Goal: Information Seeking & Learning: Check status

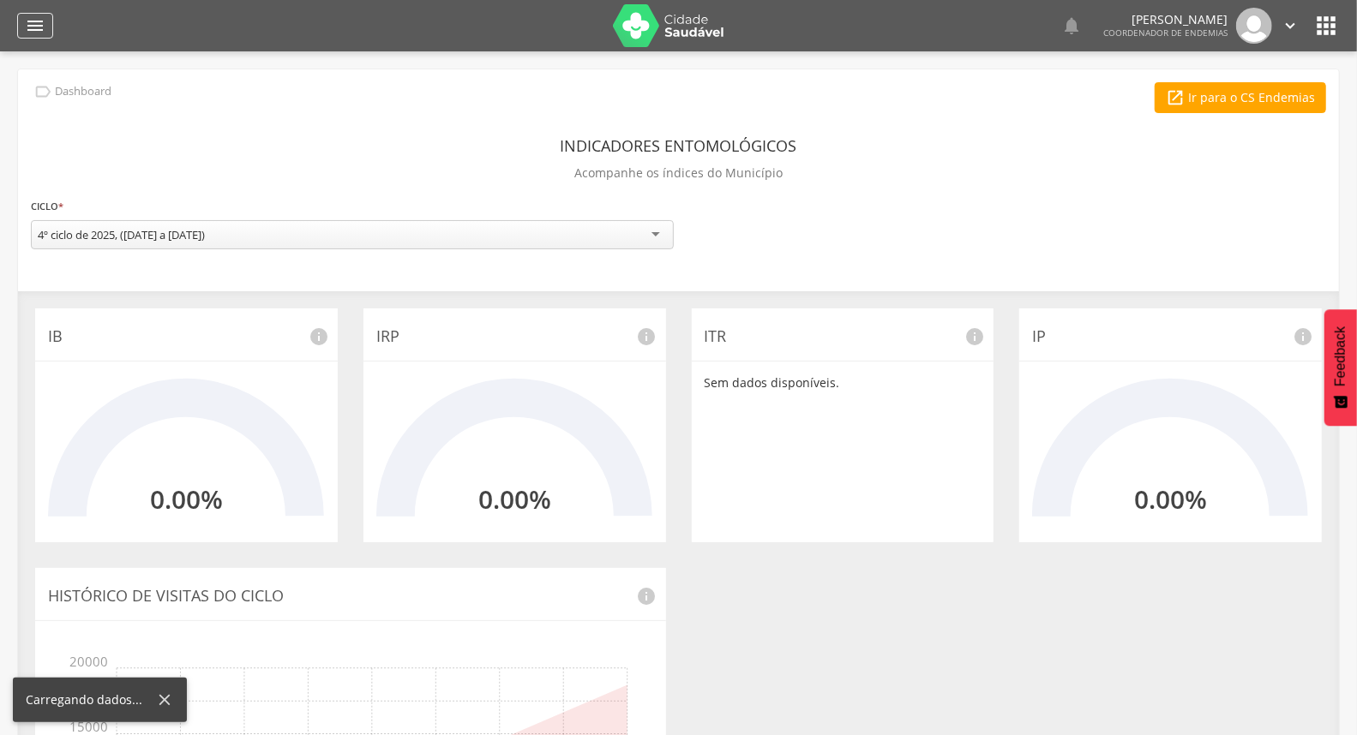
click at [32, 35] on icon "" at bounding box center [35, 25] width 21 height 21
click at [45, 24] on div "" at bounding box center [35, 26] width 36 height 26
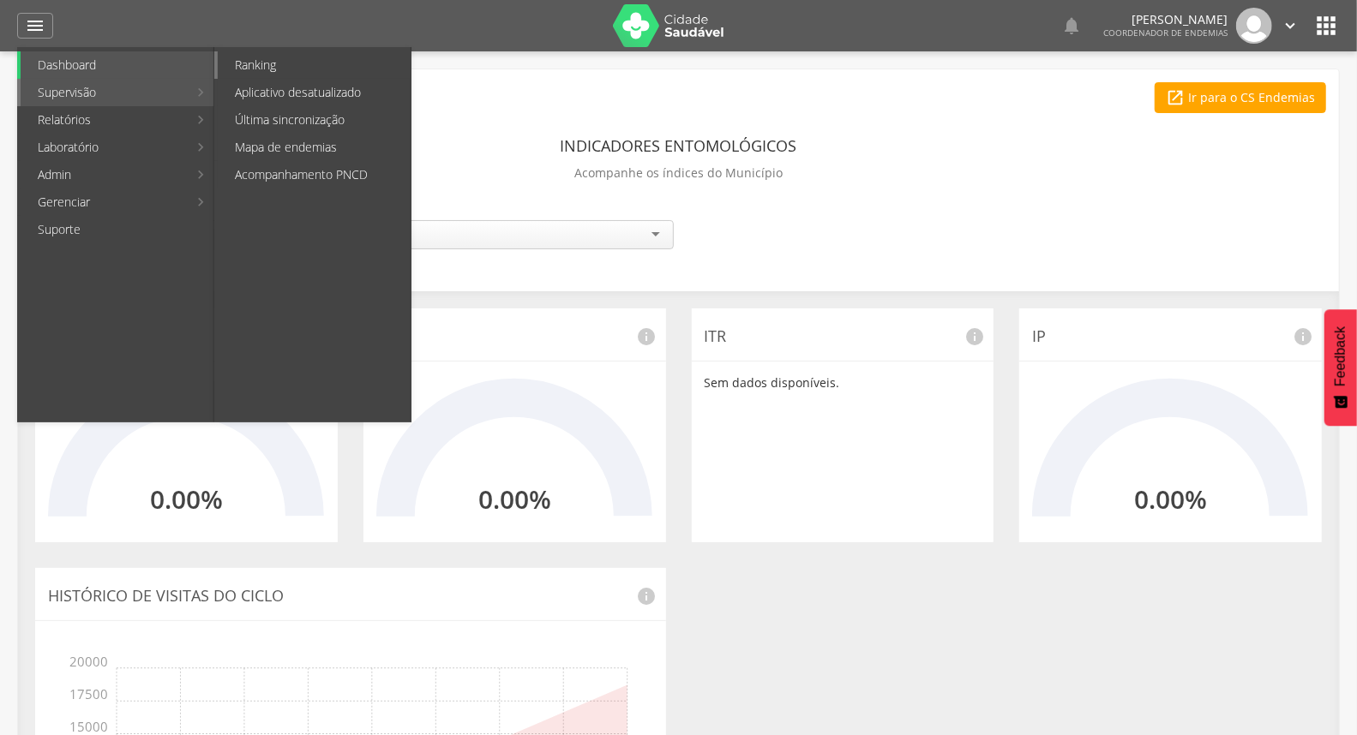
click at [255, 66] on link "Ranking" at bounding box center [314, 64] width 193 height 27
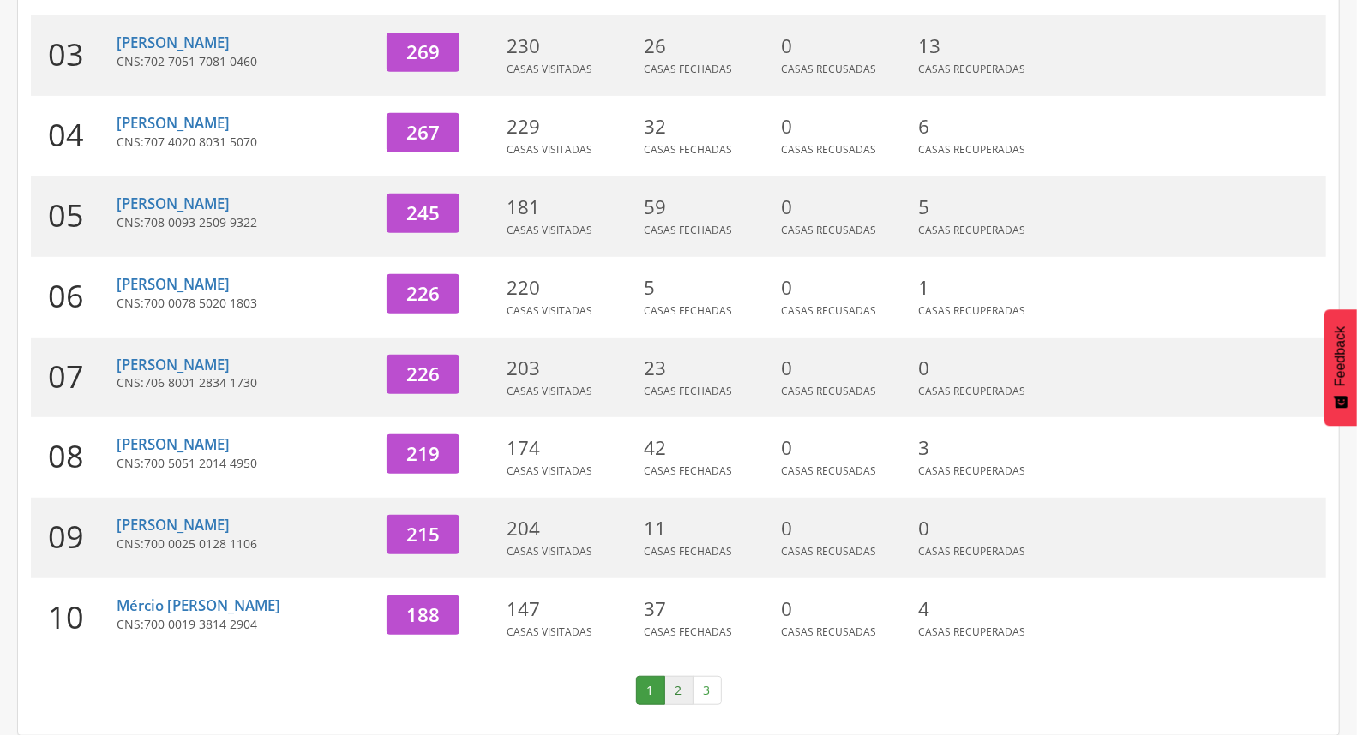
click at [684, 691] on link "2" at bounding box center [678, 690] width 29 height 29
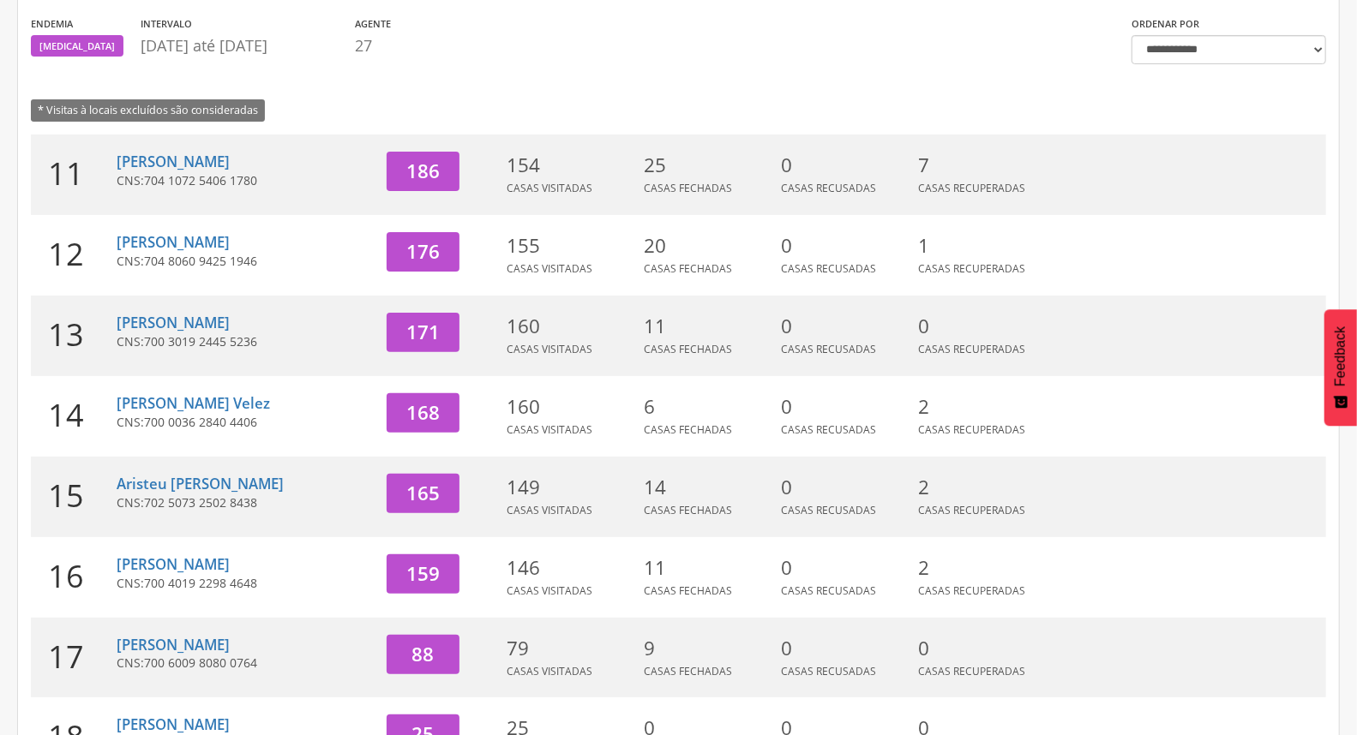
scroll to position [168, 0]
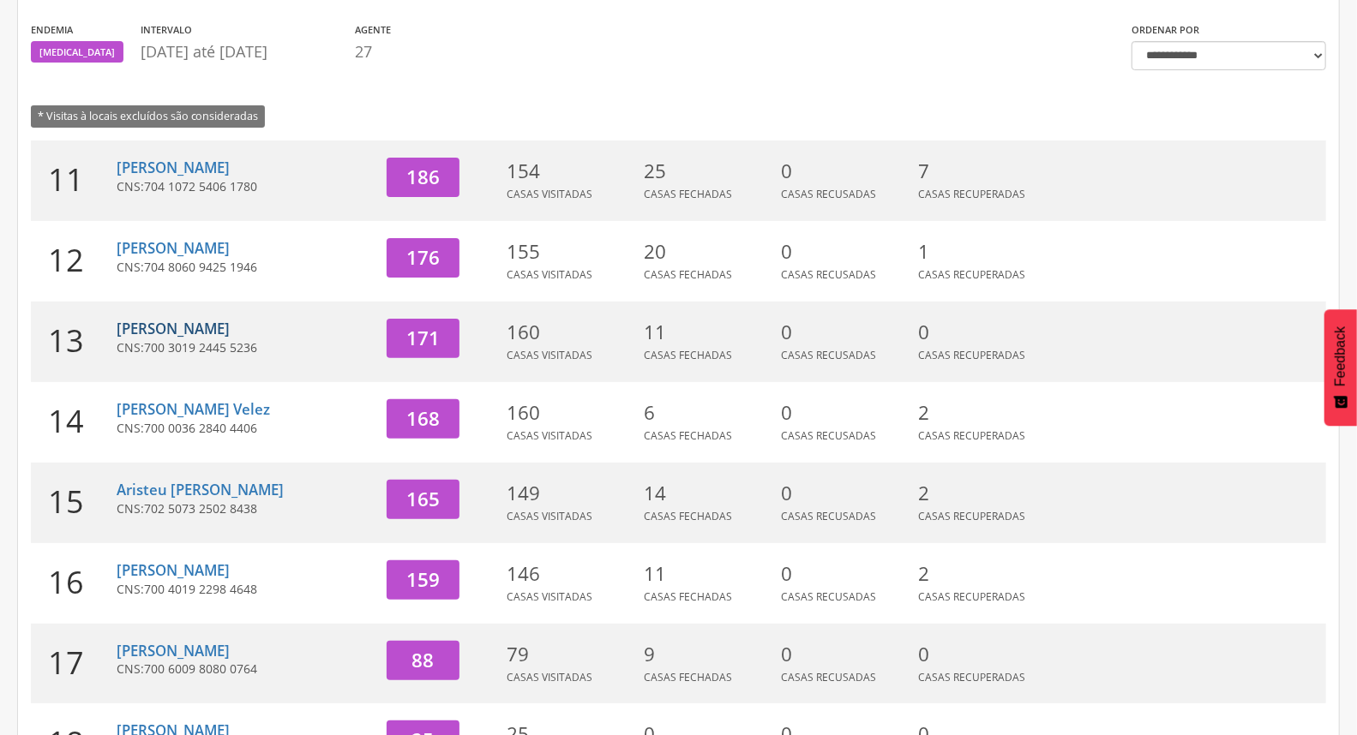
click at [170, 321] on link "[PERSON_NAME]" at bounding box center [173, 329] width 113 height 20
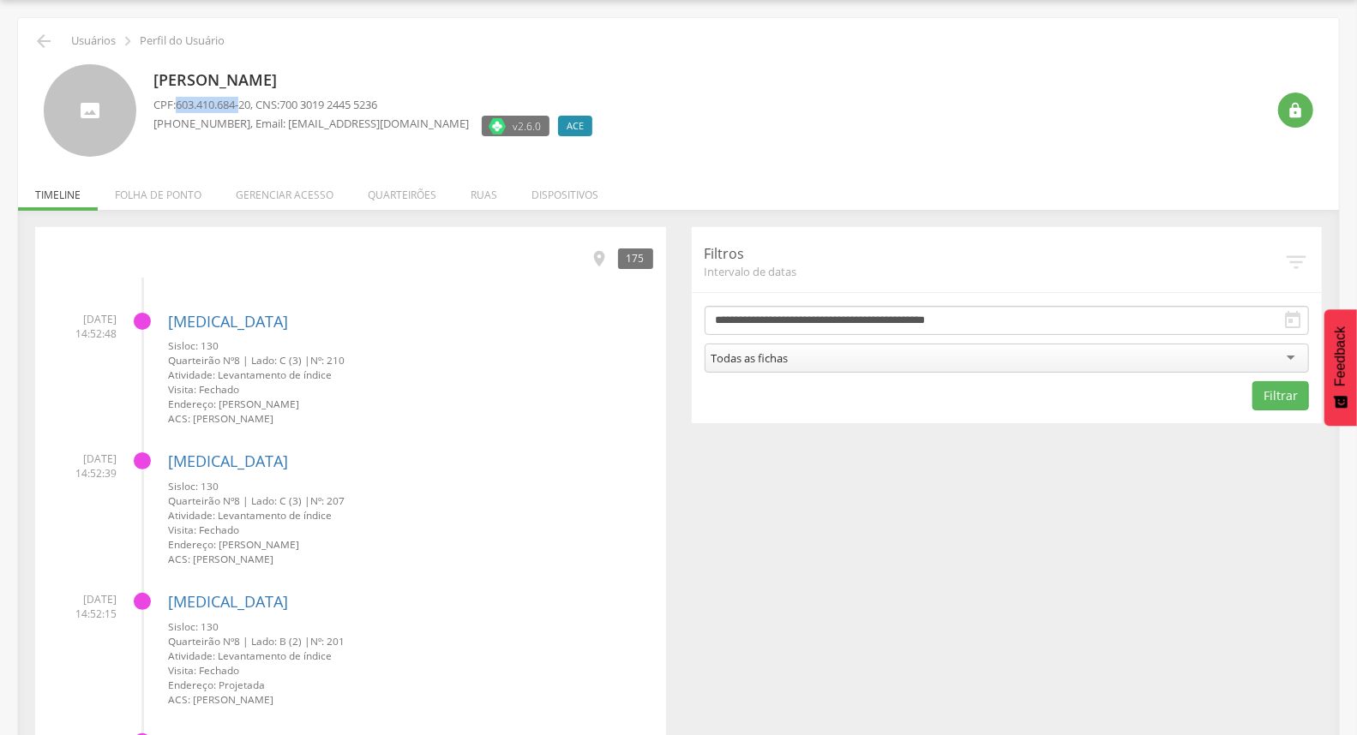
drag, startPoint x: 249, startPoint y: 104, endPoint x: 178, endPoint y: 105, distance: 70.3
click at [178, 105] on p "CPF: 603.410.684-20 , CNS: 700 3019 2445 5236" at bounding box center [376, 105] width 447 height 16
copy span "603.410.684-"
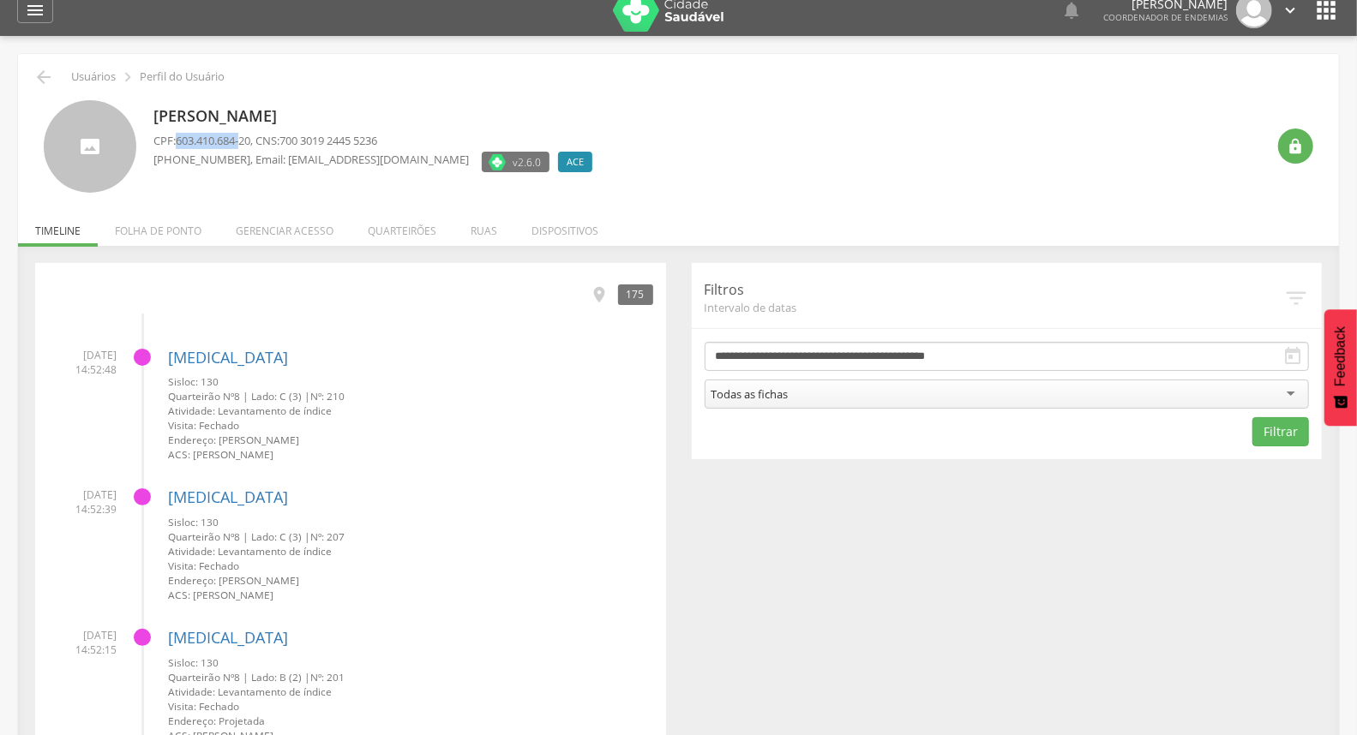
scroll to position [0, 0]
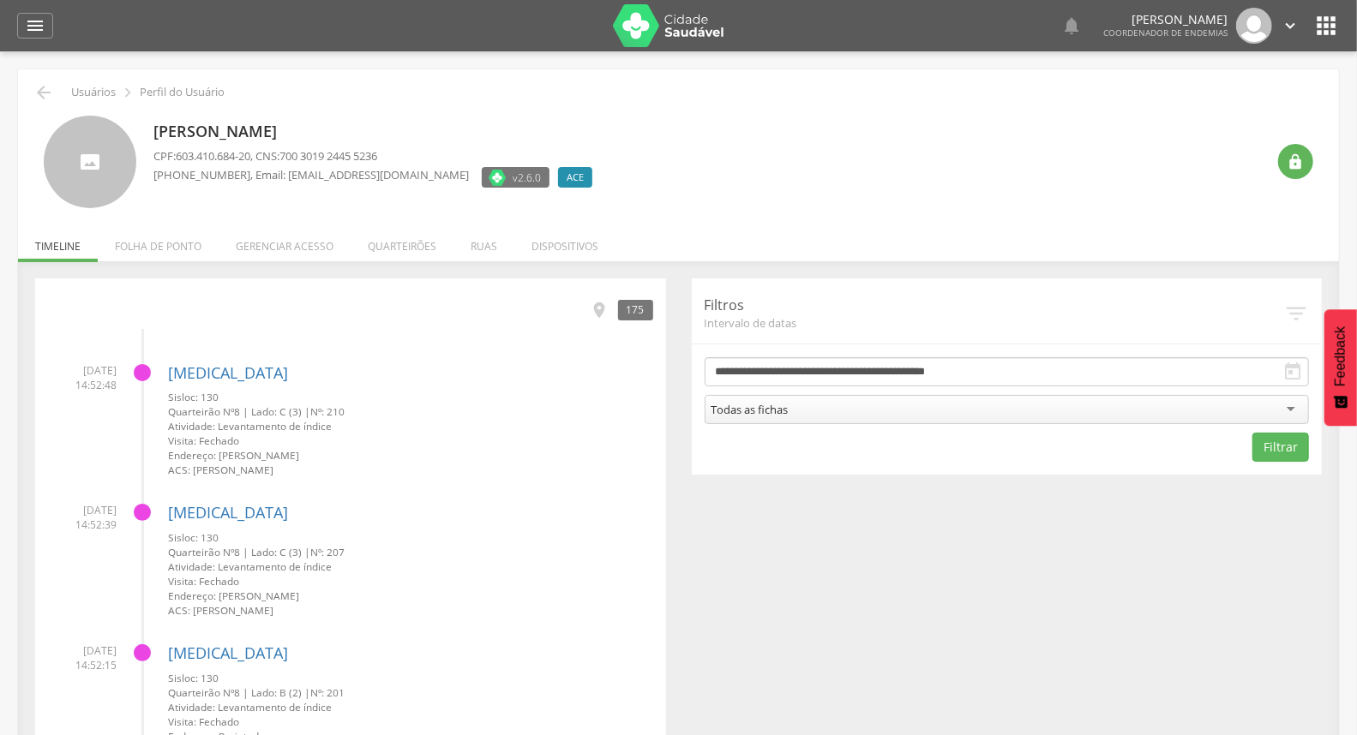
click at [545, 155] on div "Everaldo Alves CPF: 603.410.684-20 , CNS: 700 3019 2445 5236 (99) 99999-9999 , …" at bounding box center [709, 162] width 1112 height 93
click at [31, 89] on div " Usuários  Perfil do Usuário" at bounding box center [678, 92] width 1295 height 21
click at [46, 86] on icon "" at bounding box center [43, 92] width 21 height 21
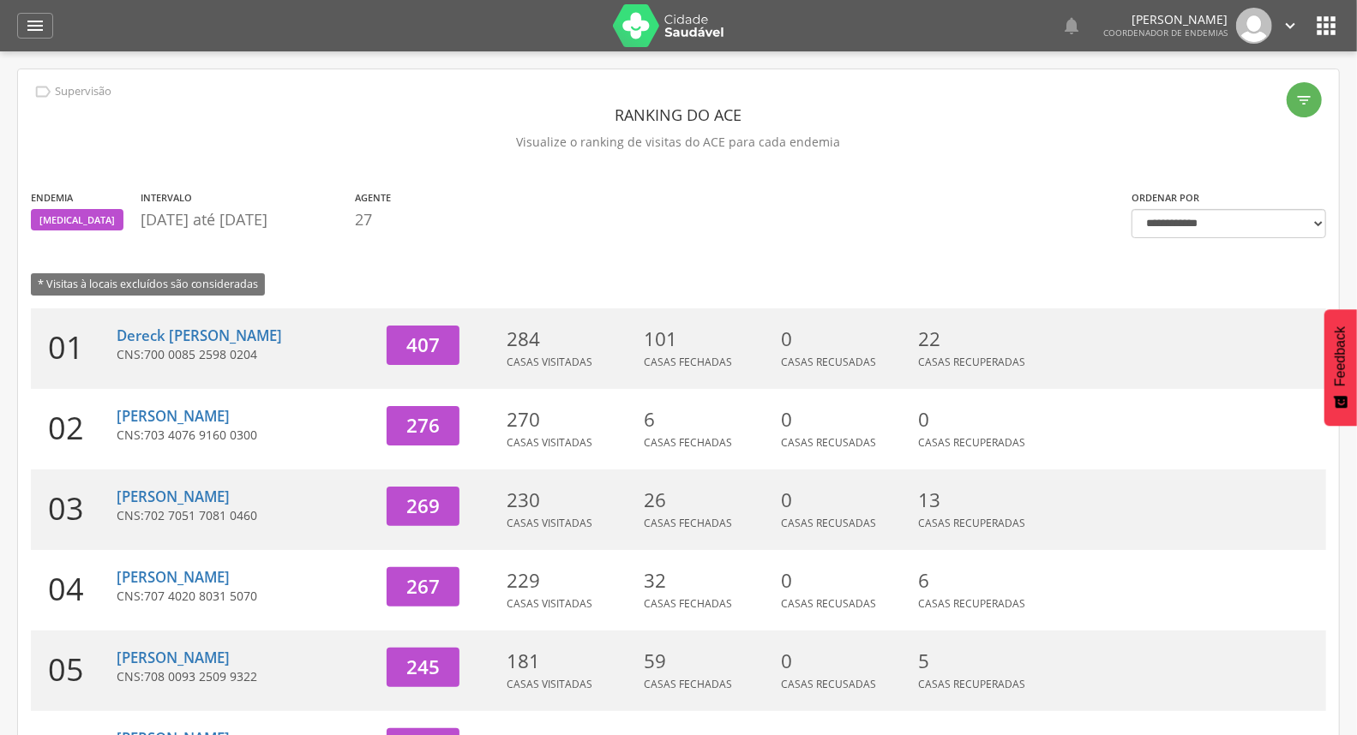
click at [896, 237] on section "Endemia Dengue Intervalo 01/09/2025 até 11/09/2025 Agente 27" at bounding box center [568, 214] width 1075 height 51
click at [982, 175] on div "**********" at bounding box center [678, 629] width 1321 height 1120
click at [1292, 29] on icon "" at bounding box center [1290, 25] width 19 height 19
click at [1244, 99] on link "Sair" at bounding box center [1230, 98] width 135 height 21
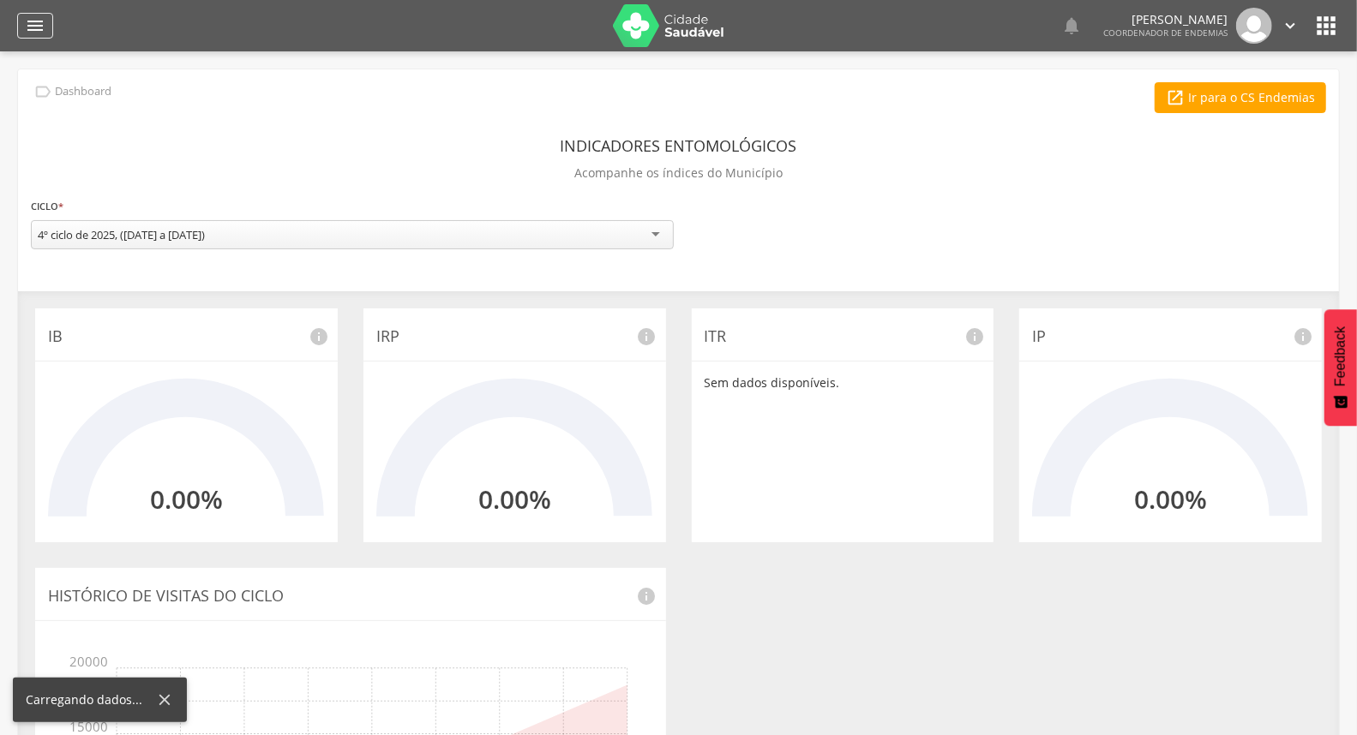
click at [44, 21] on icon "" at bounding box center [35, 25] width 21 height 21
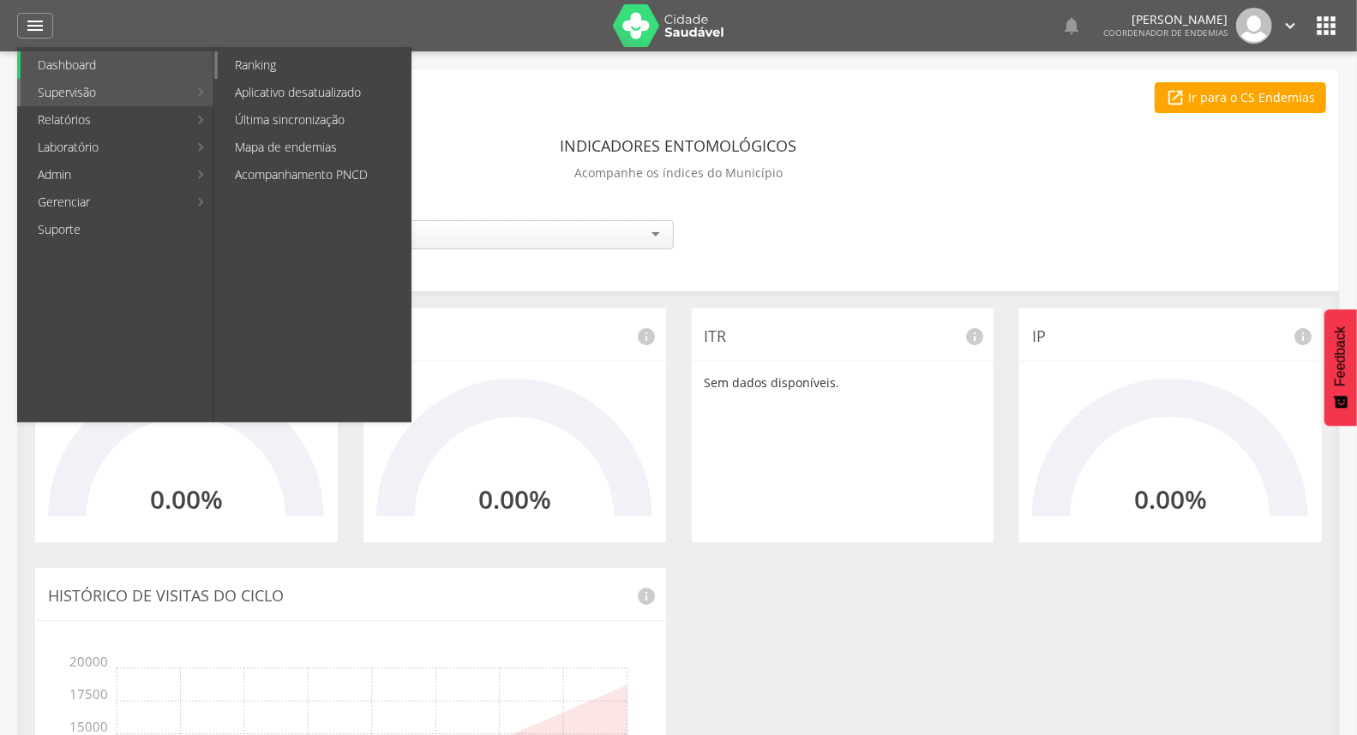
click at [285, 67] on link "Ranking" at bounding box center [314, 64] width 193 height 27
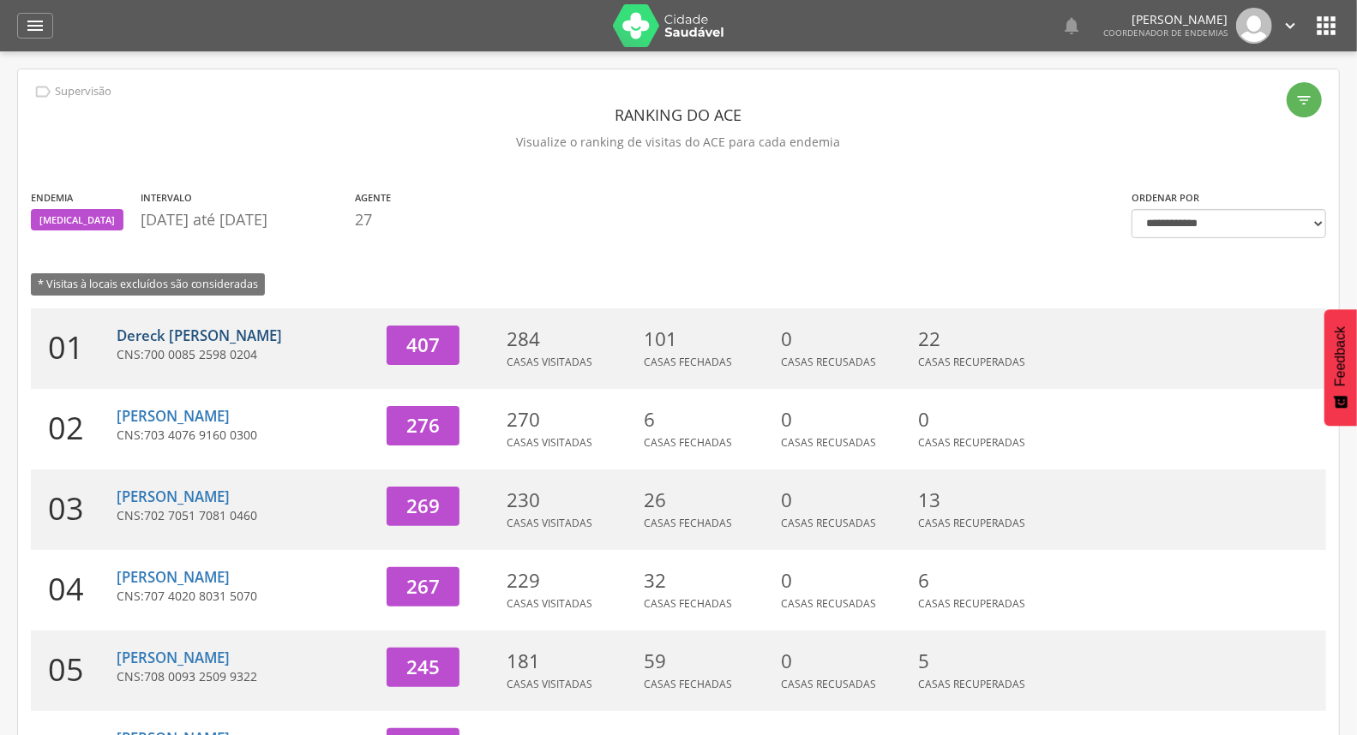
drag, startPoint x: 187, startPoint y: 348, endPoint x: 183, endPoint y: 339, distance: 9.2
click at [186, 349] on span "700 0085 2598 0204" at bounding box center [200, 354] width 113 height 16
click at [183, 338] on link "Dereck [PERSON_NAME]" at bounding box center [199, 336] width 165 height 20
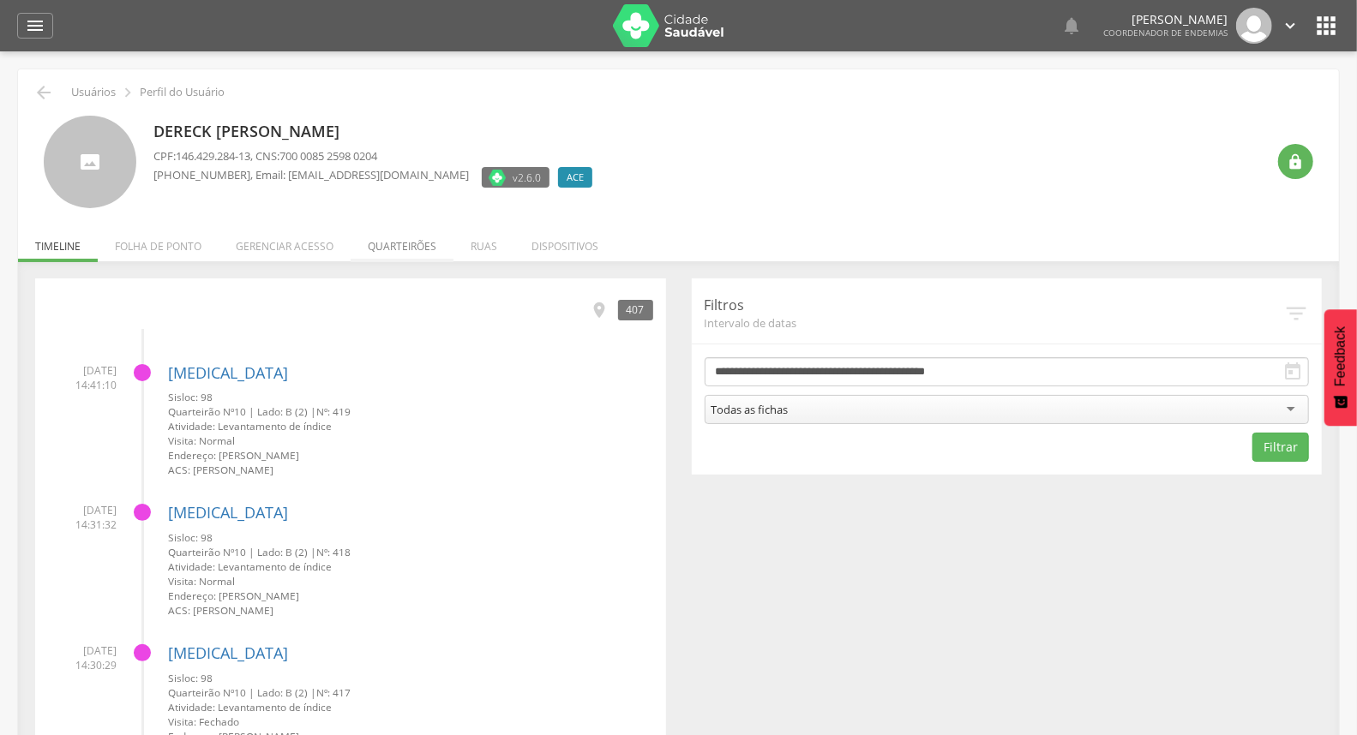
click at [364, 236] on li "Quarteirões" at bounding box center [402, 242] width 103 height 40
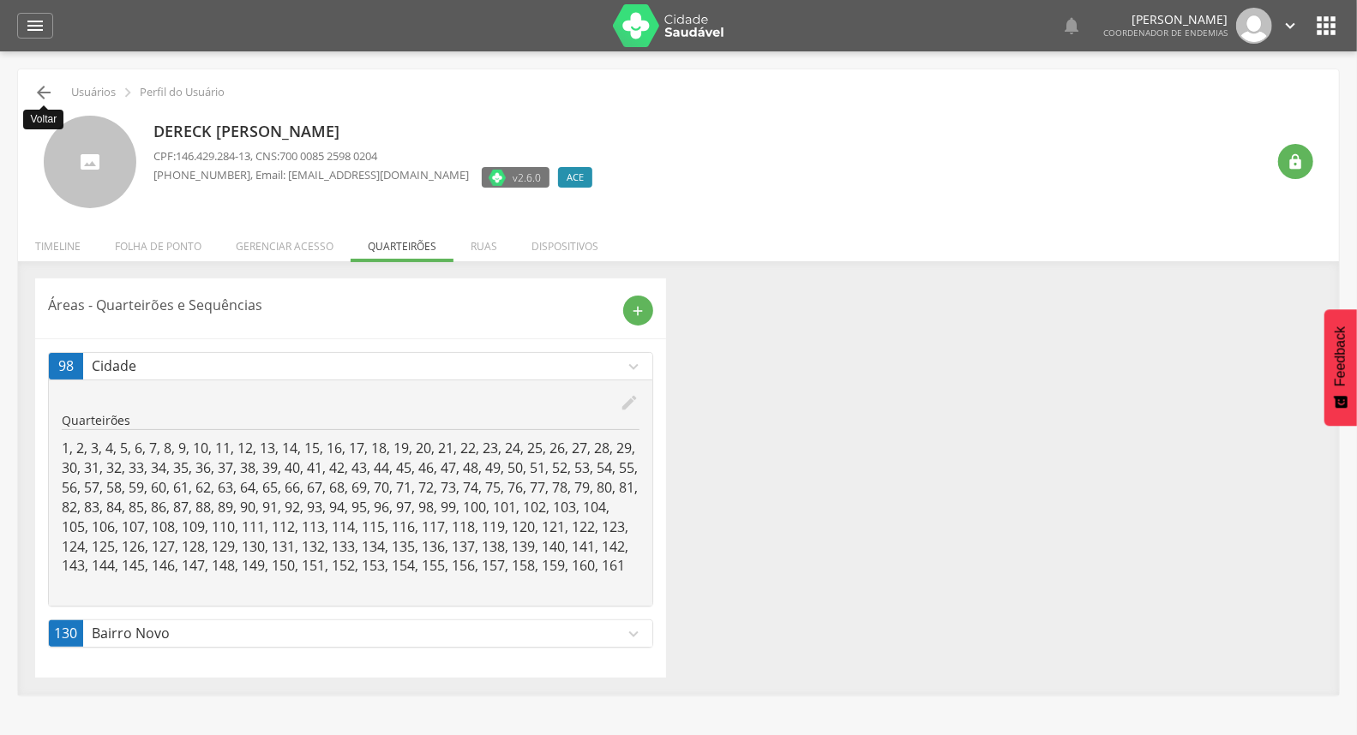
click at [45, 99] on icon "" at bounding box center [43, 92] width 21 height 21
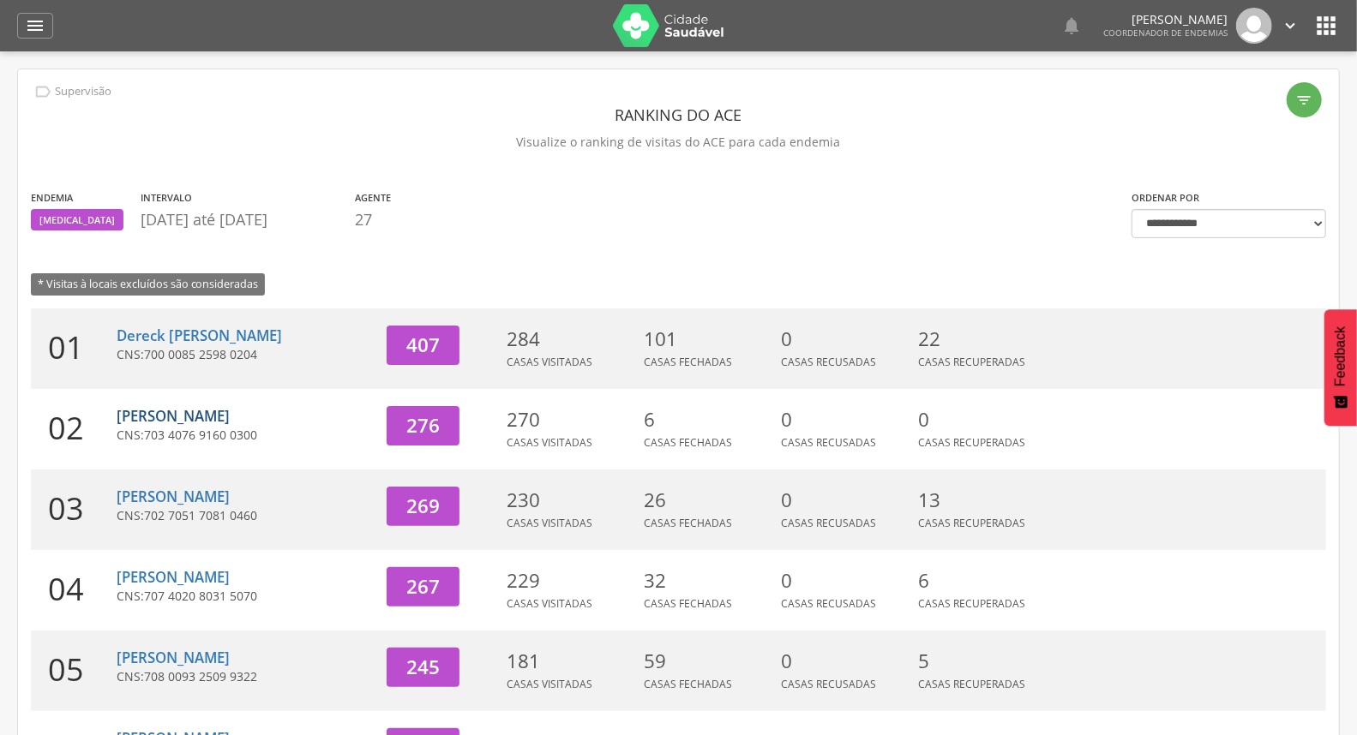
click at [217, 417] on link "[PERSON_NAME]" at bounding box center [173, 416] width 113 height 20
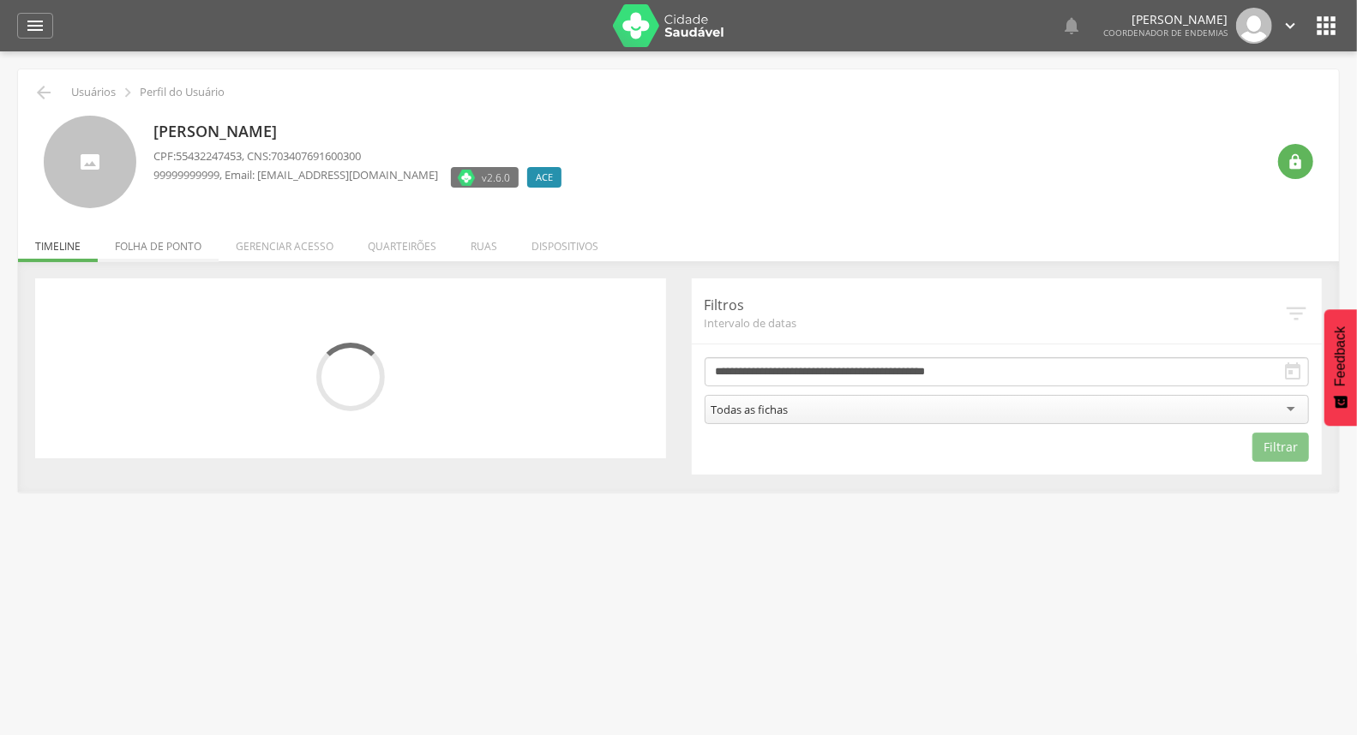
click at [156, 250] on li "Folha de ponto" at bounding box center [158, 242] width 121 height 40
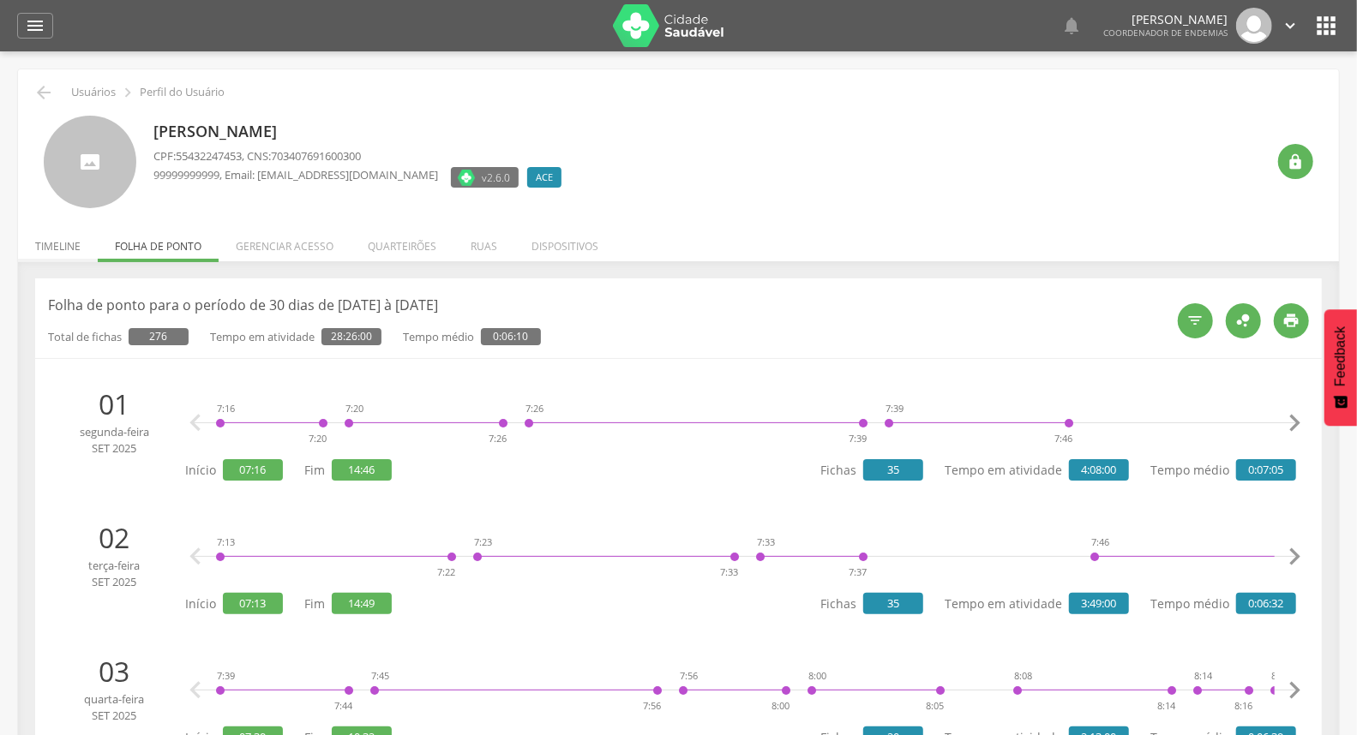
click at [54, 242] on li "Timeline" at bounding box center [58, 242] width 80 height 40
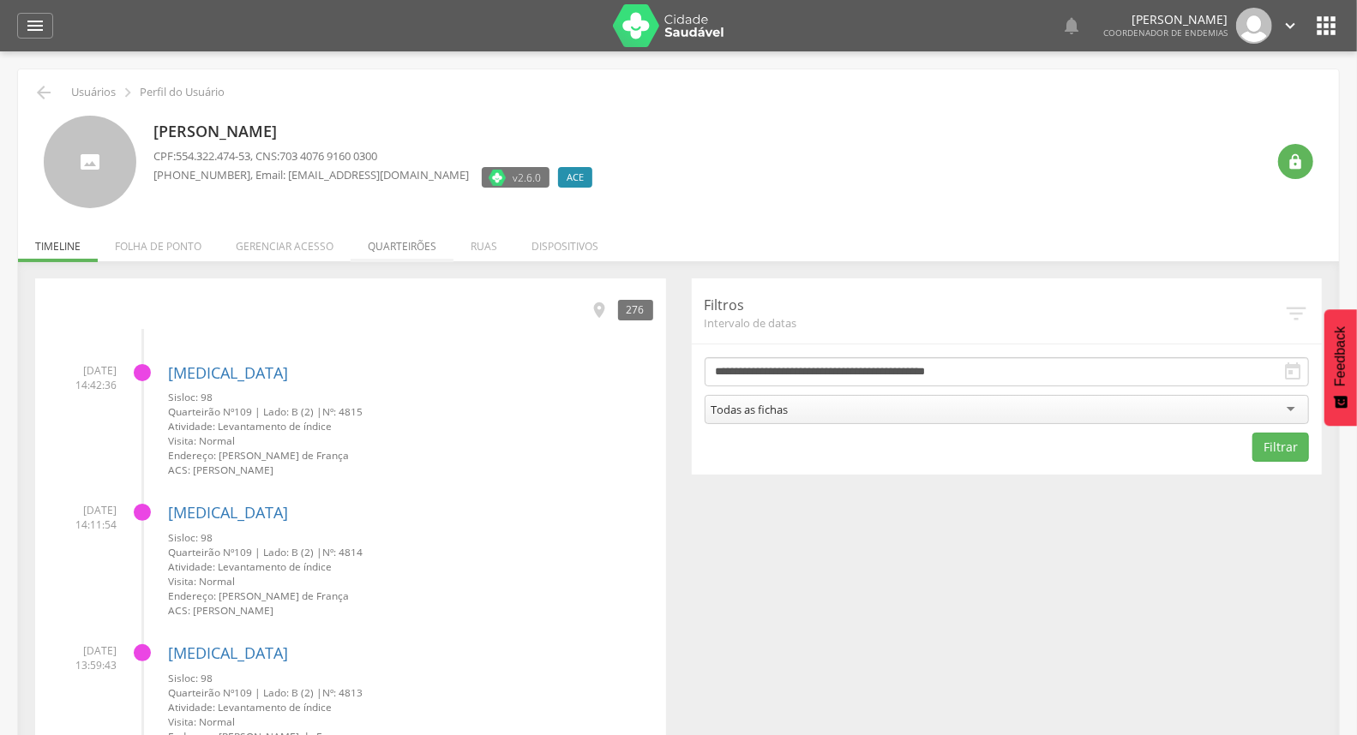
click at [404, 250] on li "Quarteirões" at bounding box center [402, 242] width 103 height 40
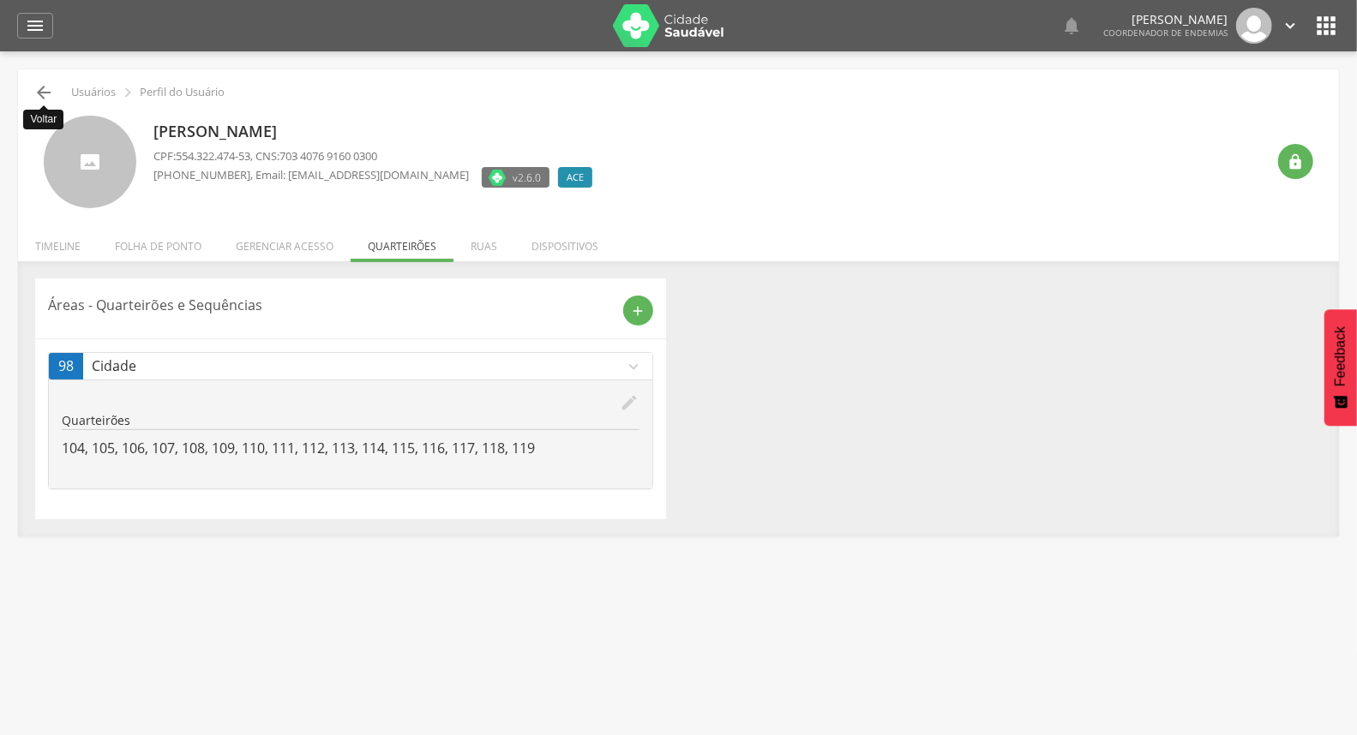
click at [48, 94] on icon "" at bounding box center [43, 92] width 21 height 21
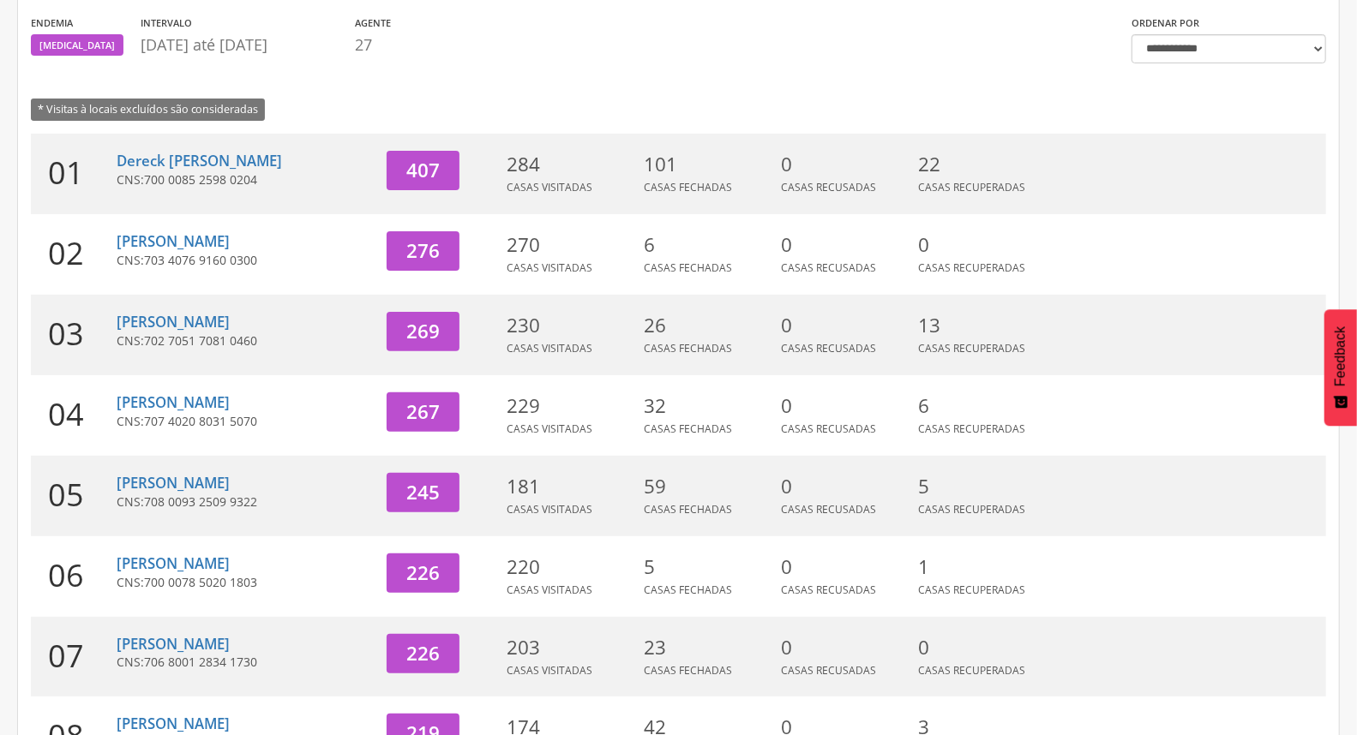
scroll to position [190, 0]
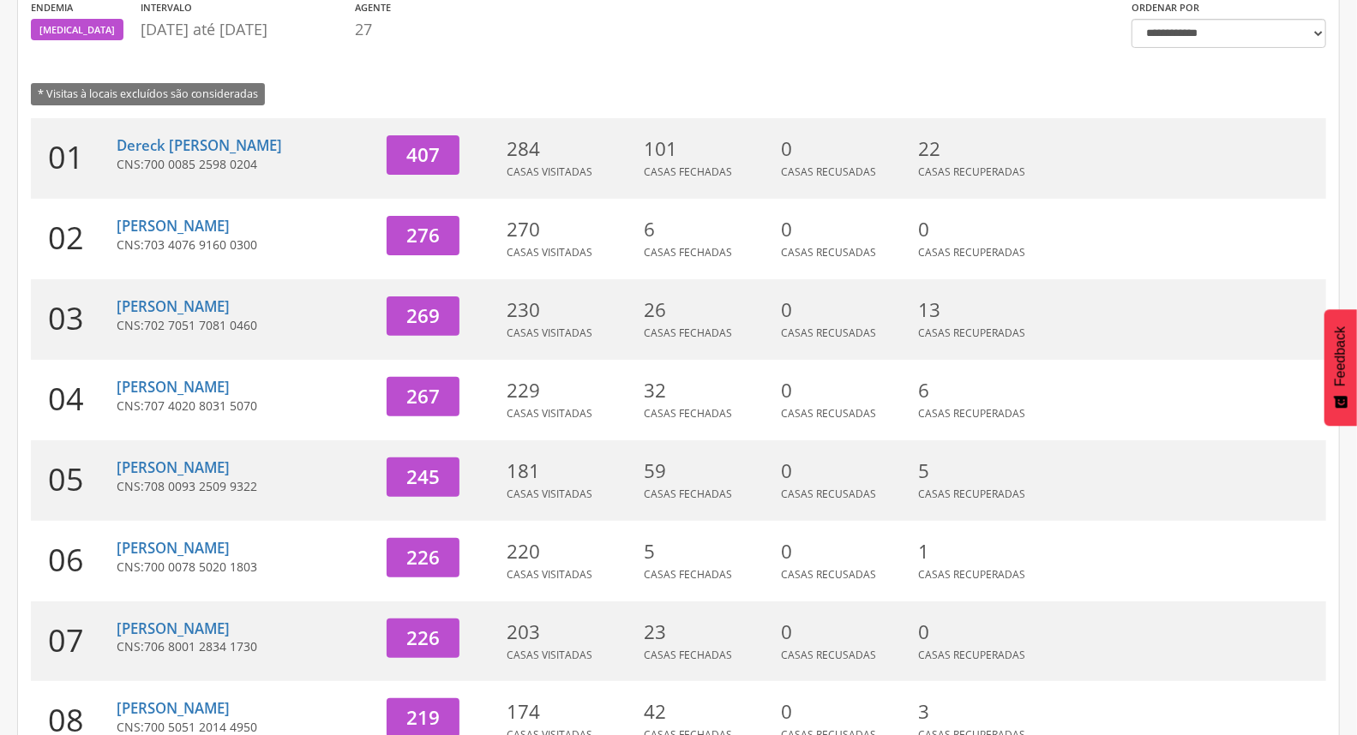
click at [210, 293] on div "[PERSON_NAME] CNS: 702 7051 7081 0460" at bounding box center [245, 319] width 257 height 81
click at [198, 305] on link "[PERSON_NAME]" at bounding box center [173, 307] width 113 height 20
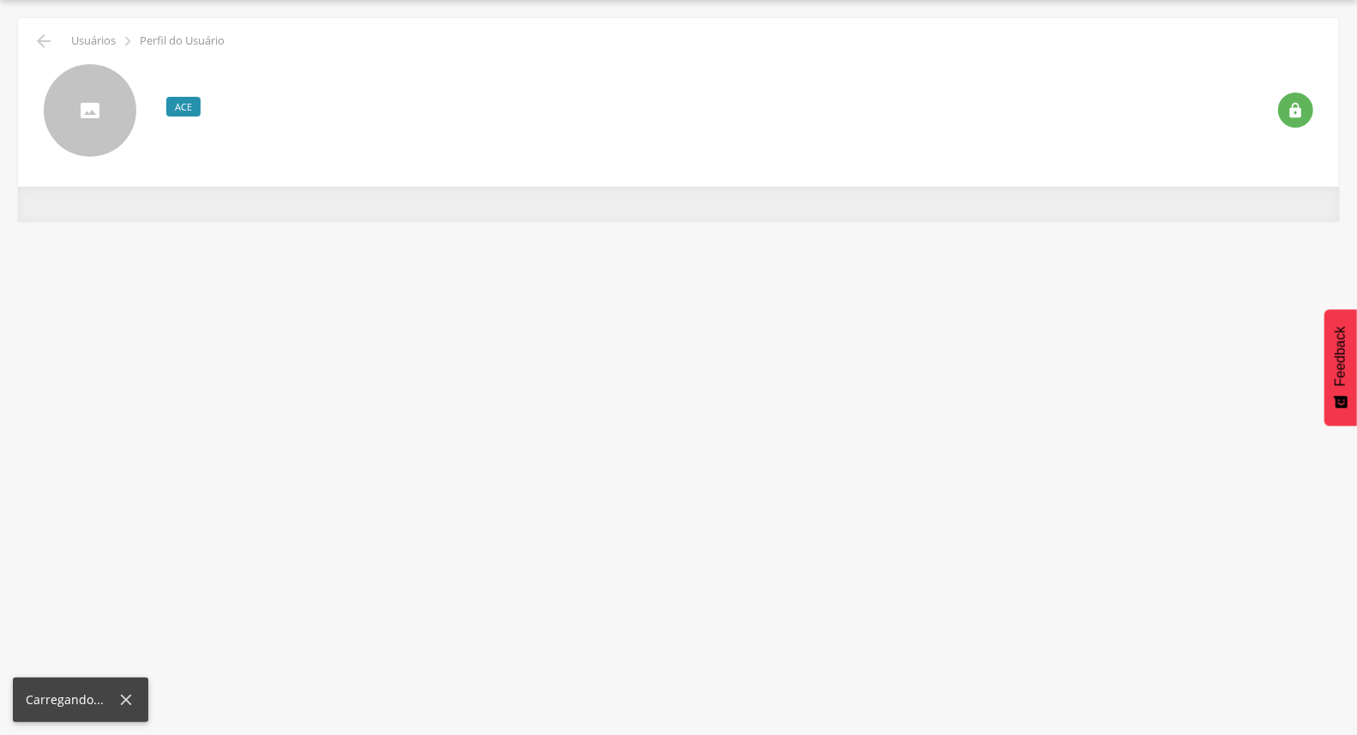
scroll to position [51, 0]
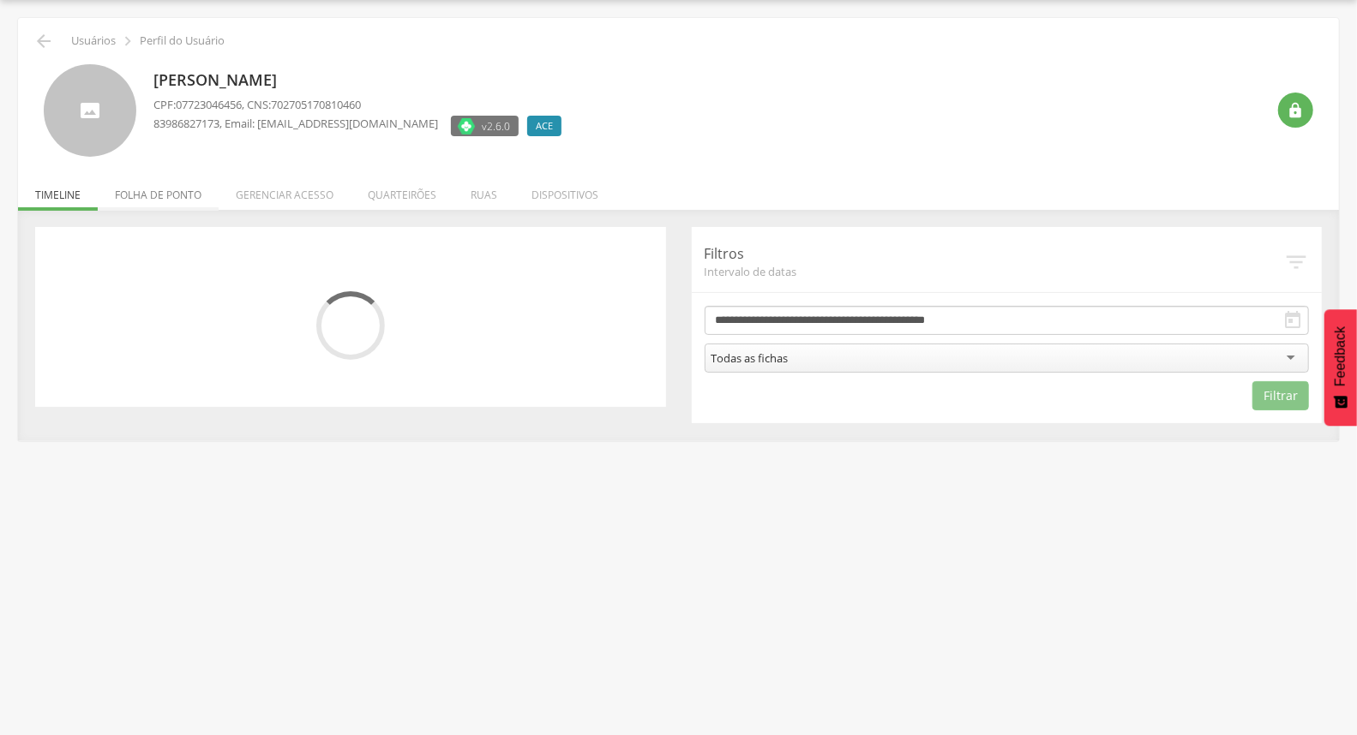
click at [159, 207] on li "Folha de ponto" at bounding box center [158, 191] width 121 height 40
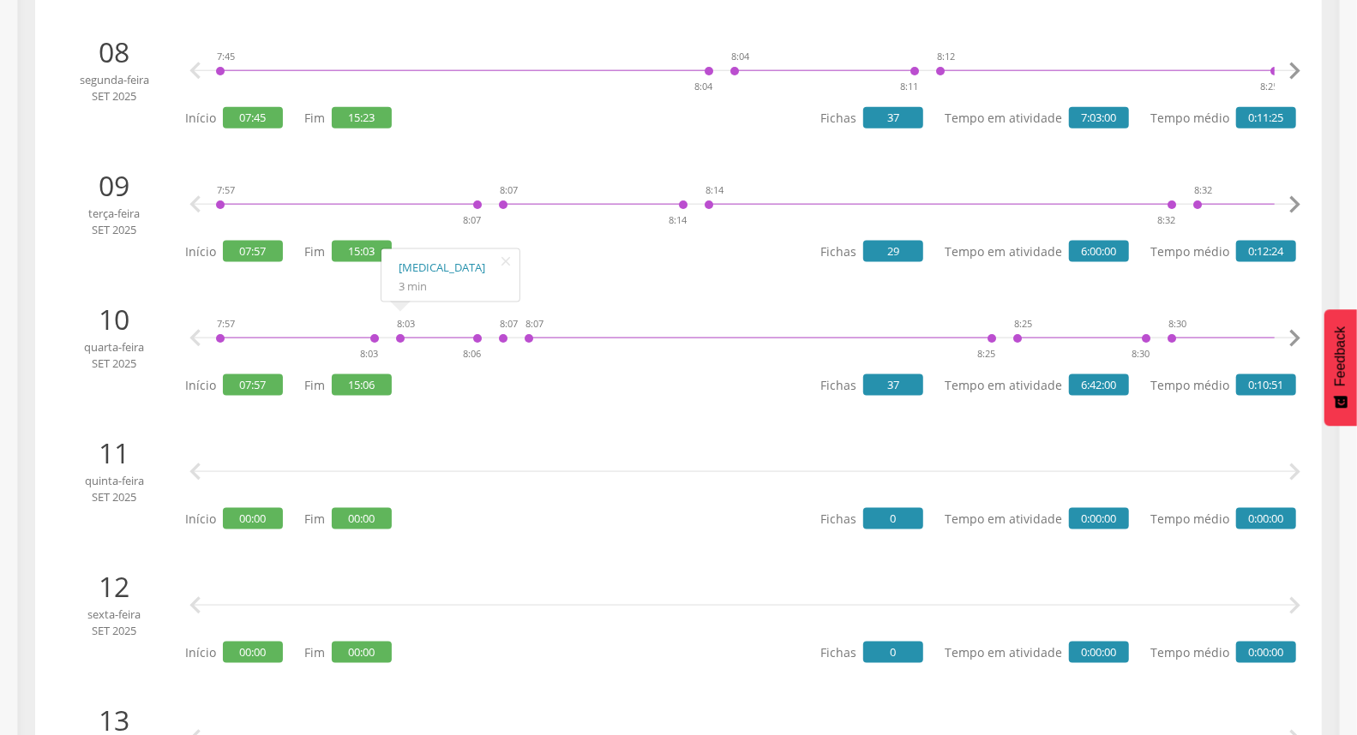
scroll to position [1289, 0]
click at [777, 503] on div "  Início 00:00 Fim 00:00 Fichas 0 Tempo em atividade 0:00:00 Tempo médio 0:00…" at bounding box center [740, 482] width 1111 height 99
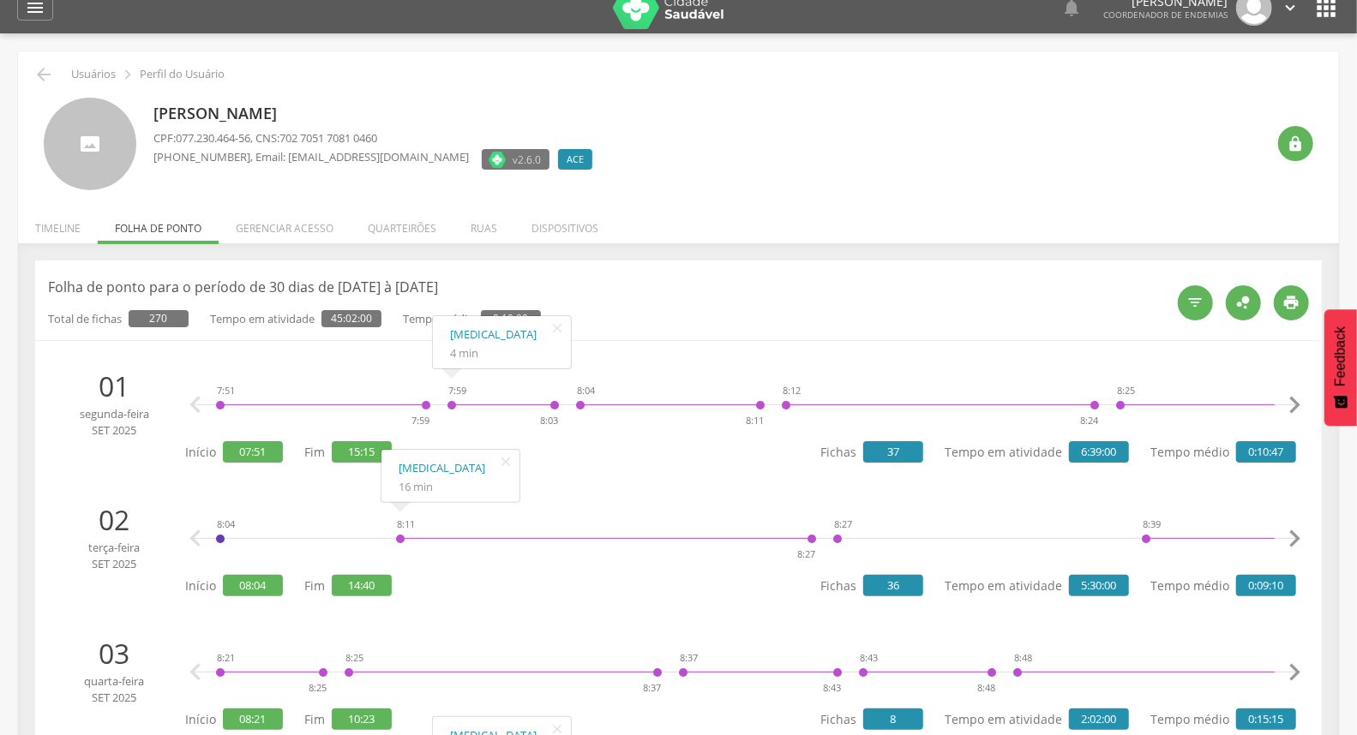
scroll to position [0, 0]
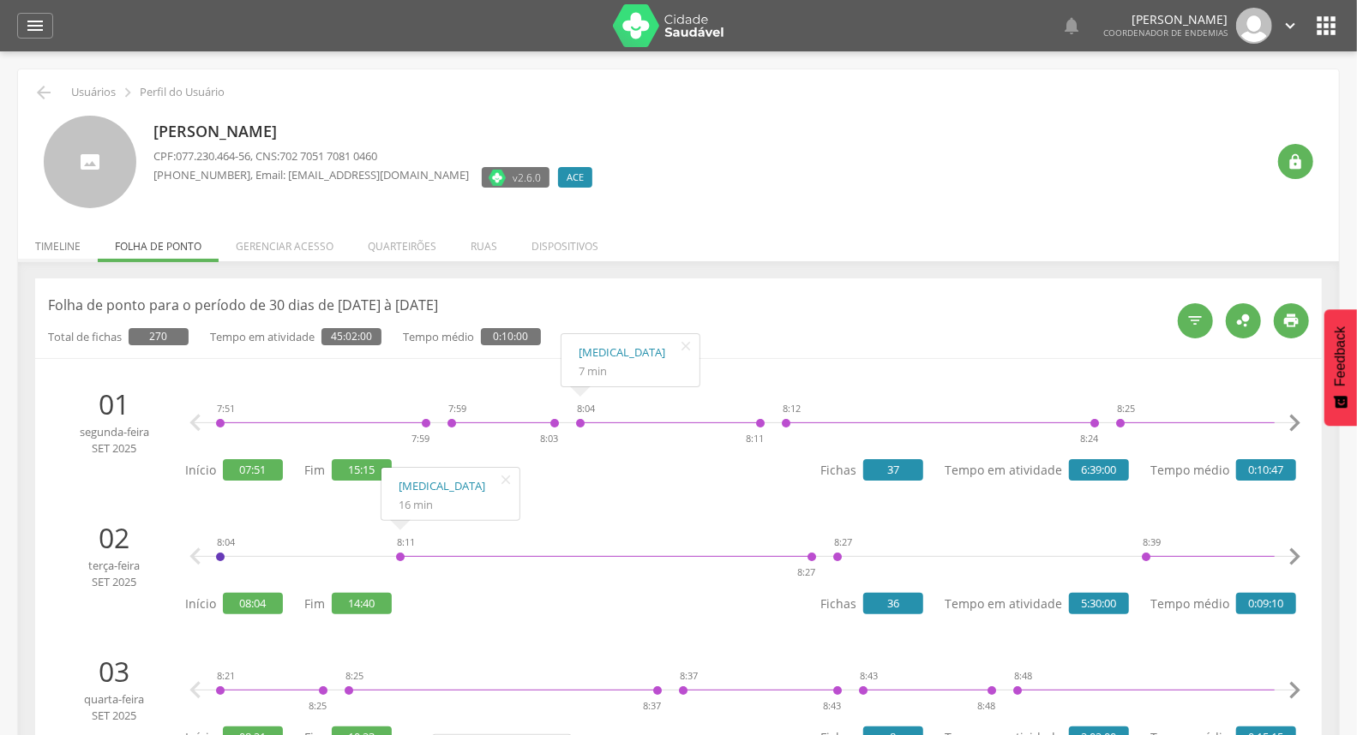
click at [63, 247] on li "Timeline" at bounding box center [58, 242] width 80 height 40
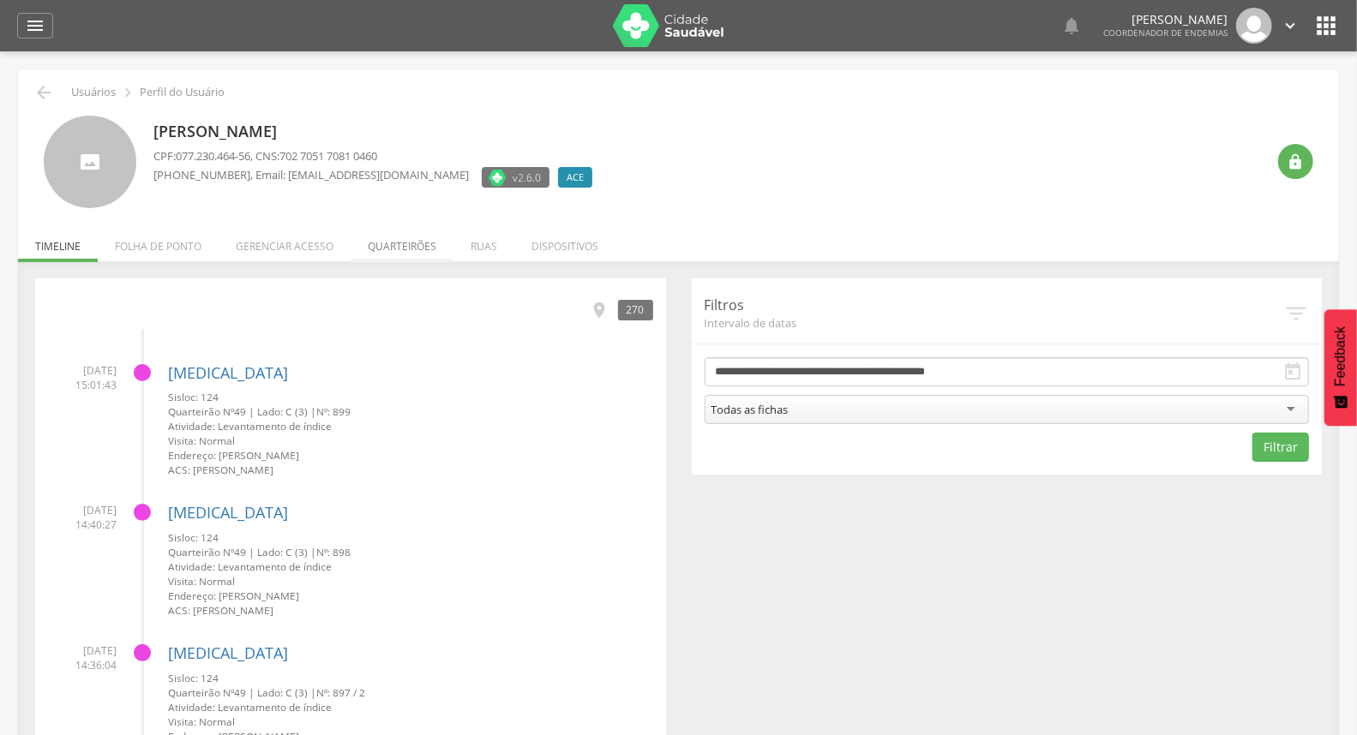
click at [405, 238] on li "Quarteirões" at bounding box center [402, 242] width 103 height 40
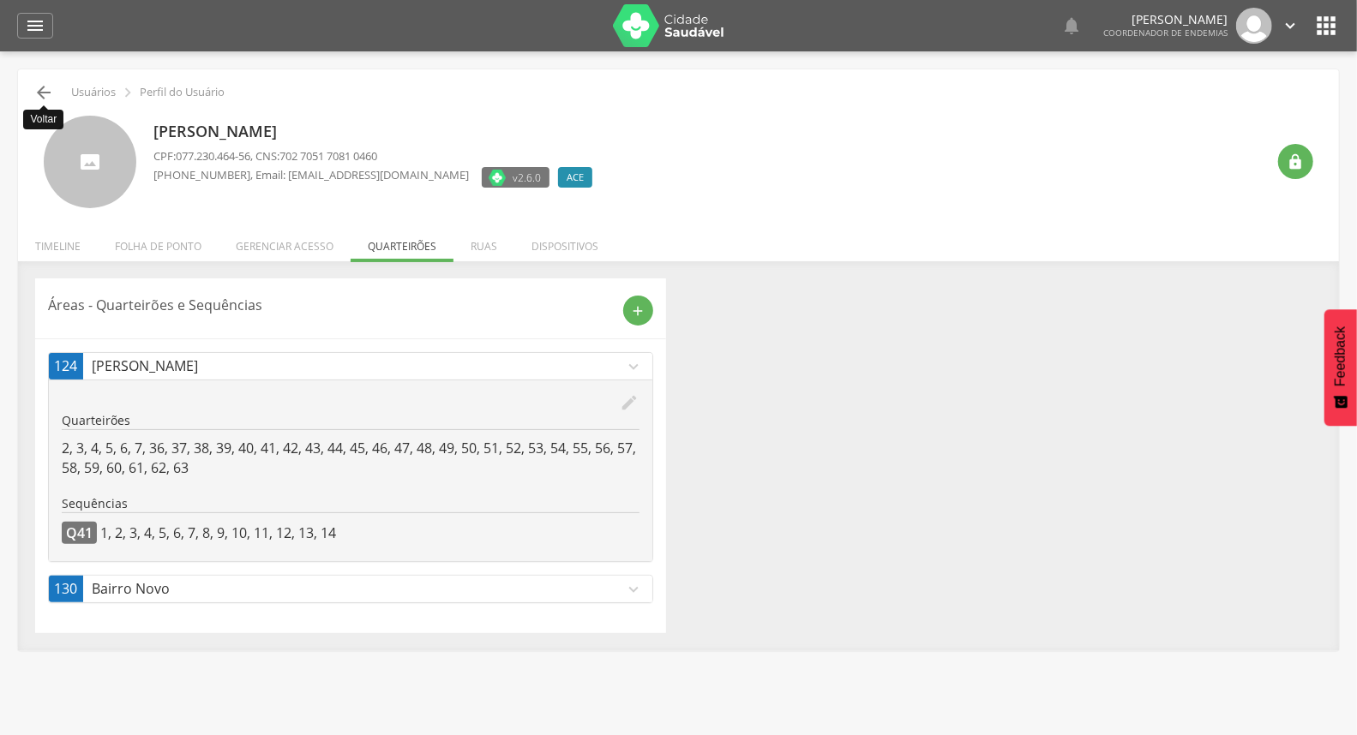
click at [47, 83] on icon "" at bounding box center [43, 92] width 21 height 21
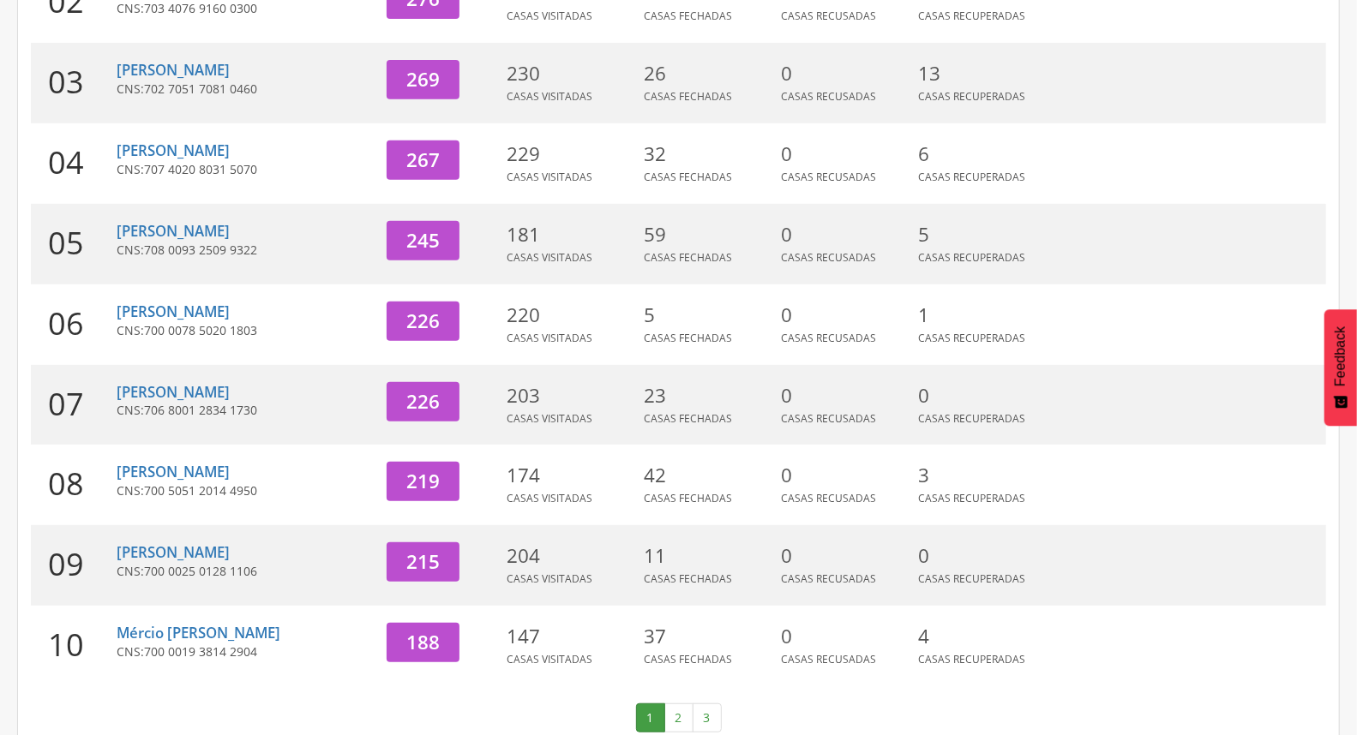
scroll to position [432, 0]
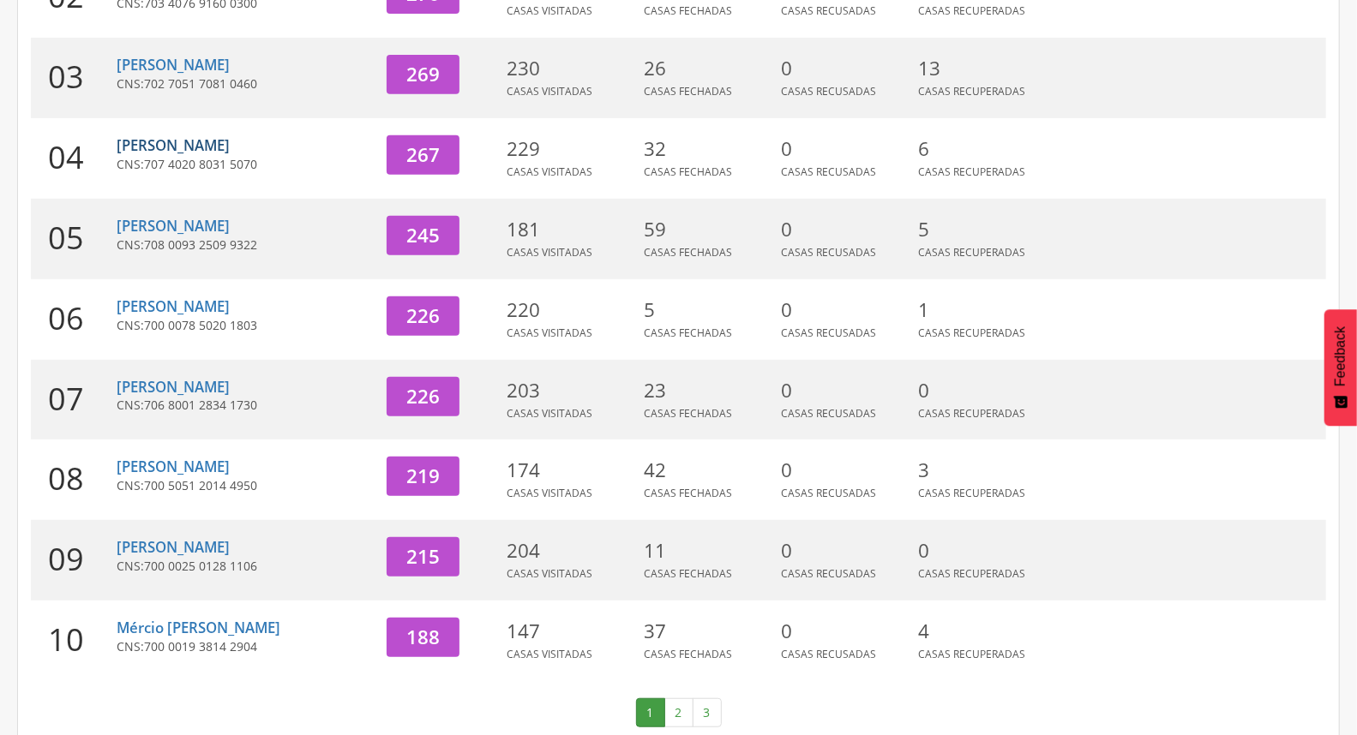
click at [230, 143] on link "[PERSON_NAME]" at bounding box center [173, 145] width 113 height 20
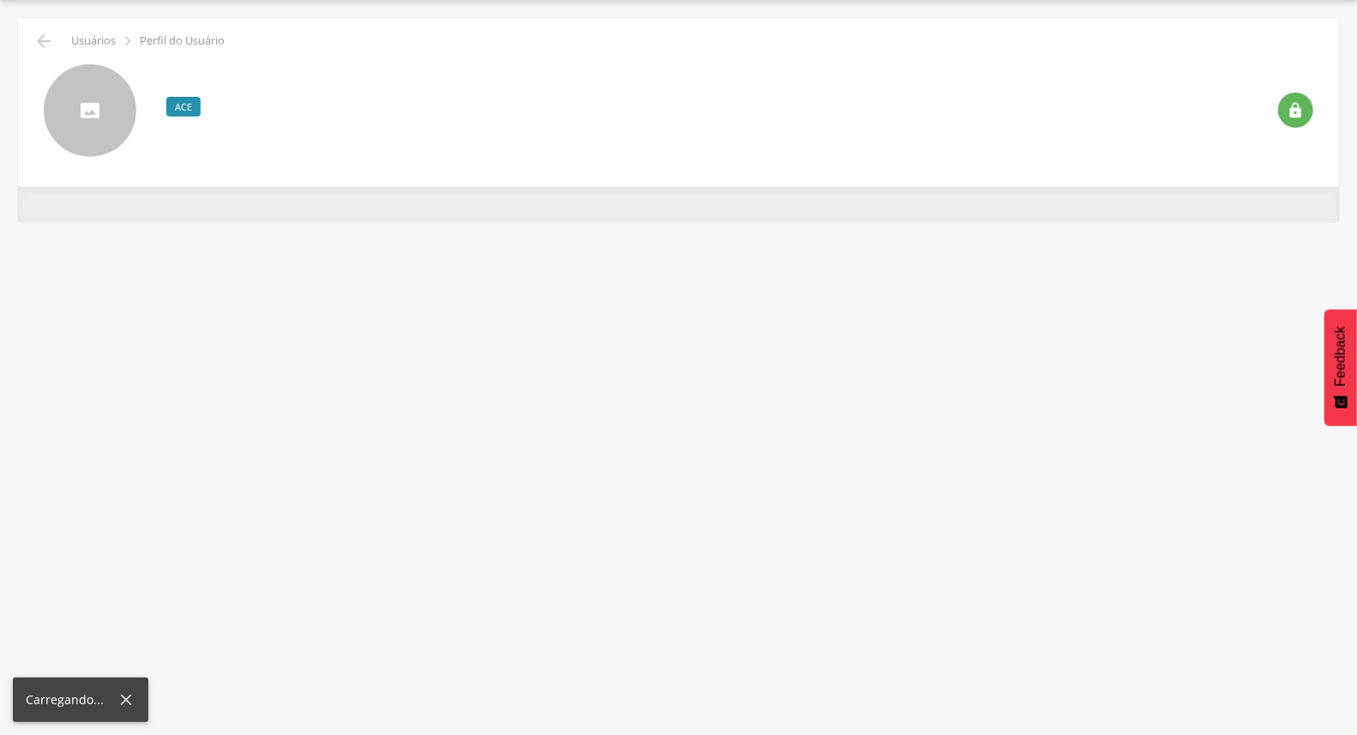
scroll to position [51, 0]
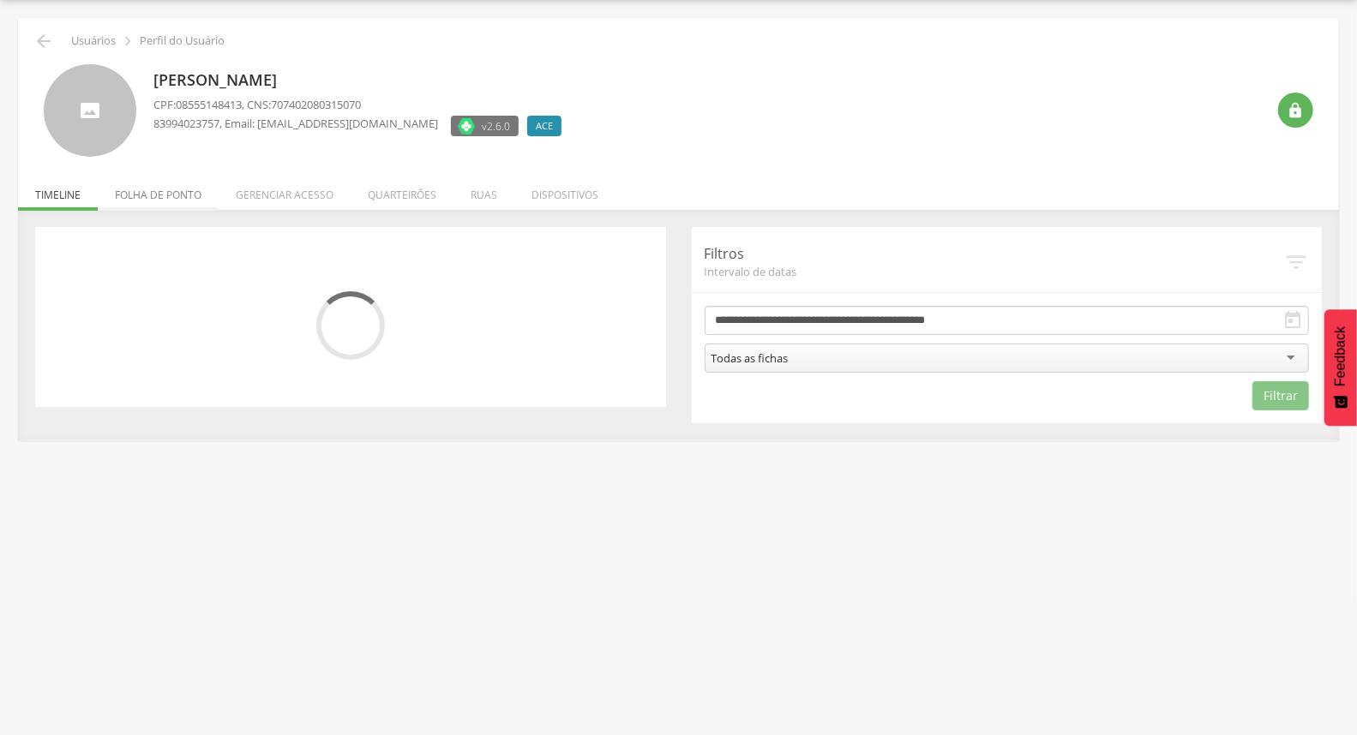
click at [178, 192] on li "Folha de ponto" at bounding box center [158, 191] width 121 height 40
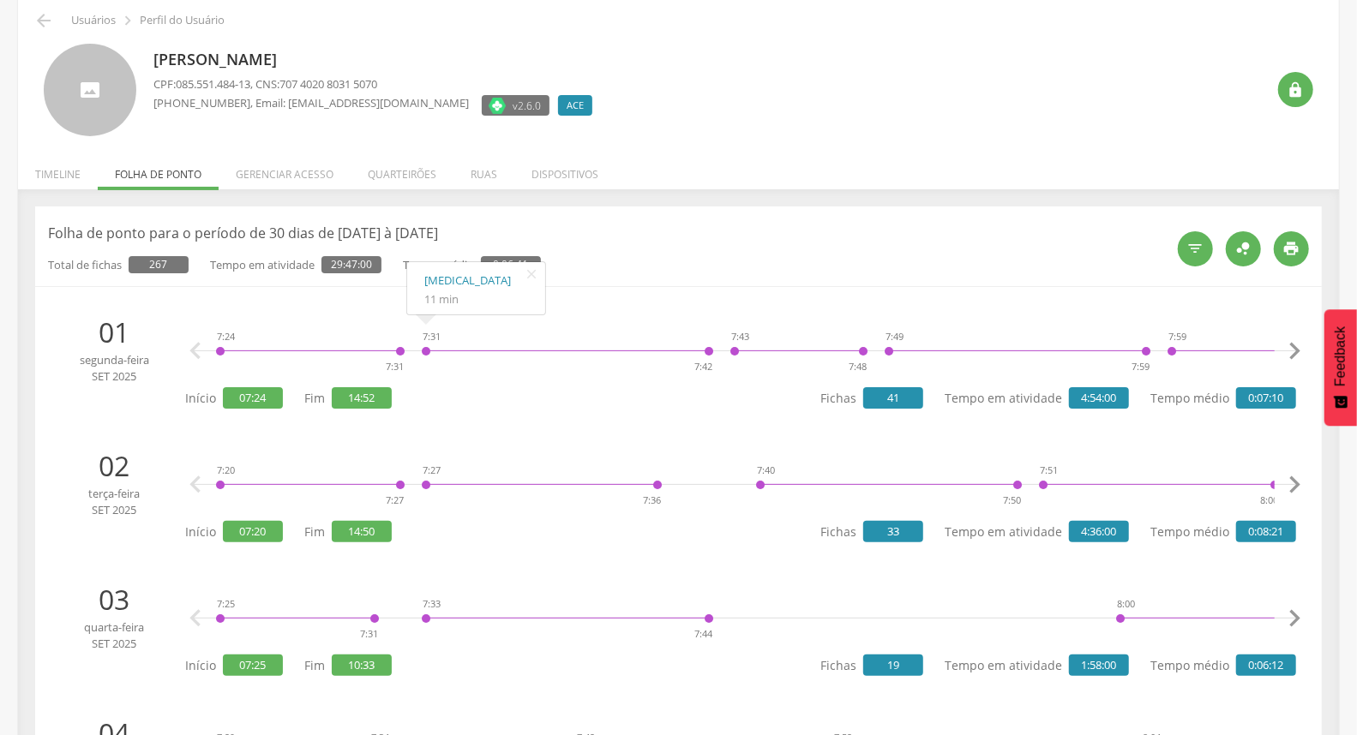
scroll to position [0, 0]
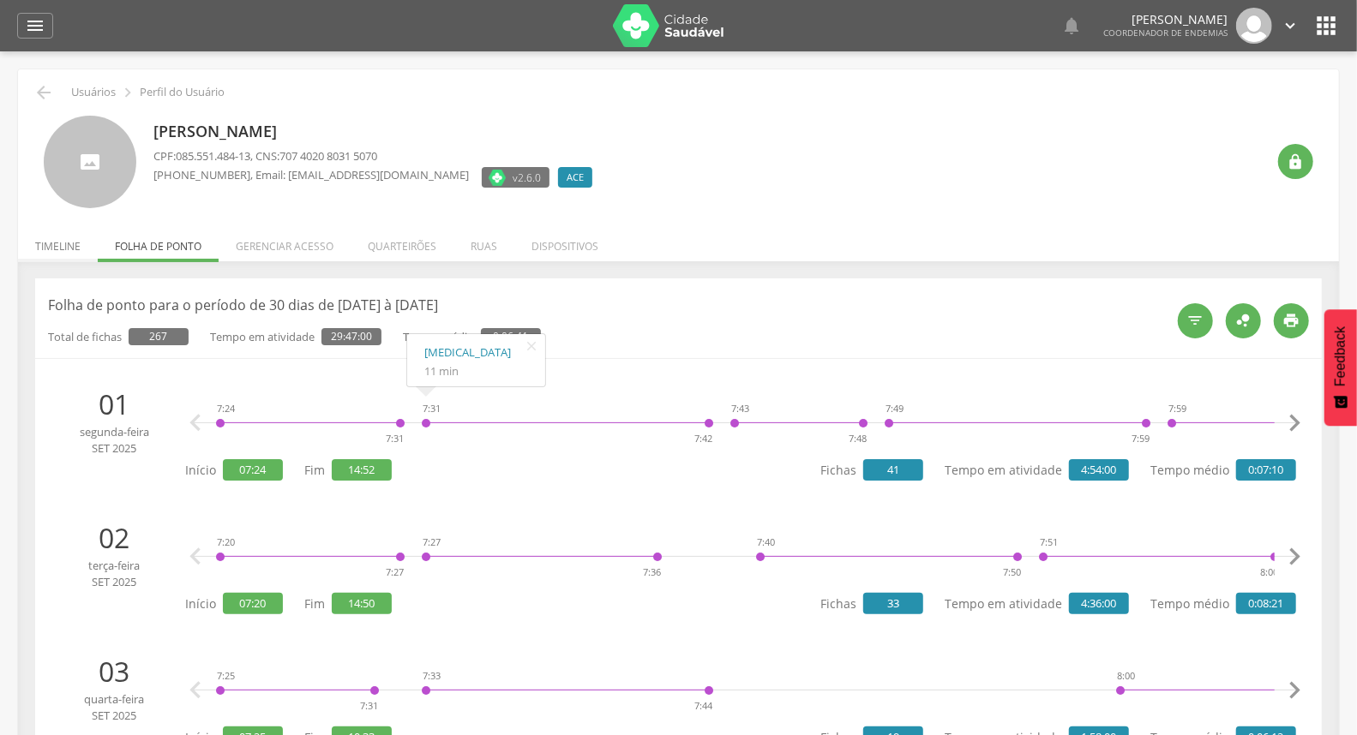
click at [65, 241] on li "Timeline" at bounding box center [58, 242] width 80 height 40
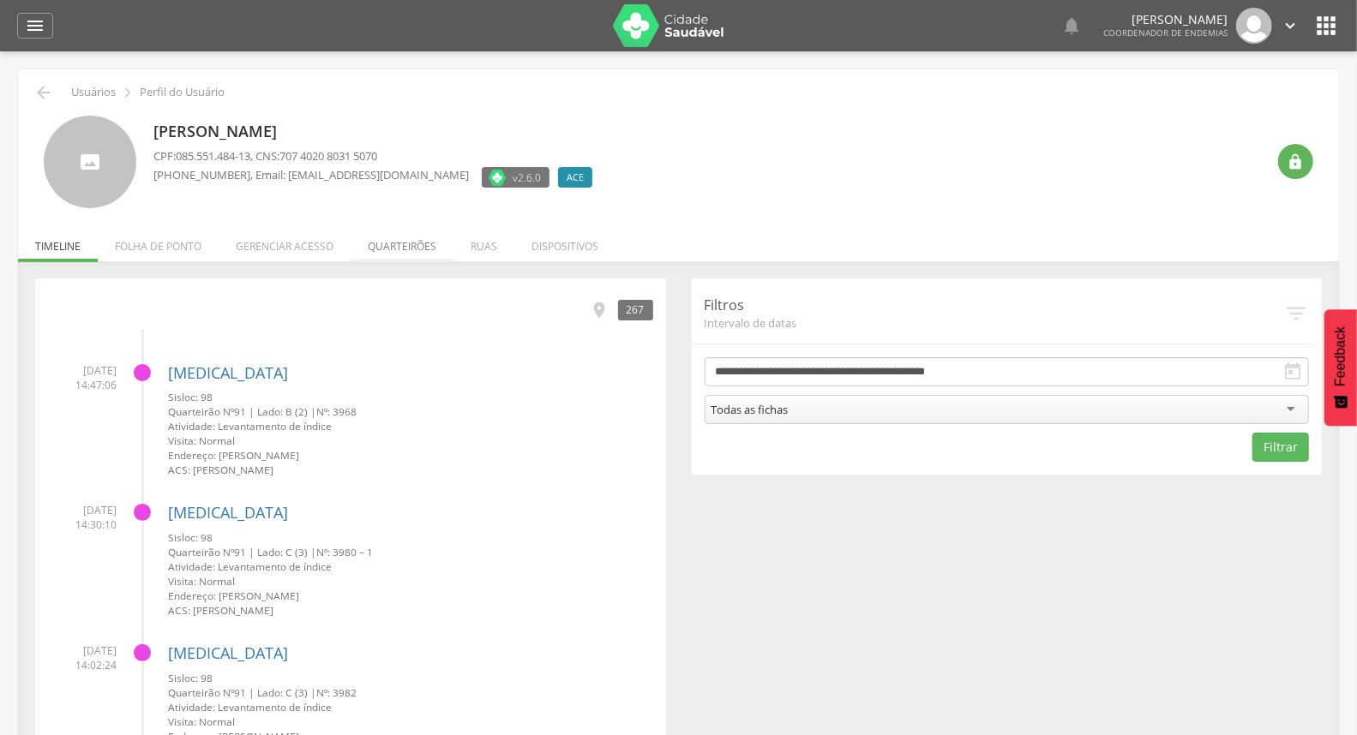
click at [394, 252] on li "Quarteirões" at bounding box center [402, 242] width 103 height 40
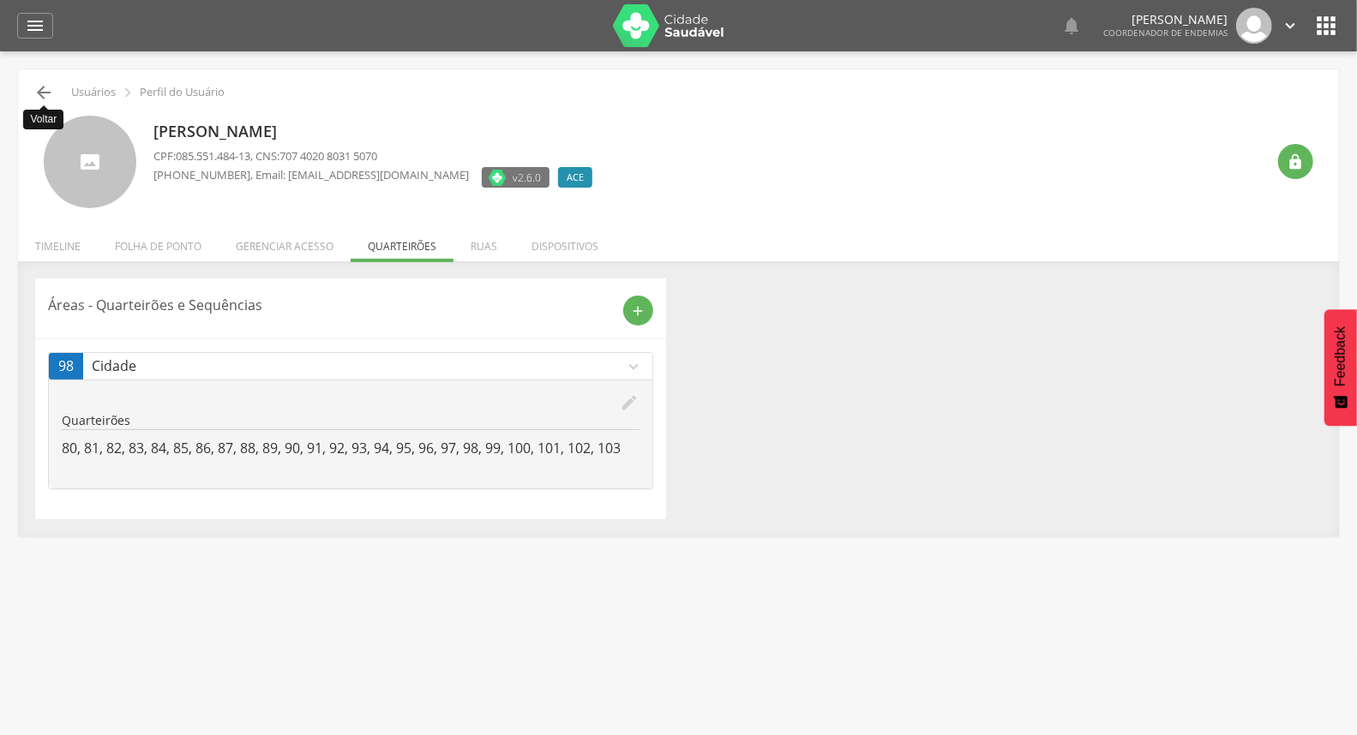
click at [39, 90] on icon "" at bounding box center [43, 92] width 21 height 21
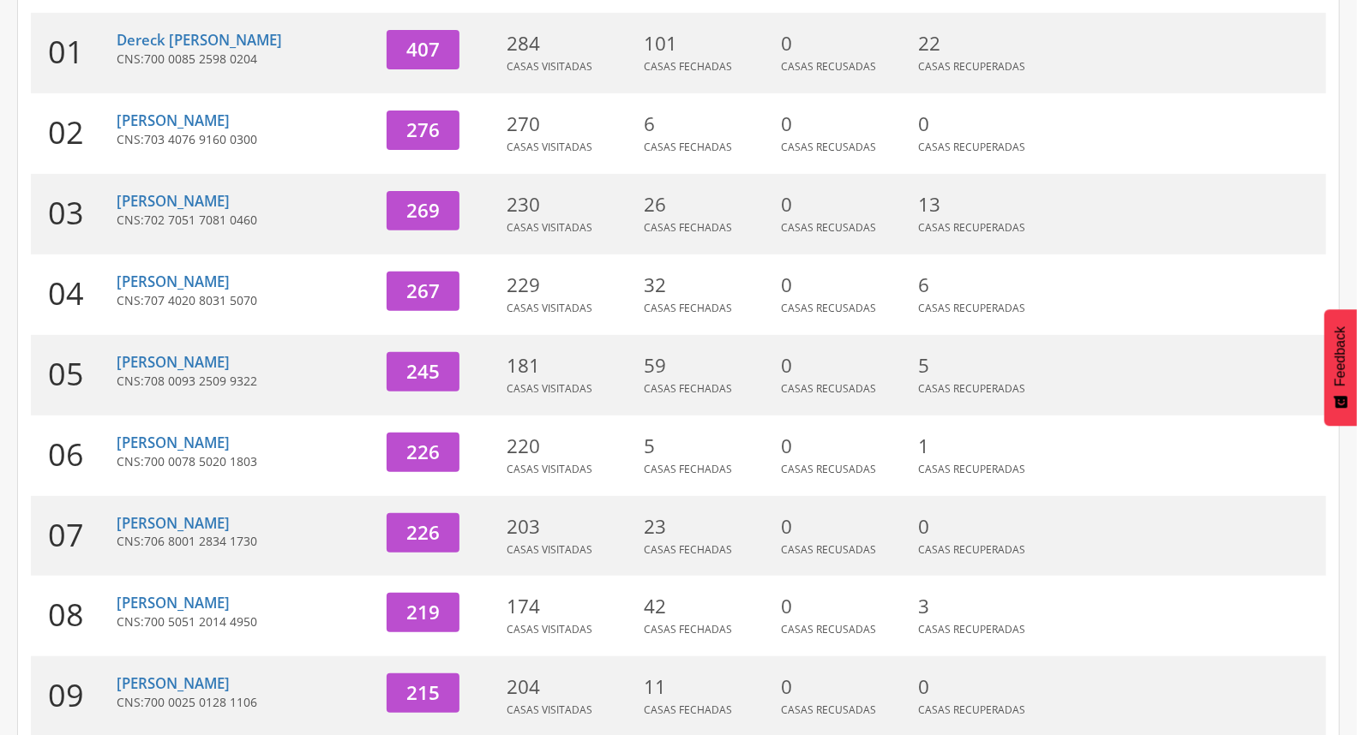
scroll to position [337, 0]
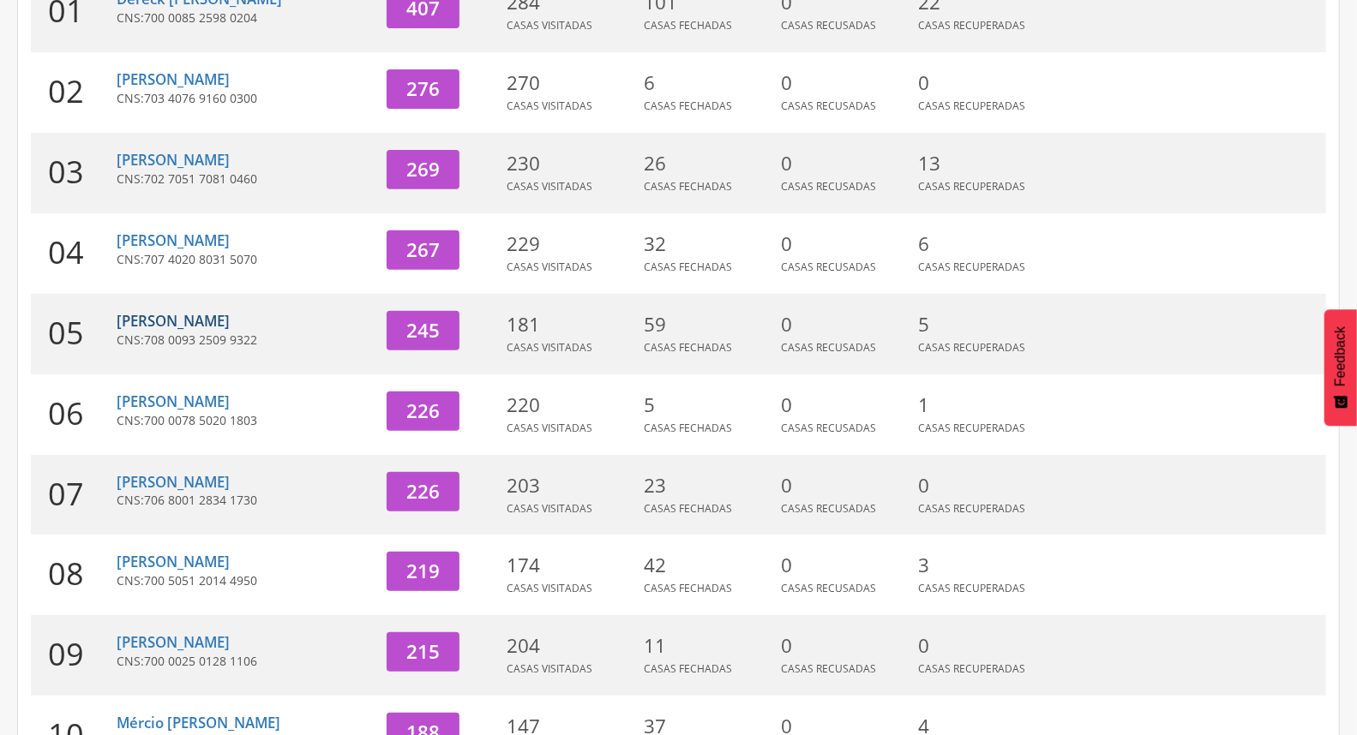
click at [174, 323] on link "[PERSON_NAME]" at bounding box center [173, 321] width 113 height 20
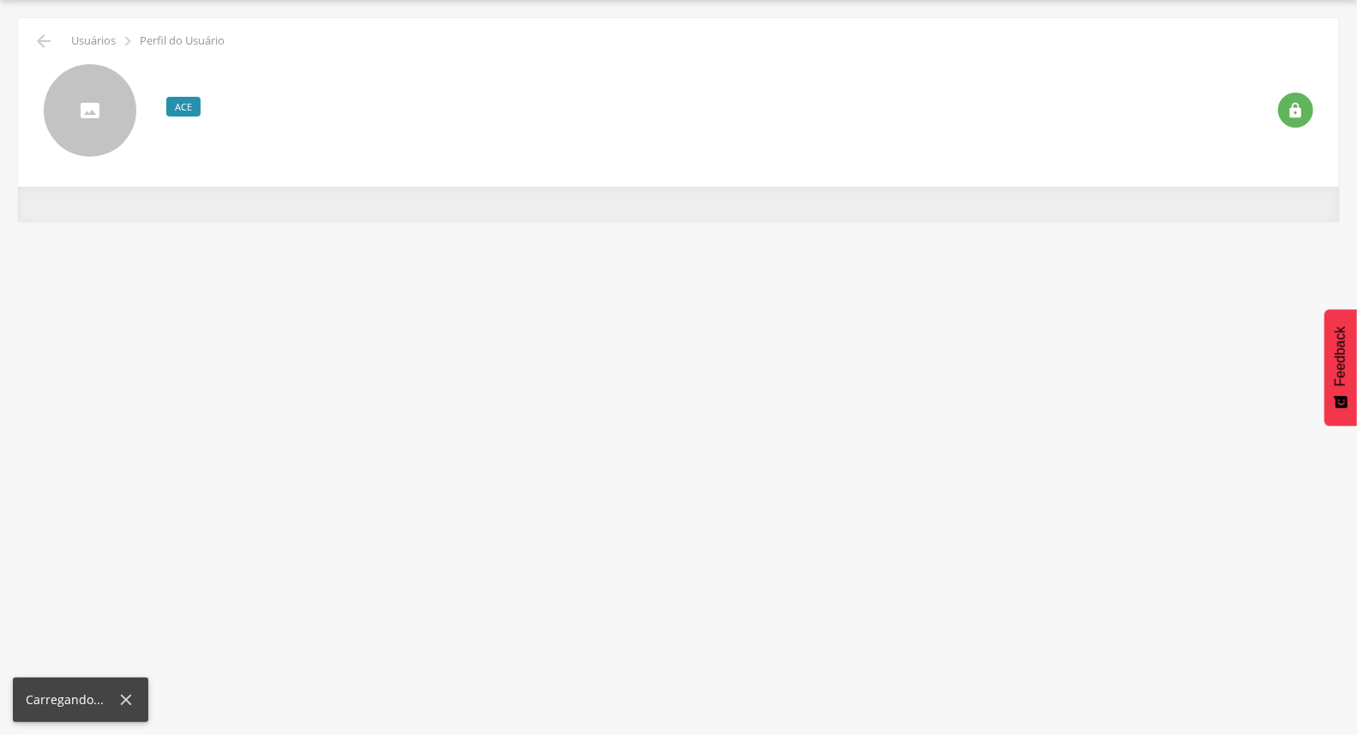
scroll to position [51, 0]
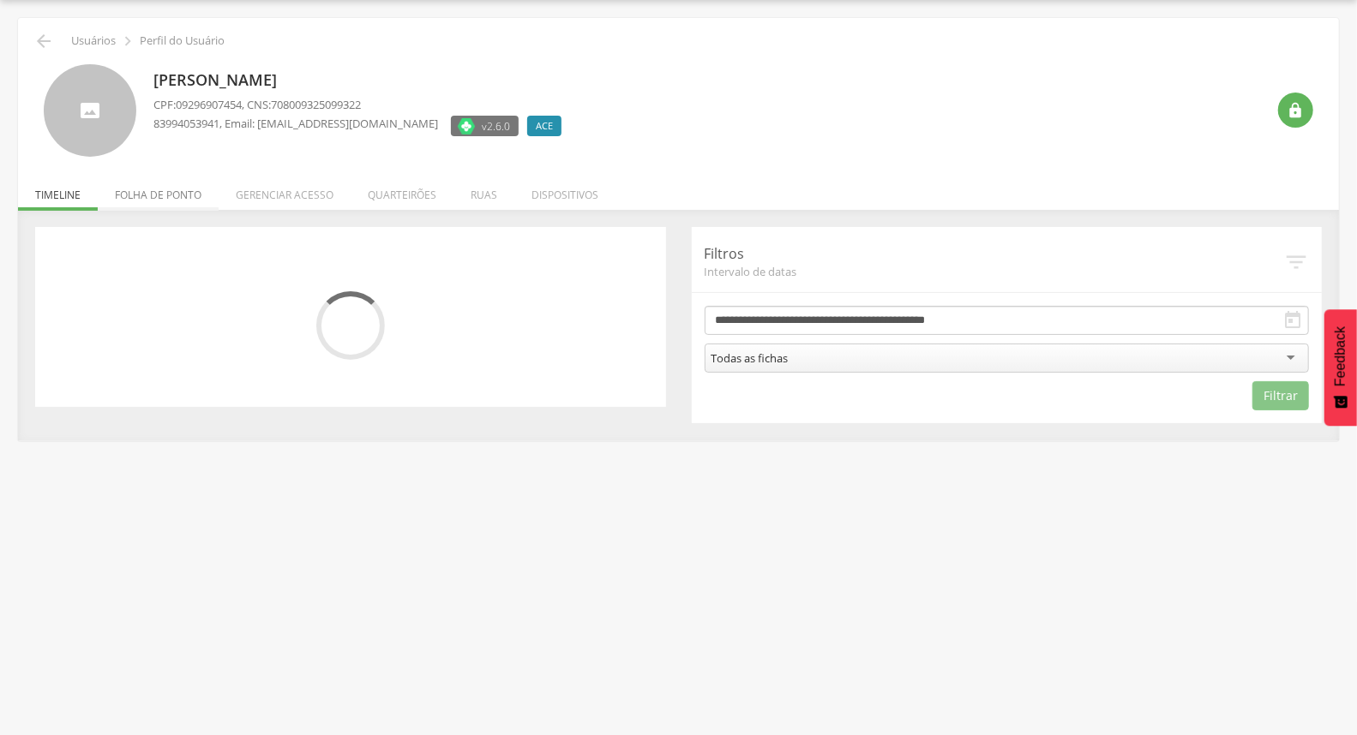
click at [141, 198] on li "Folha de ponto" at bounding box center [158, 191] width 121 height 40
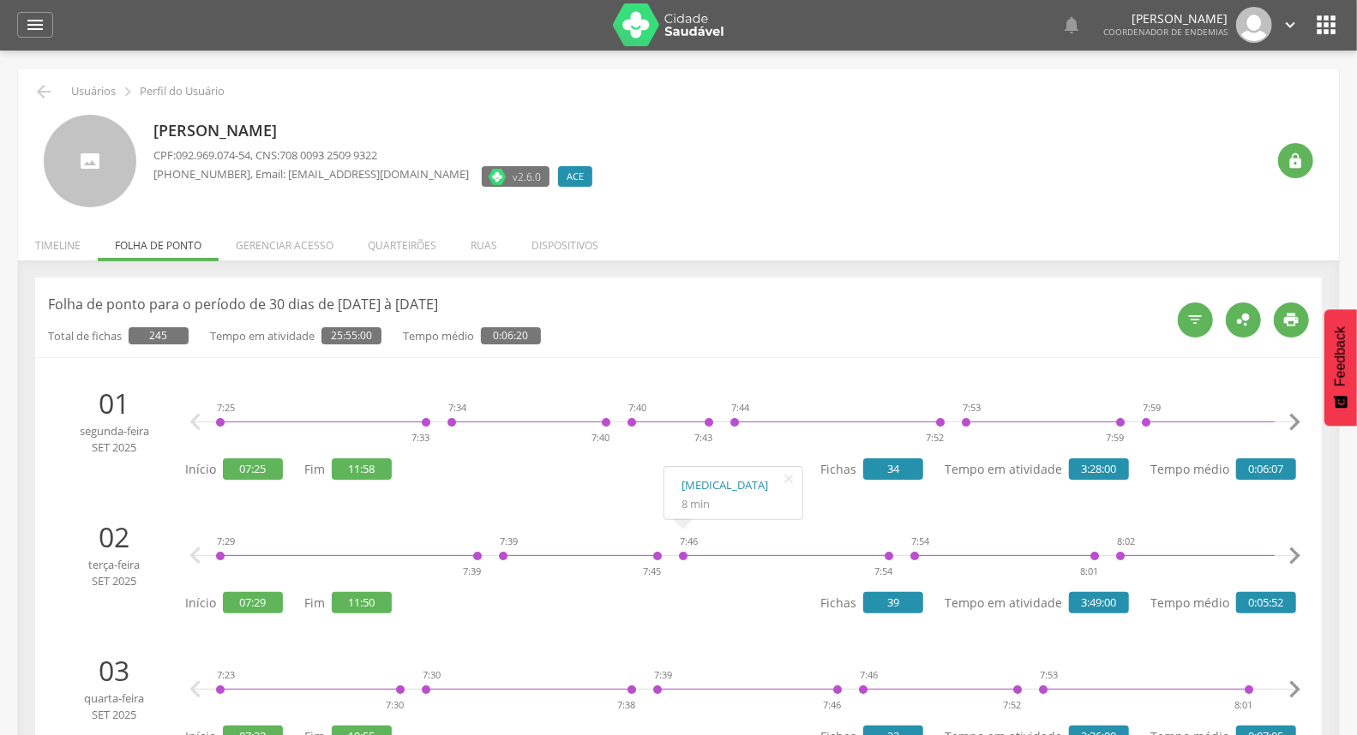
scroll to position [0, 0]
click at [57, 253] on li "Timeline" at bounding box center [58, 242] width 80 height 40
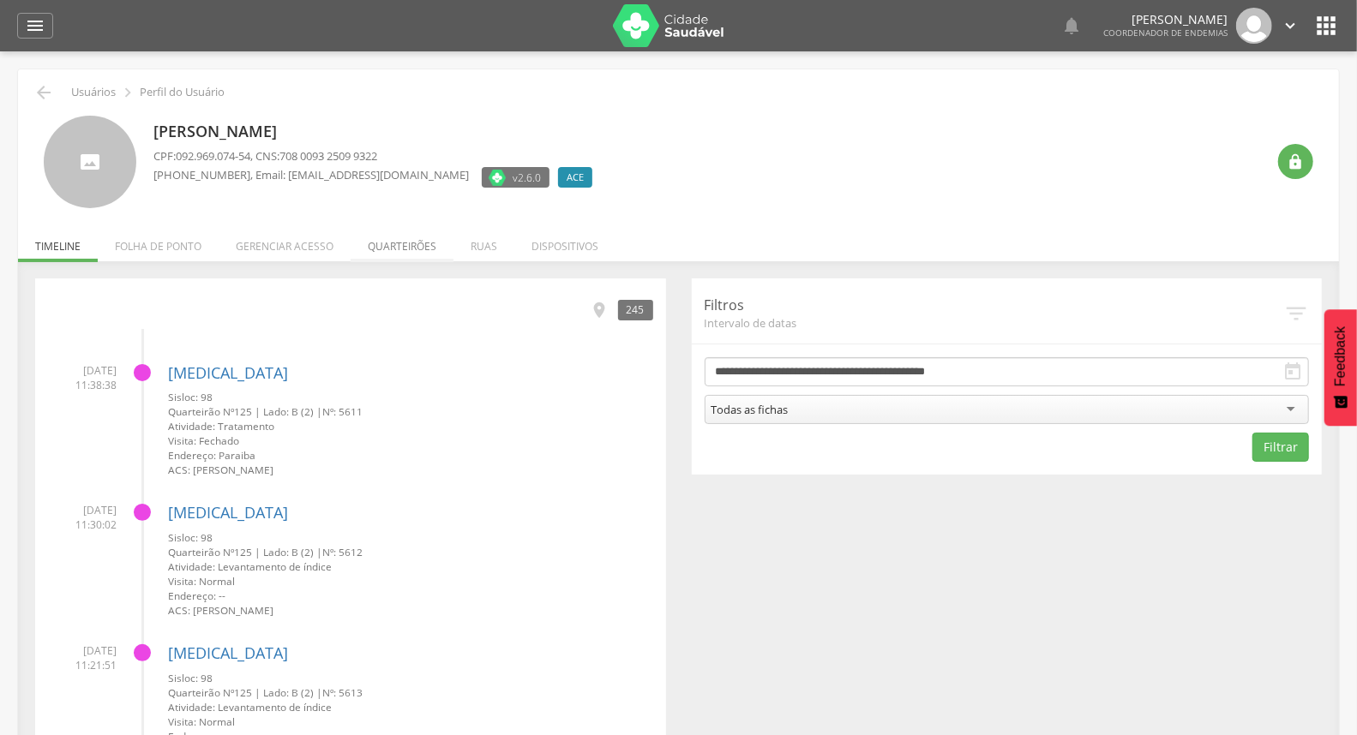
click at [389, 250] on li "Quarteirões" at bounding box center [402, 242] width 103 height 40
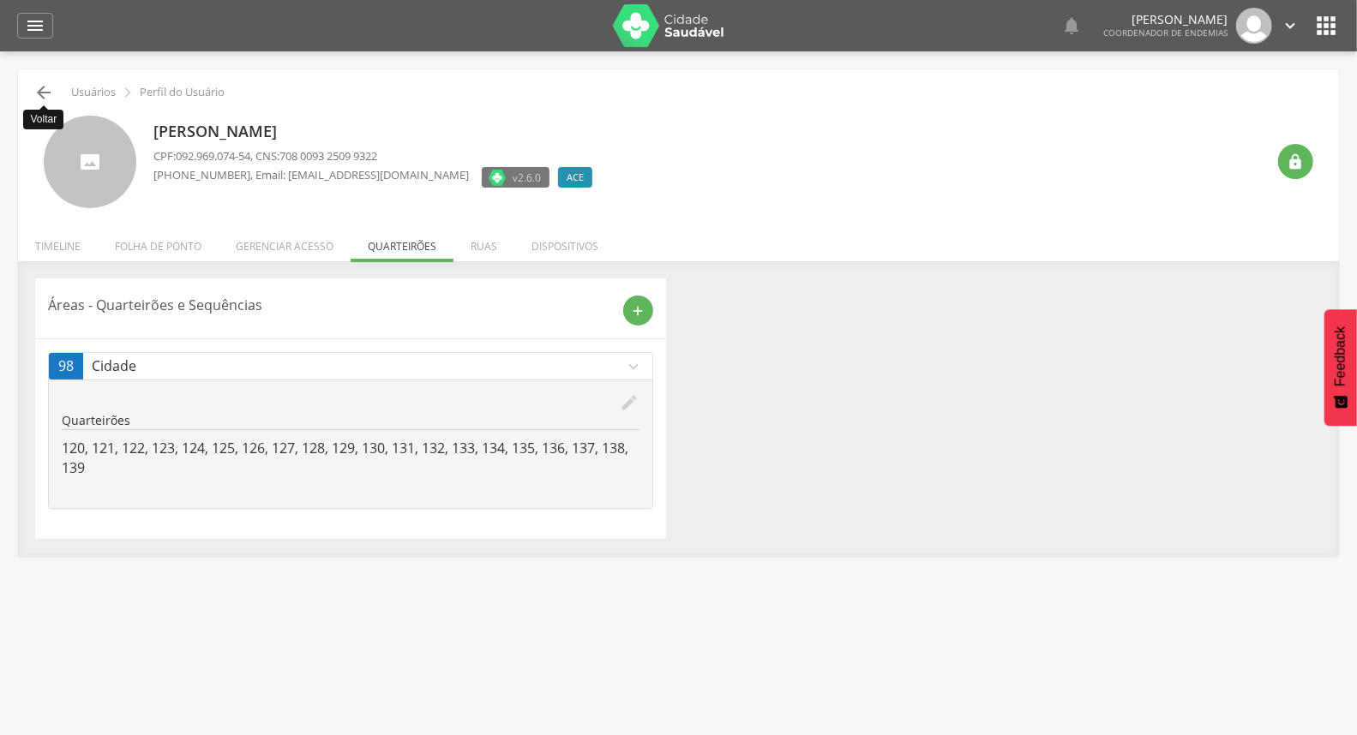
click at [41, 94] on icon "" at bounding box center [43, 92] width 21 height 21
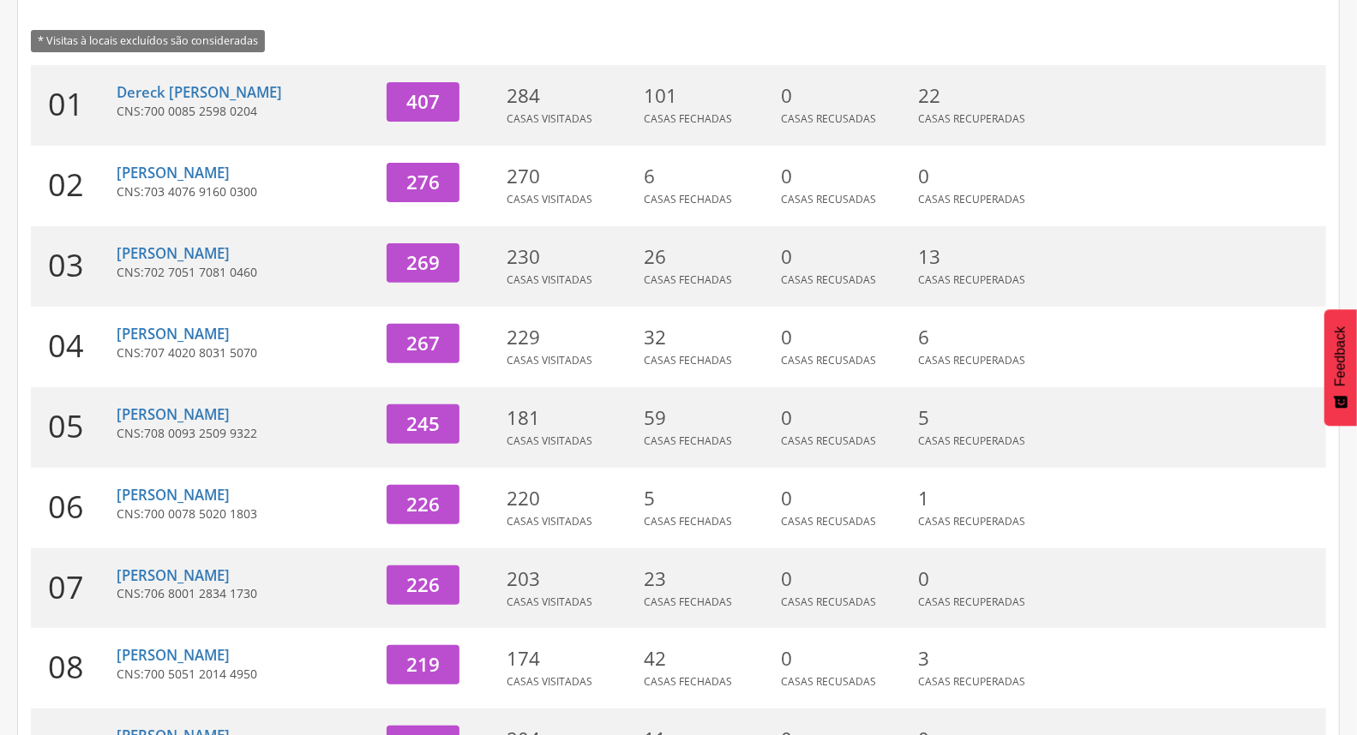
scroll to position [454, 0]
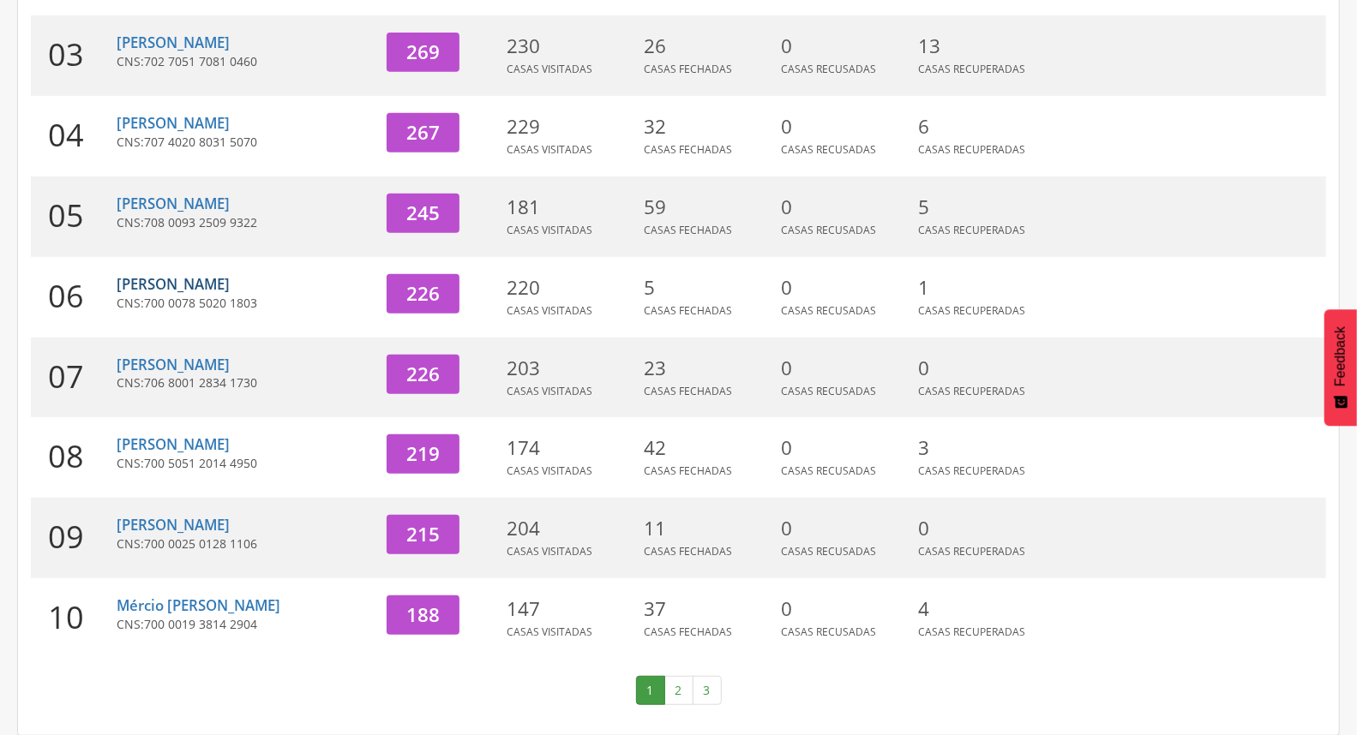
click at [187, 285] on link "[PERSON_NAME]" at bounding box center [173, 284] width 113 height 20
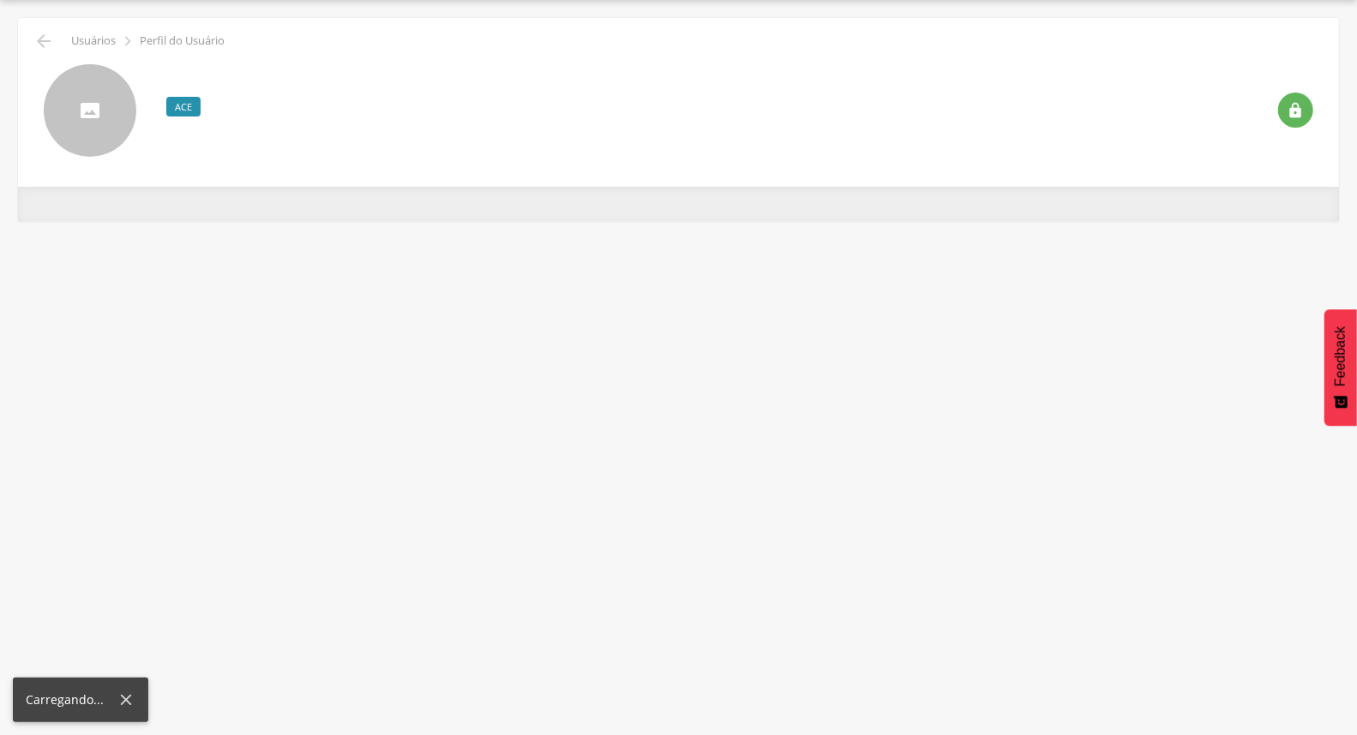
scroll to position [51, 0]
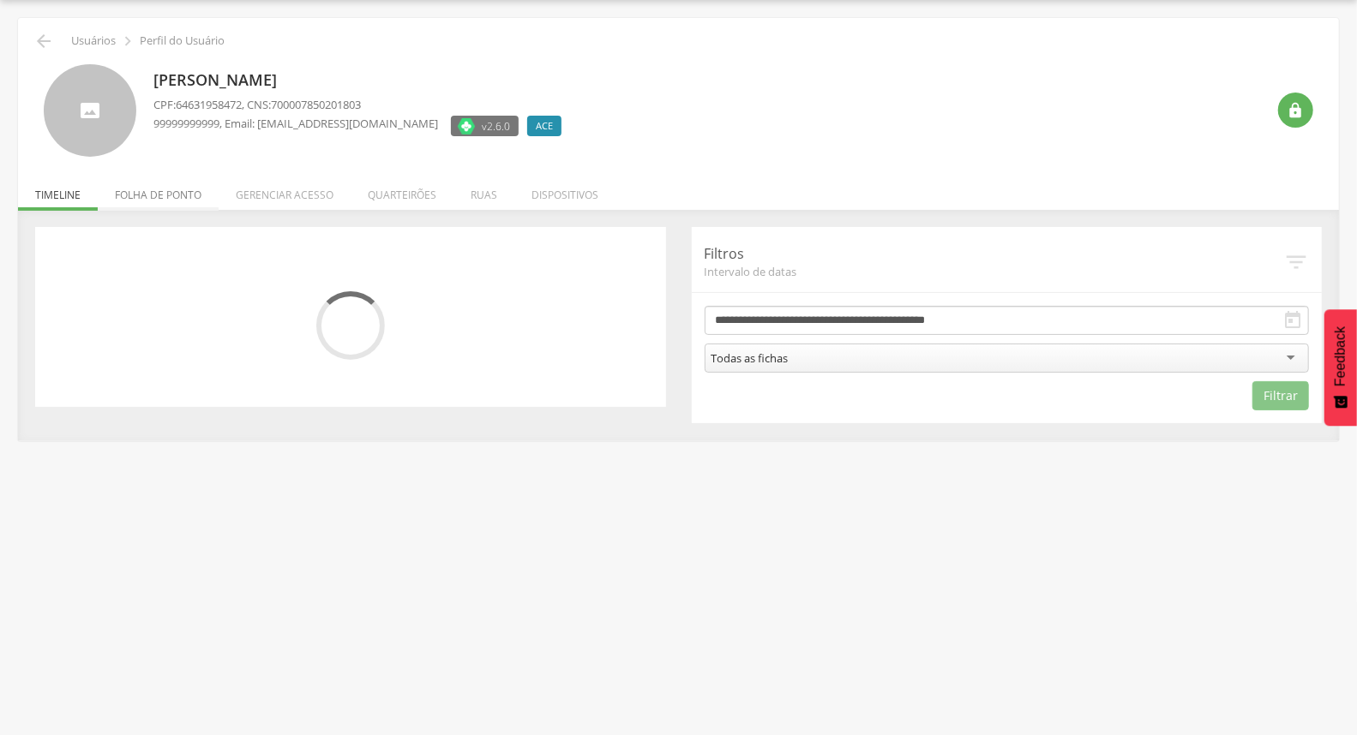
click at [197, 200] on li "Folha de ponto" at bounding box center [158, 191] width 121 height 40
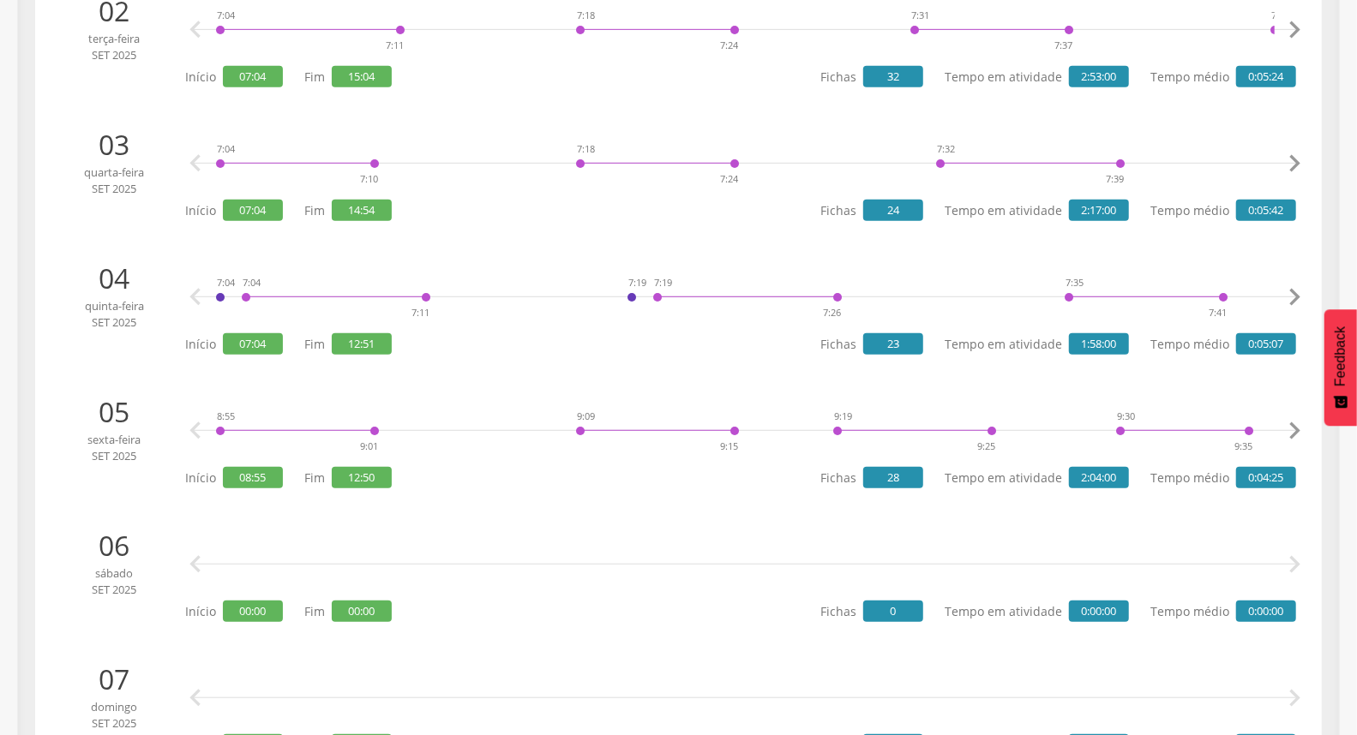
scroll to position [0, 0]
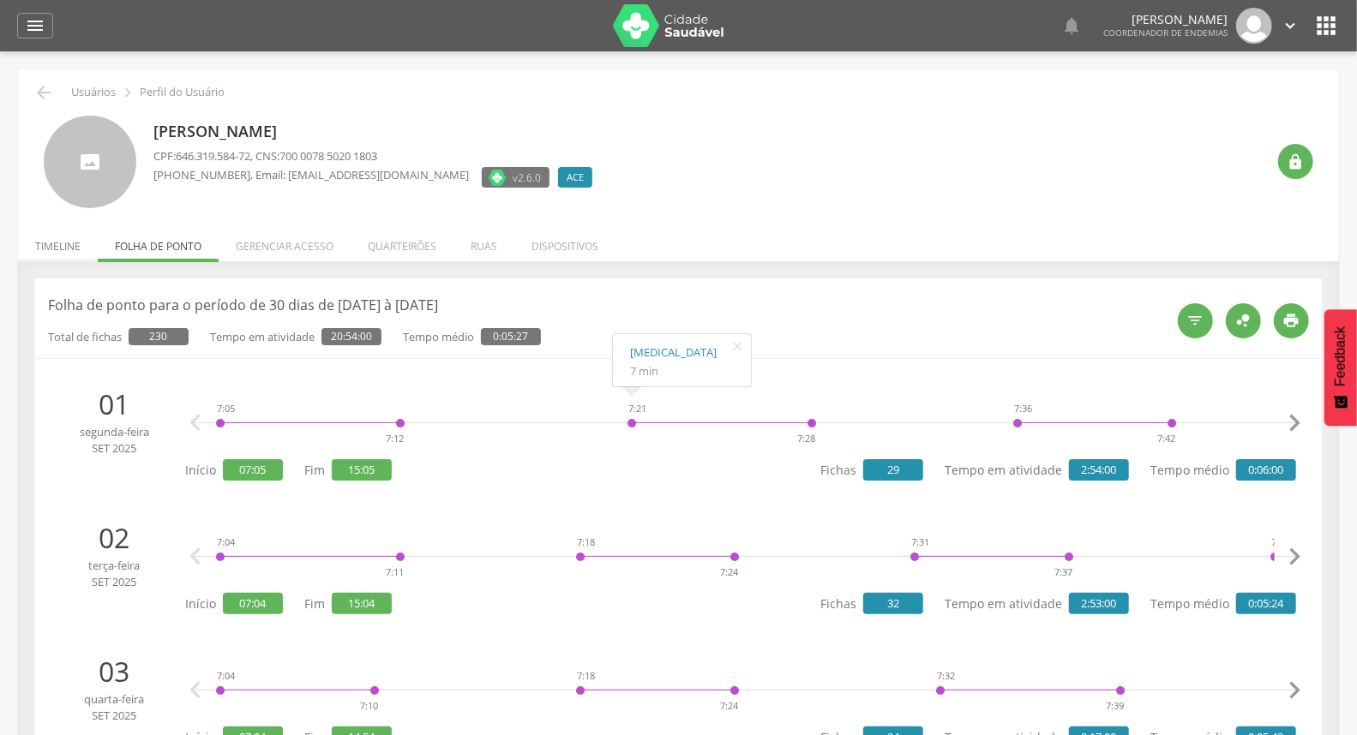
click at [55, 235] on li "Timeline" at bounding box center [58, 242] width 80 height 40
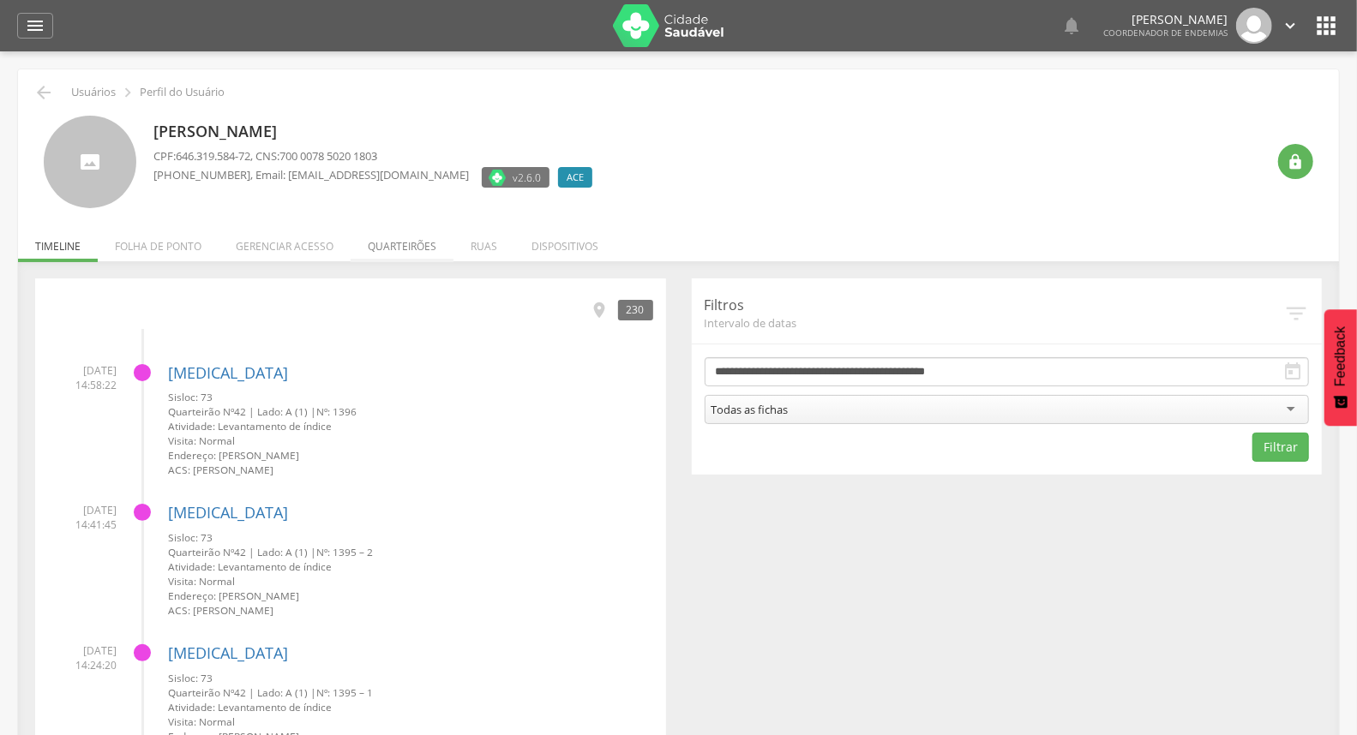
click at [414, 249] on li "Quarteirões" at bounding box center [402, 242] width 103 height 40
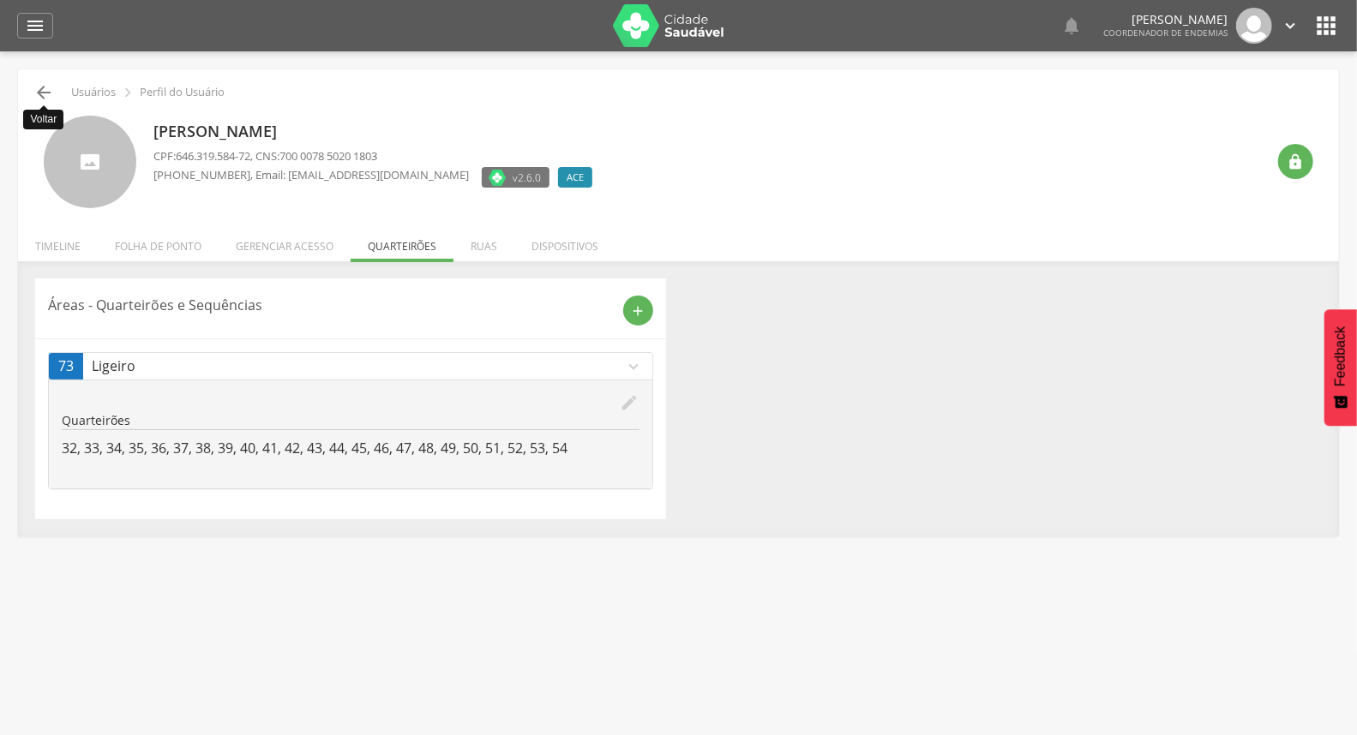
click at [52, 98] on icon "" at bounding box center [43, 92] width 21 height 21
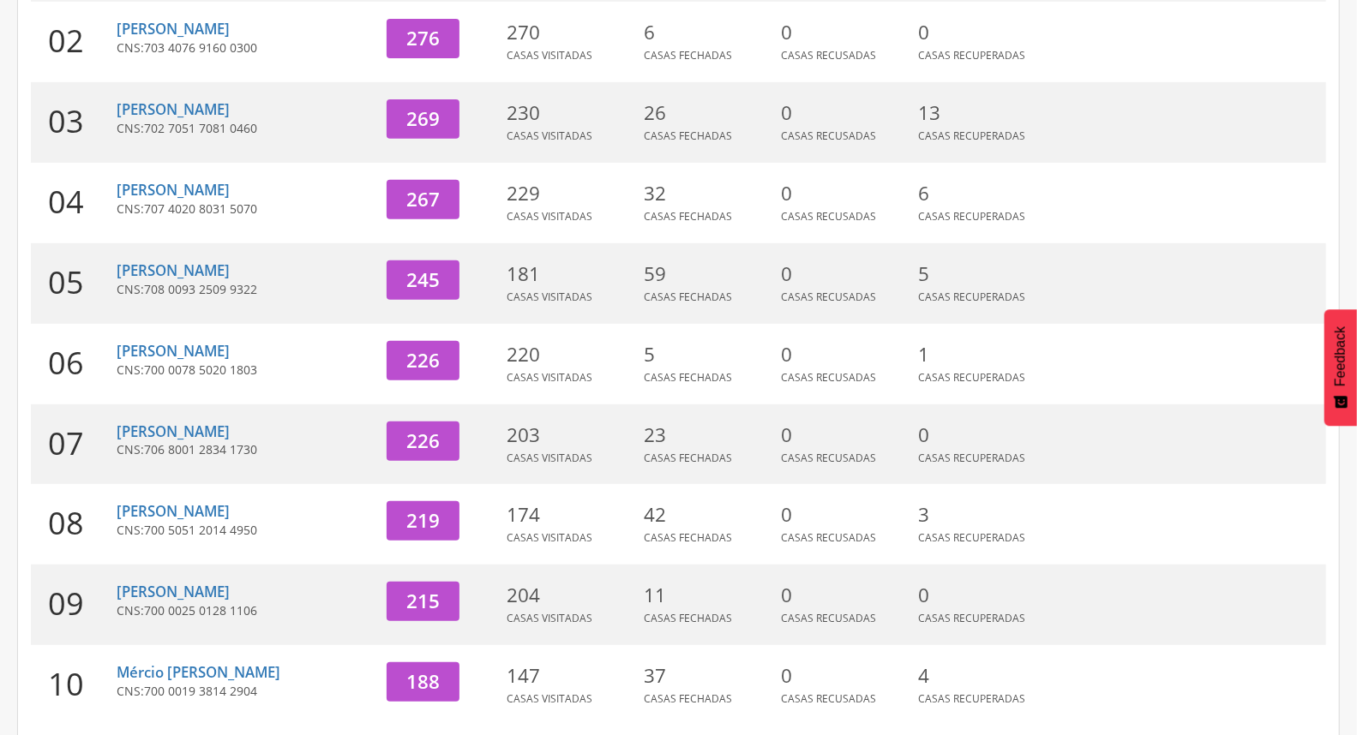
scroll to position [454, 0]
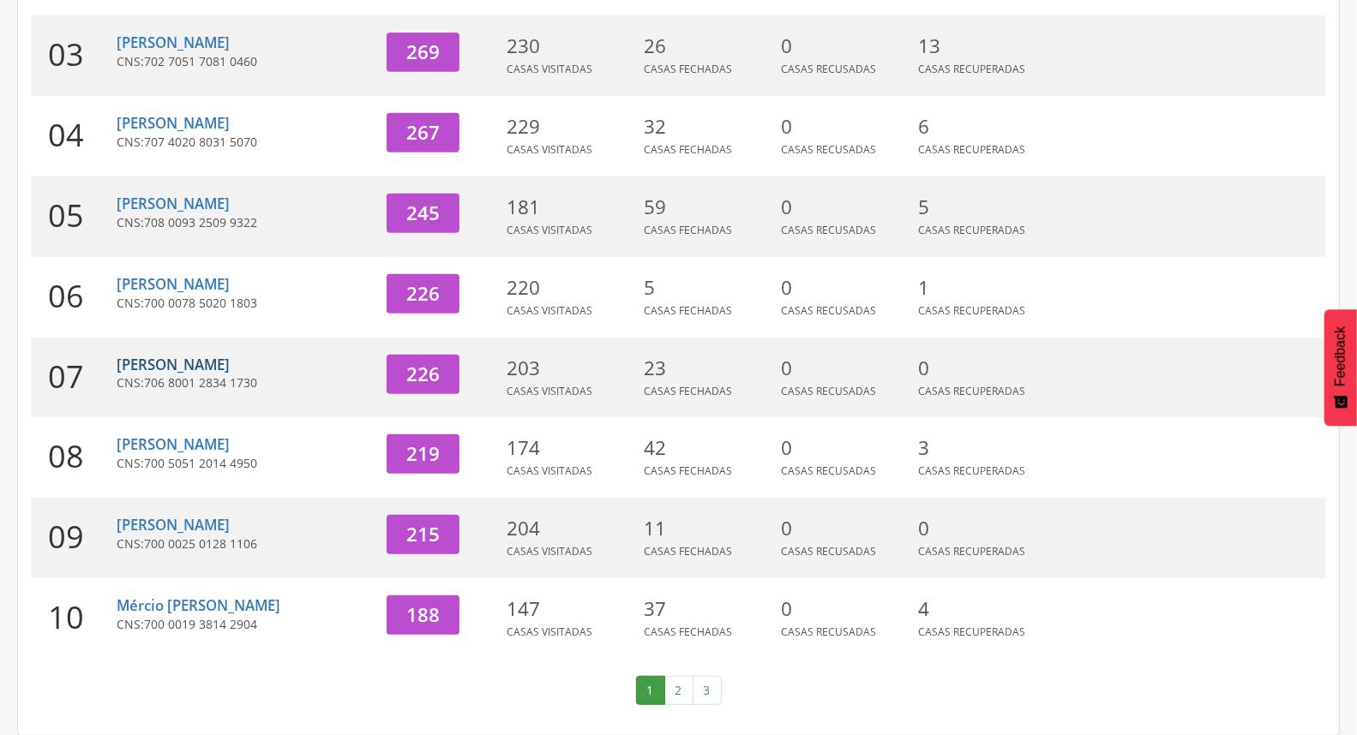
click at [190, 363] on link "[PERSON_NAME]" at bounding box center [173, 365] width 113 height 20
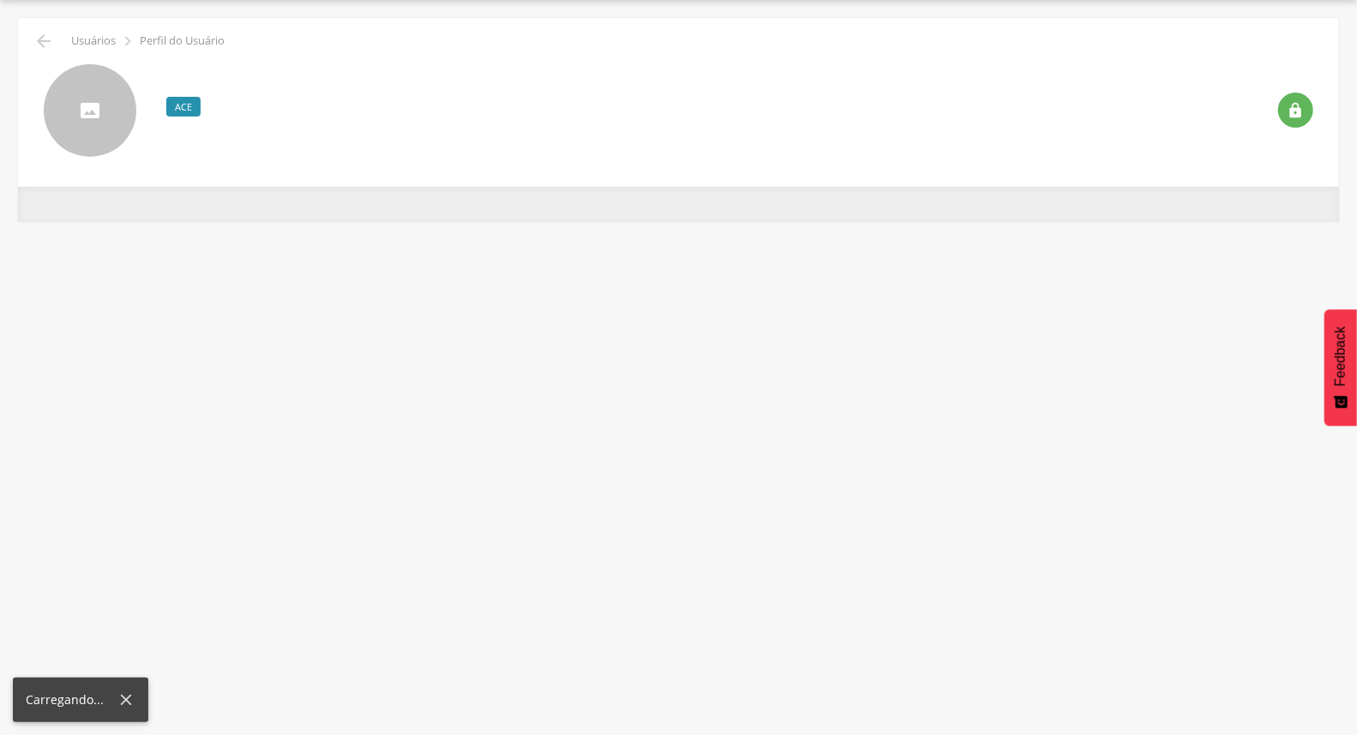
scroll to position [51, 0]
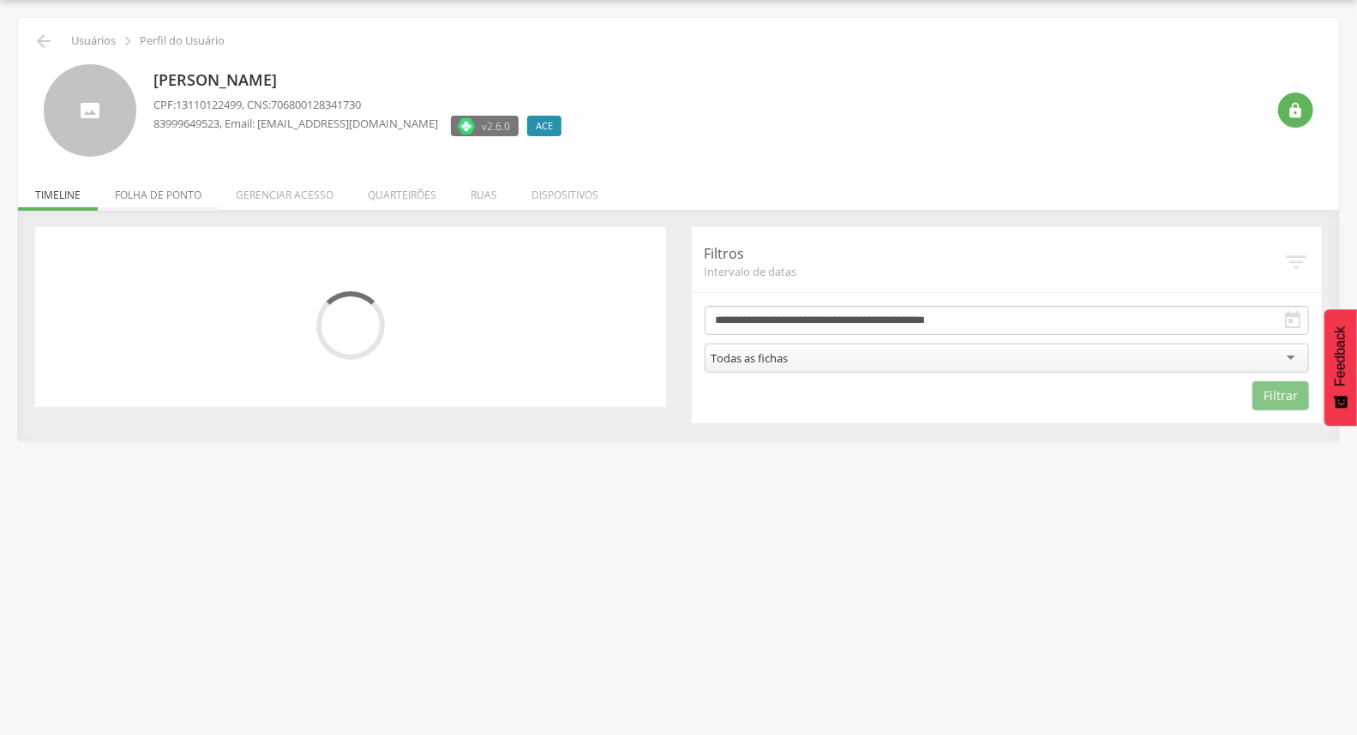
click at [172, 201] on li "Folha de ponto" at bounding box center [158, 191] width 121 height 40
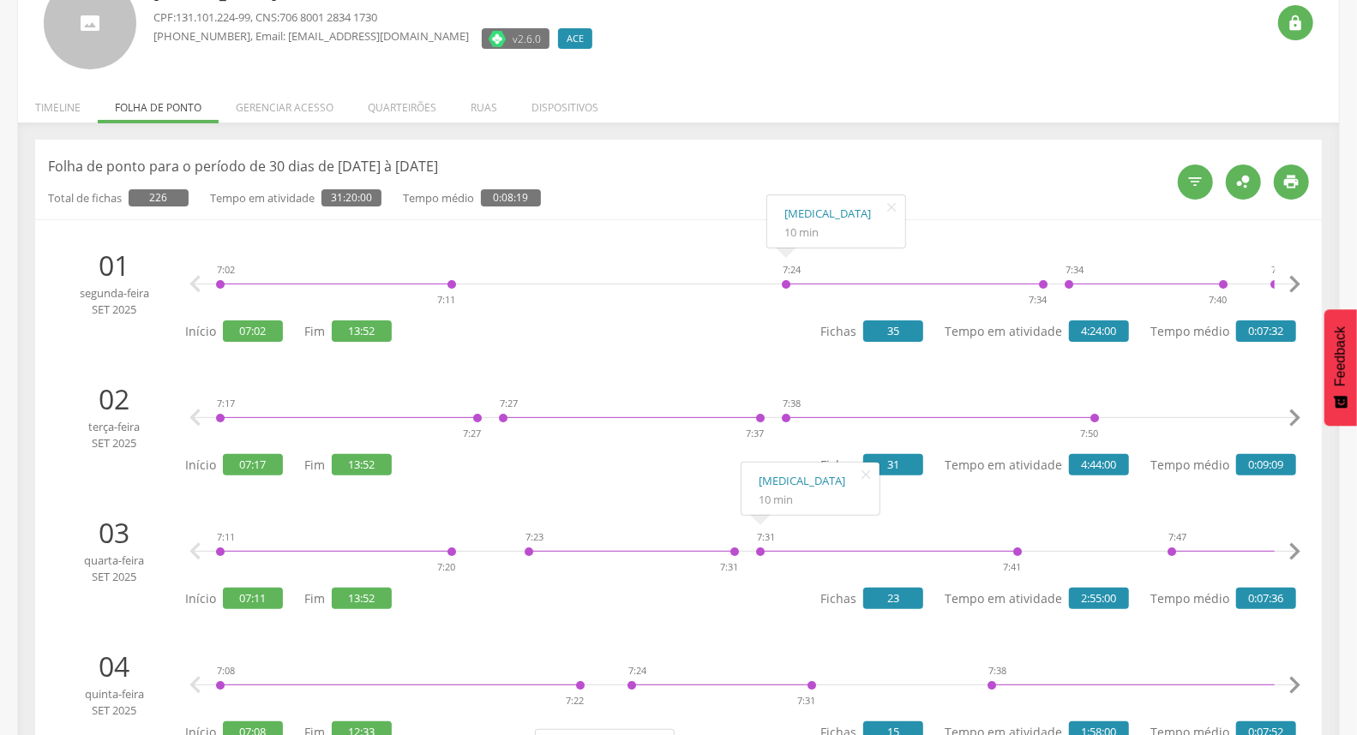
scroll to position [0, 0]
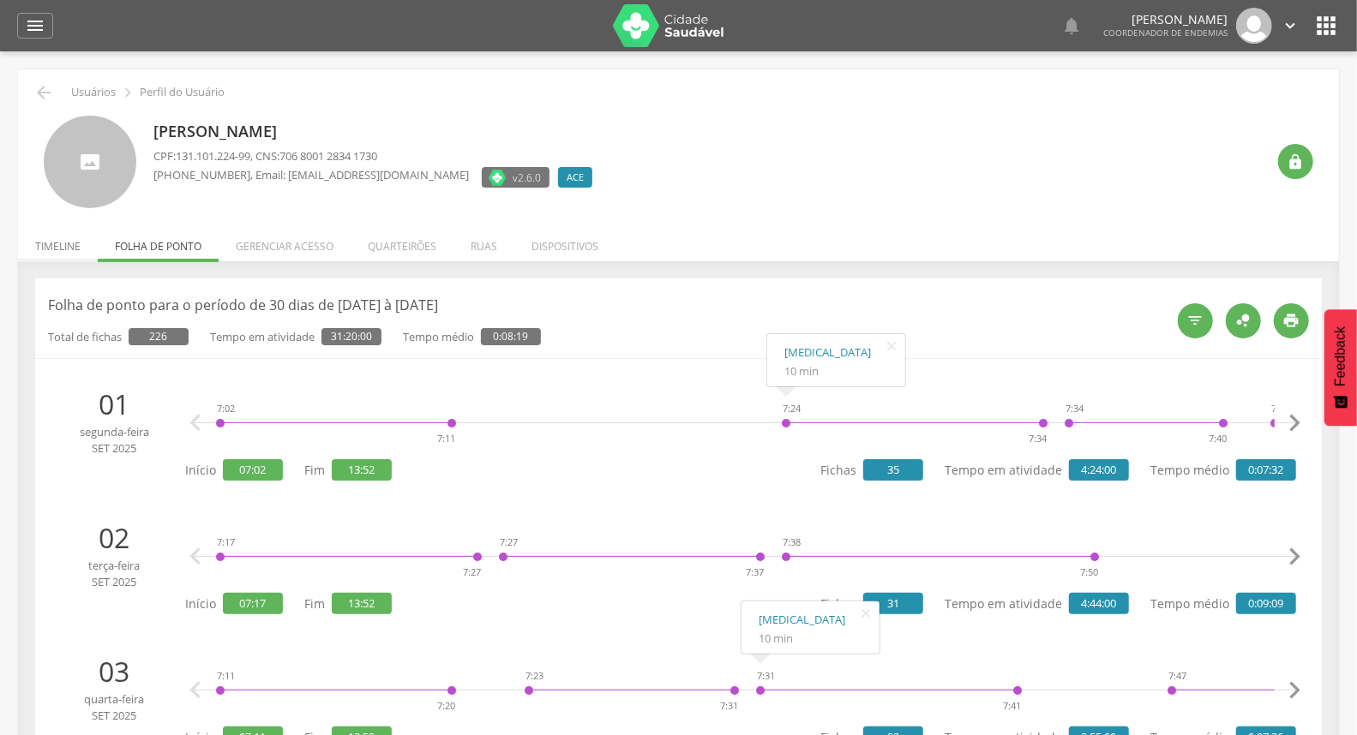
click at [73, 243] on li "Timeline" at bounding box center [58, 242] width 80 height 40
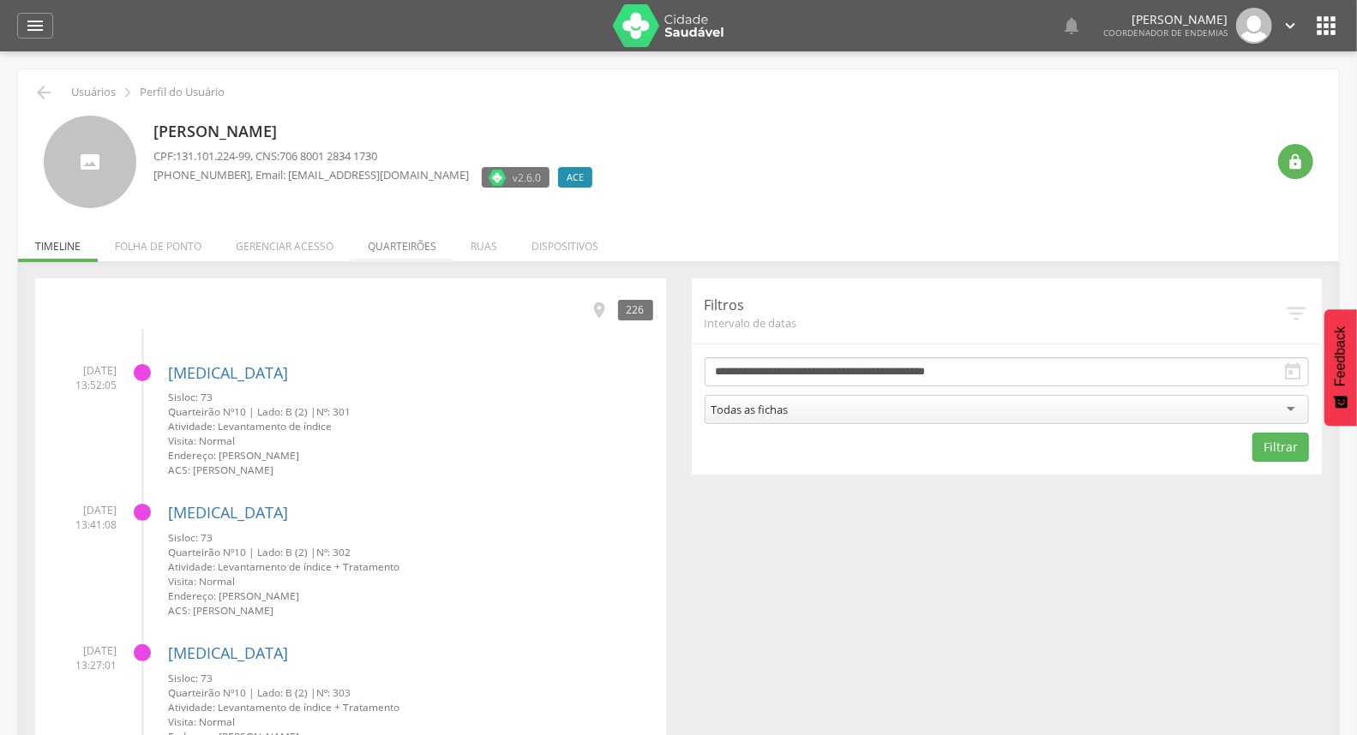
click at [408, 246] on li "Quarteirões" at bounding box center [402, 242] width 103 height 40
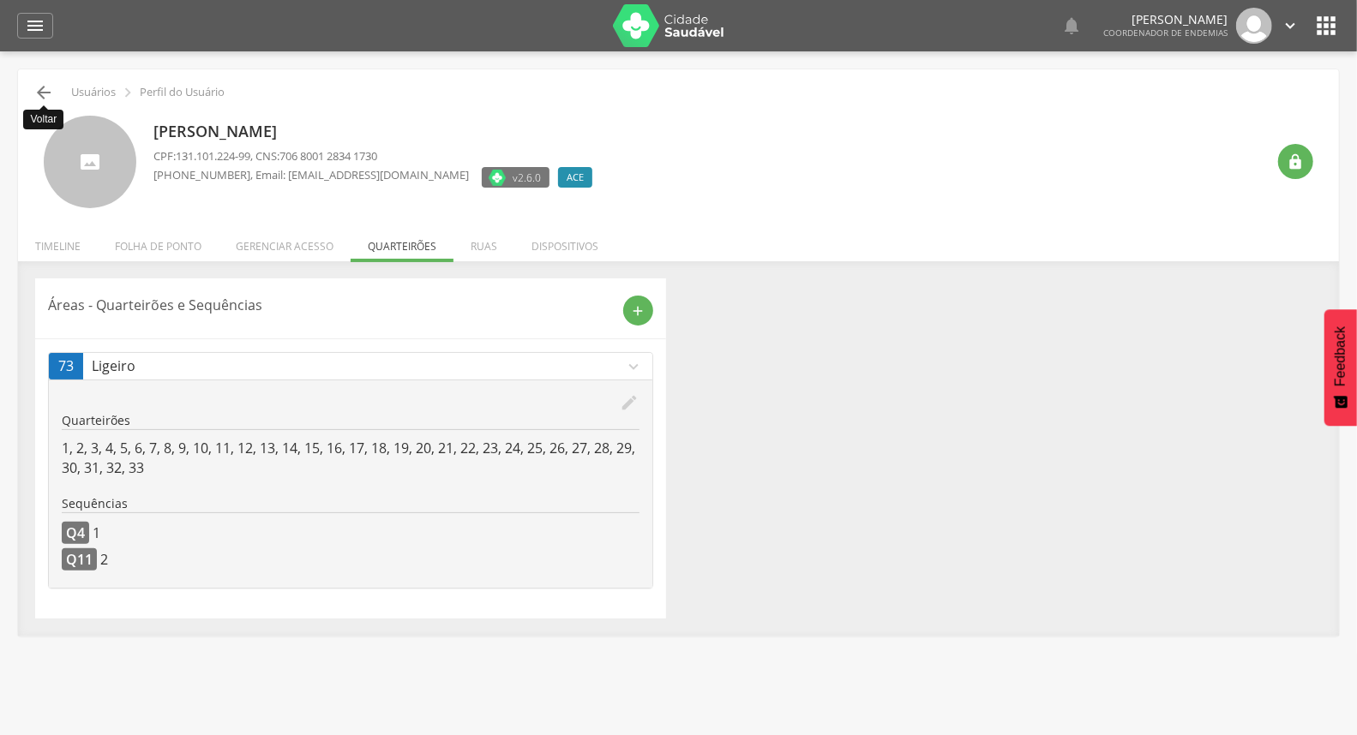
click at [38, 94] on icon "" at bounding box center [43, 92] width 21 height 21
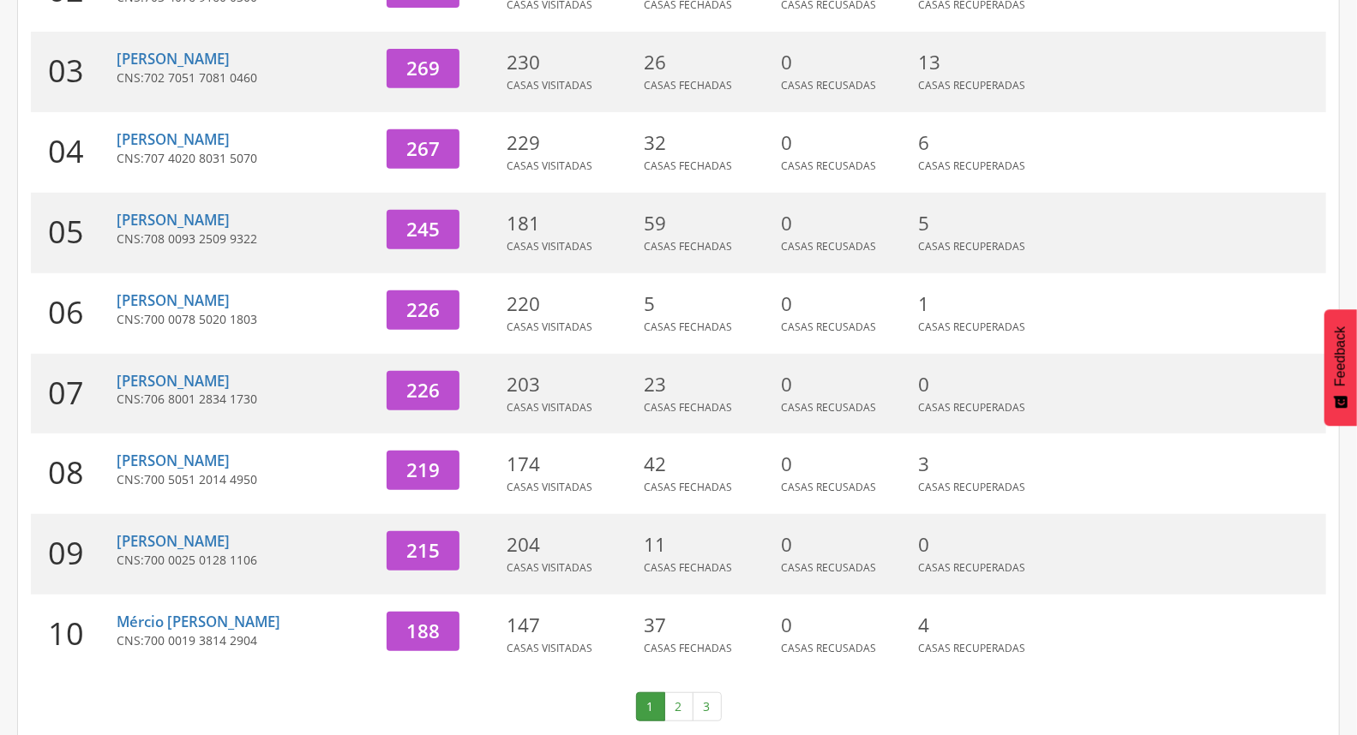
scroll to position [454, 0]
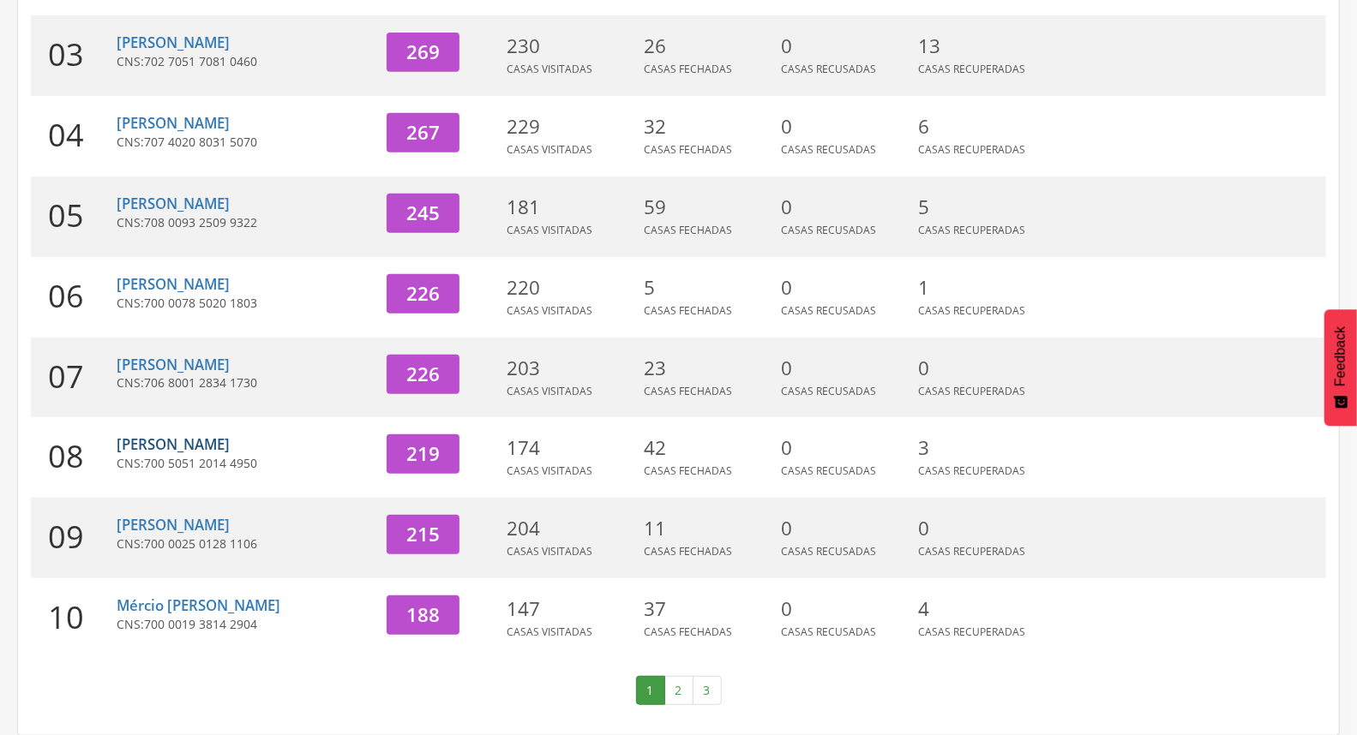
click at [215, 446] on link "[PERSON_NAME]" at bounding box center [173, 445] width 113 height 20
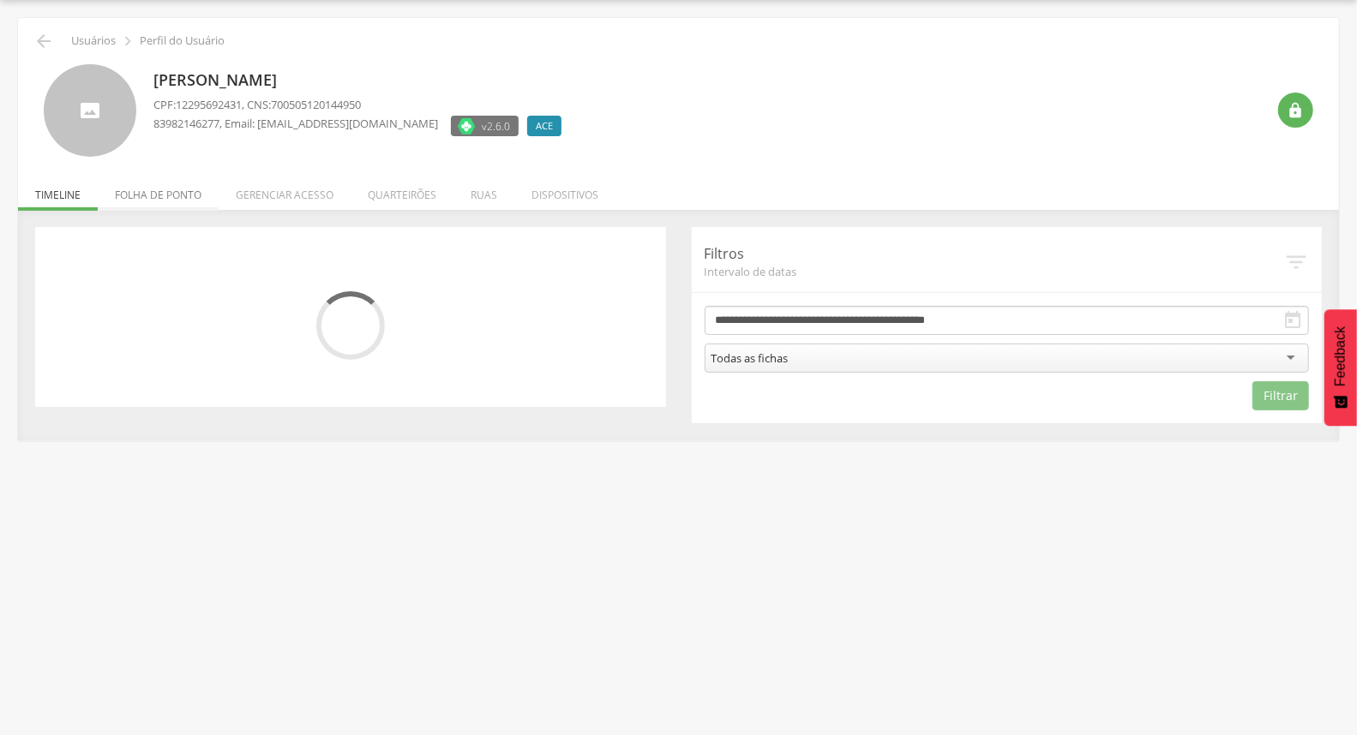
click at [146, 199] on li "Folha de ponto" at bounding box center [158, 191] width 121 height 40
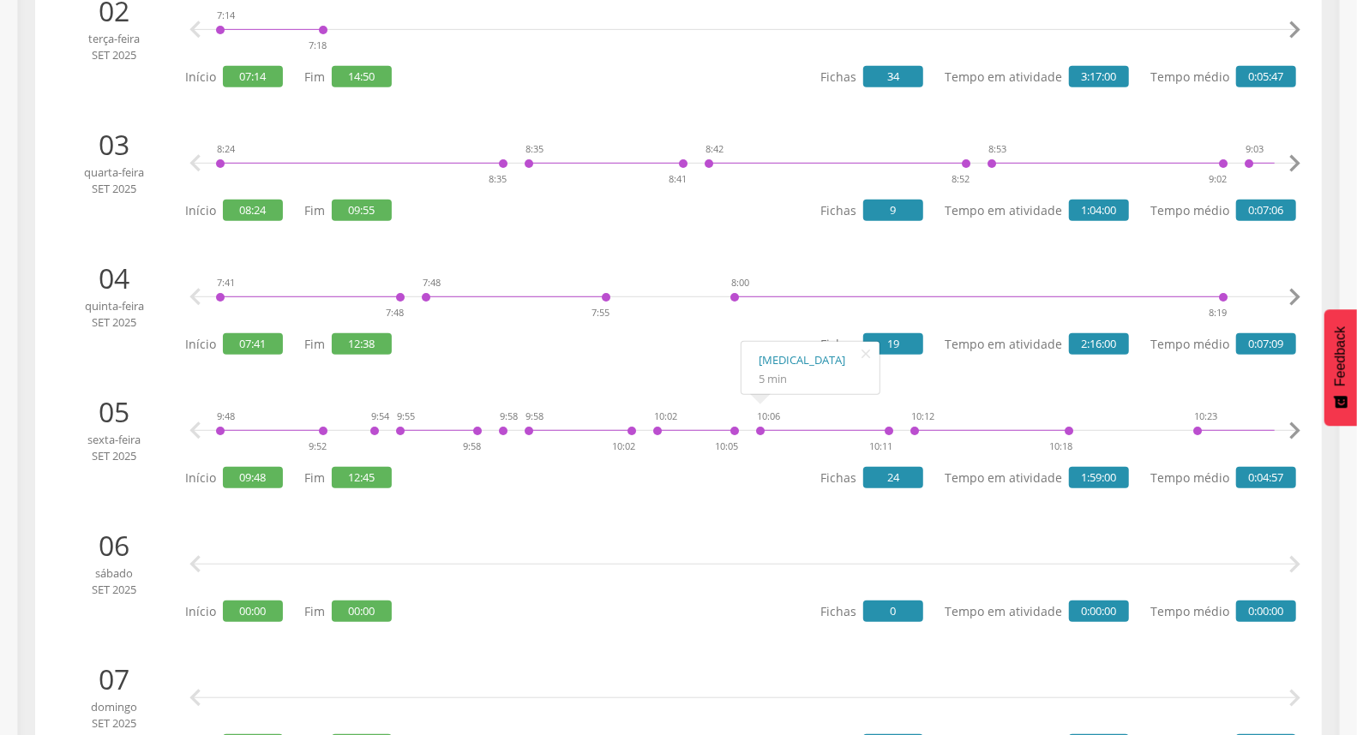
scroll to position [0, 0]
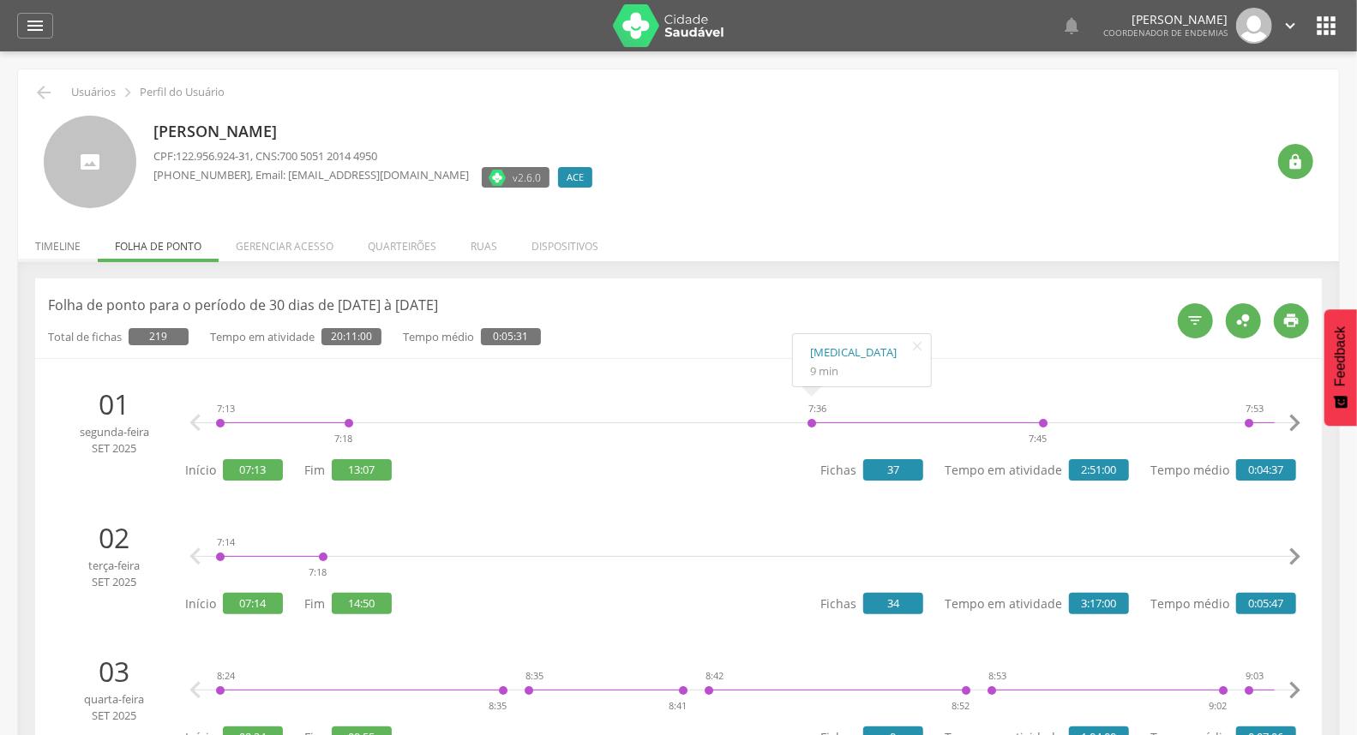
click at [69, 241] on li "Timeline" at bounding box center [58, 242] width 80 height 40
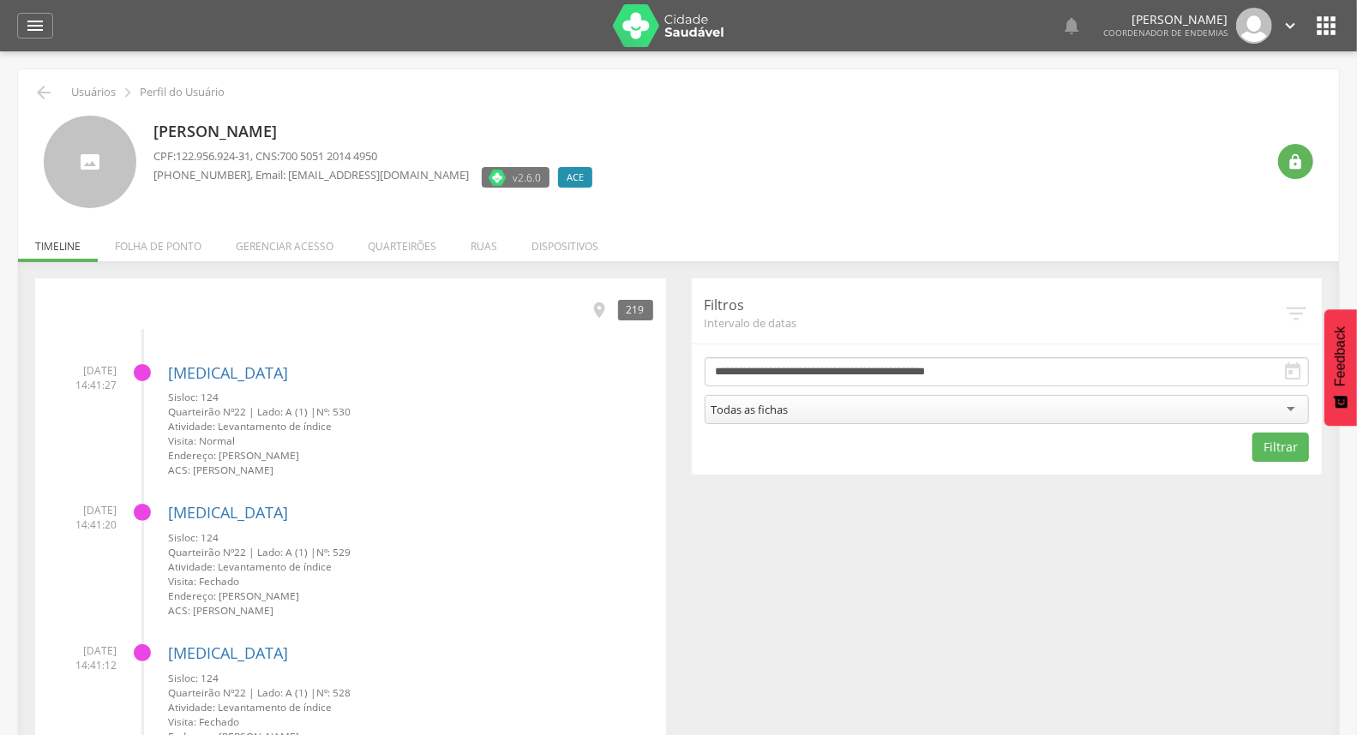
click at [423, 253] on li "Quarteirões" at bounding box center [402, 242] width 103 height 40
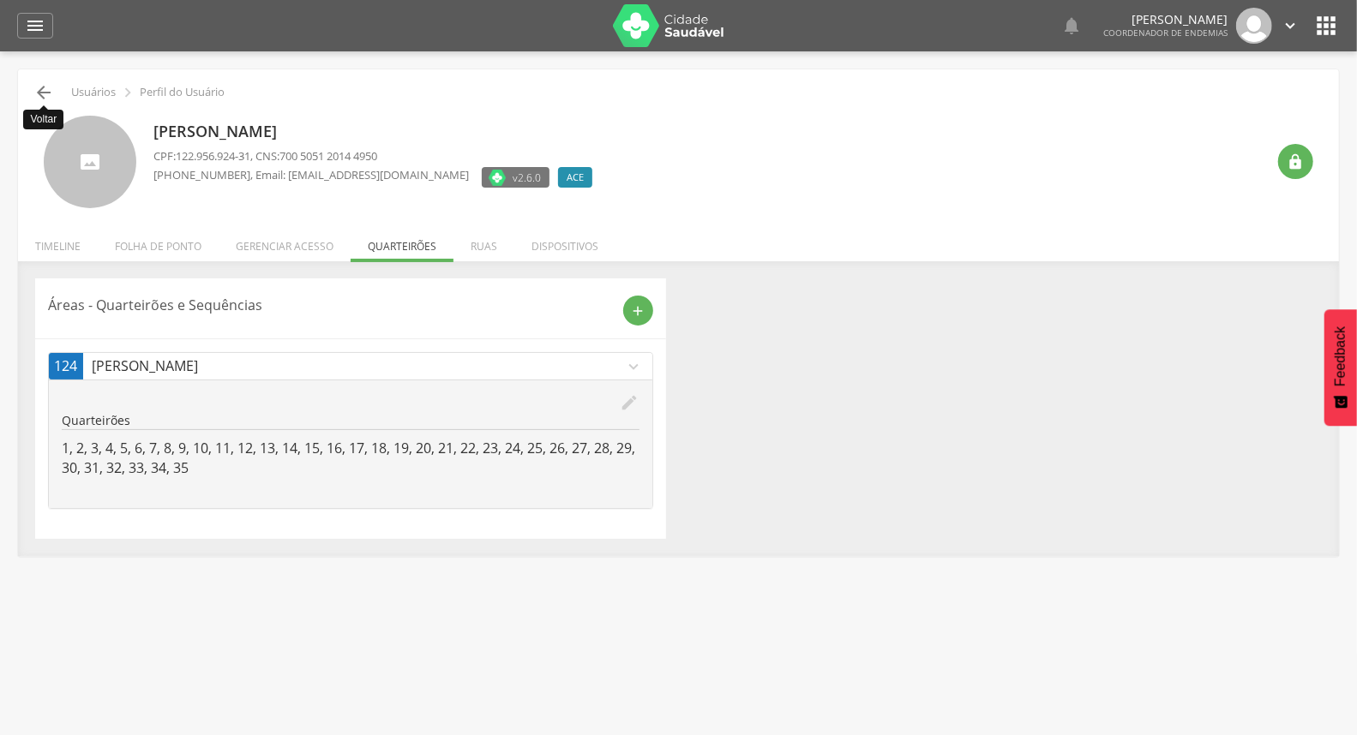
click at [48, 100] on icon "" at bounding box center [43, 92] width 21 height 21
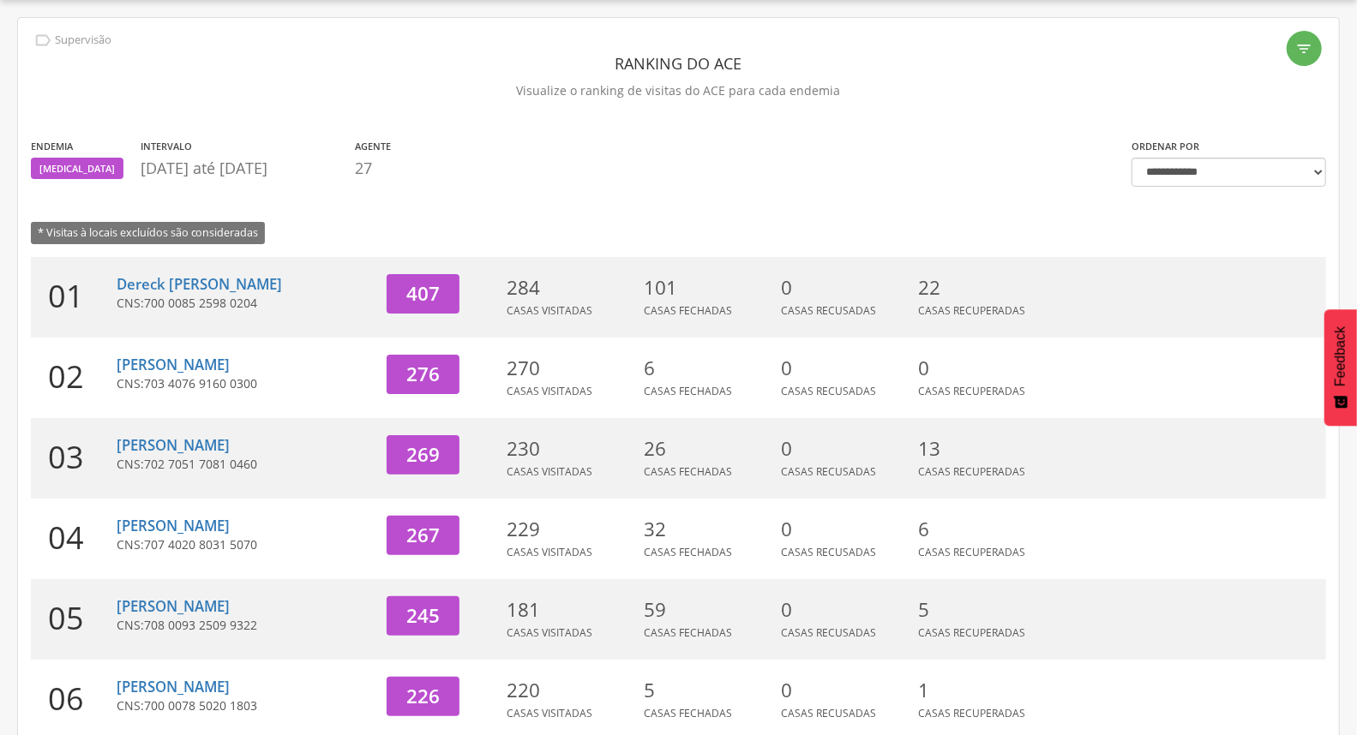
scroll to position [454, 0]
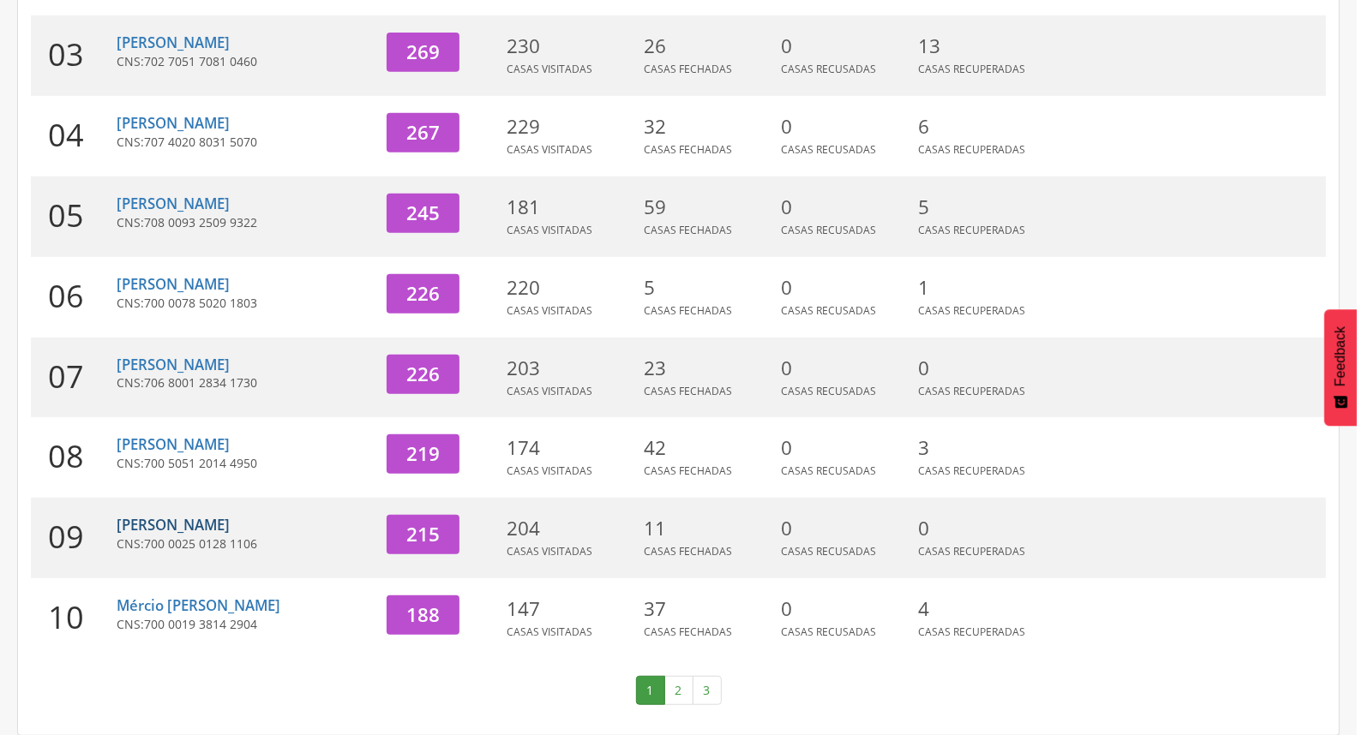
click at [184, 519] on link "[PERSON_NAME]" at bounding box center [173, 525] width 113 height 20
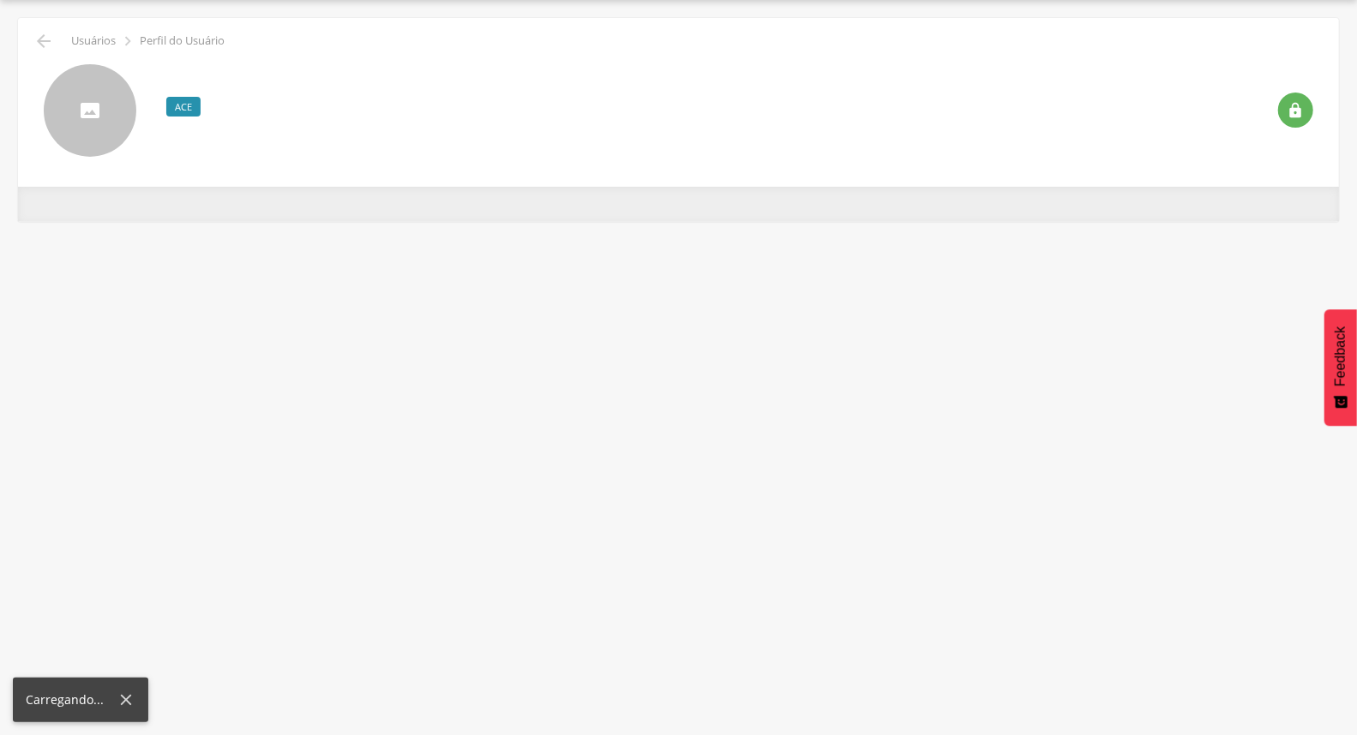
scroll to position [51, 0]
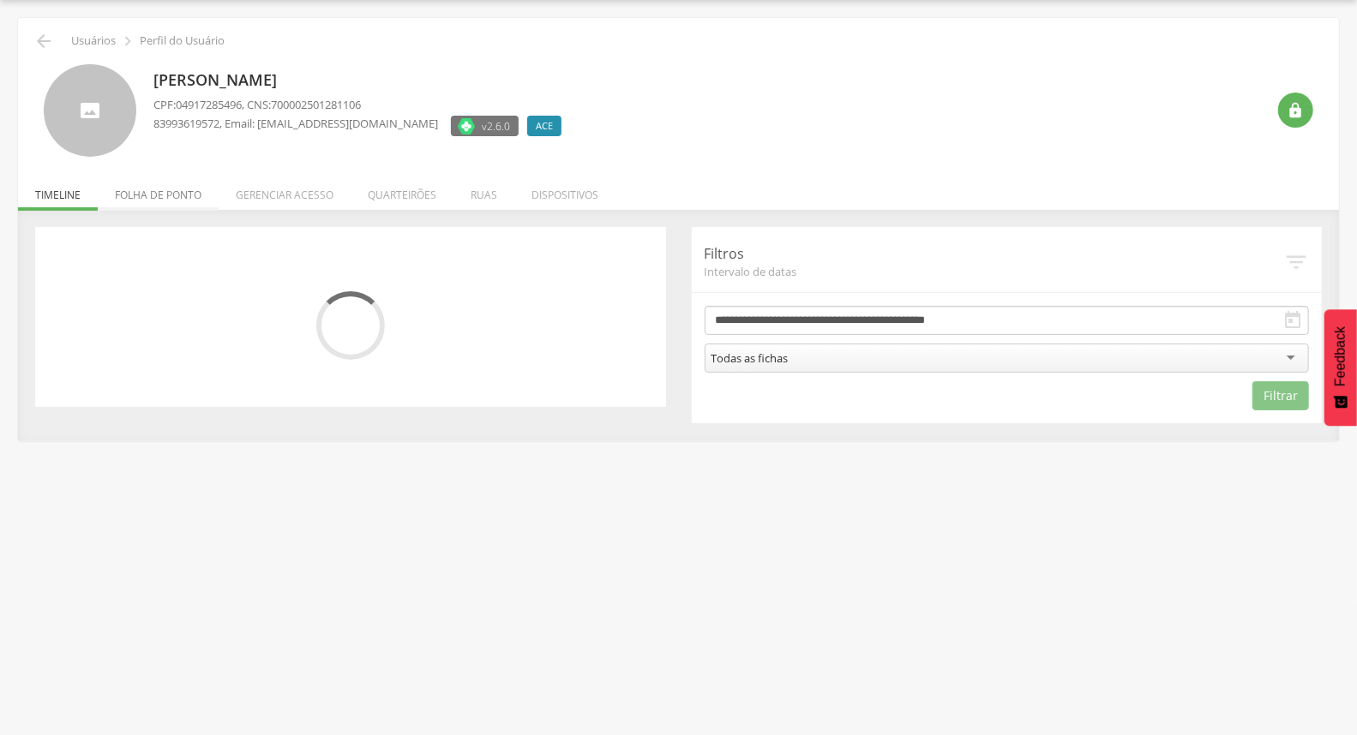
click at [165, 183] on li "Folha de ponto" at bounding box center [158, 191] width 121 height 40
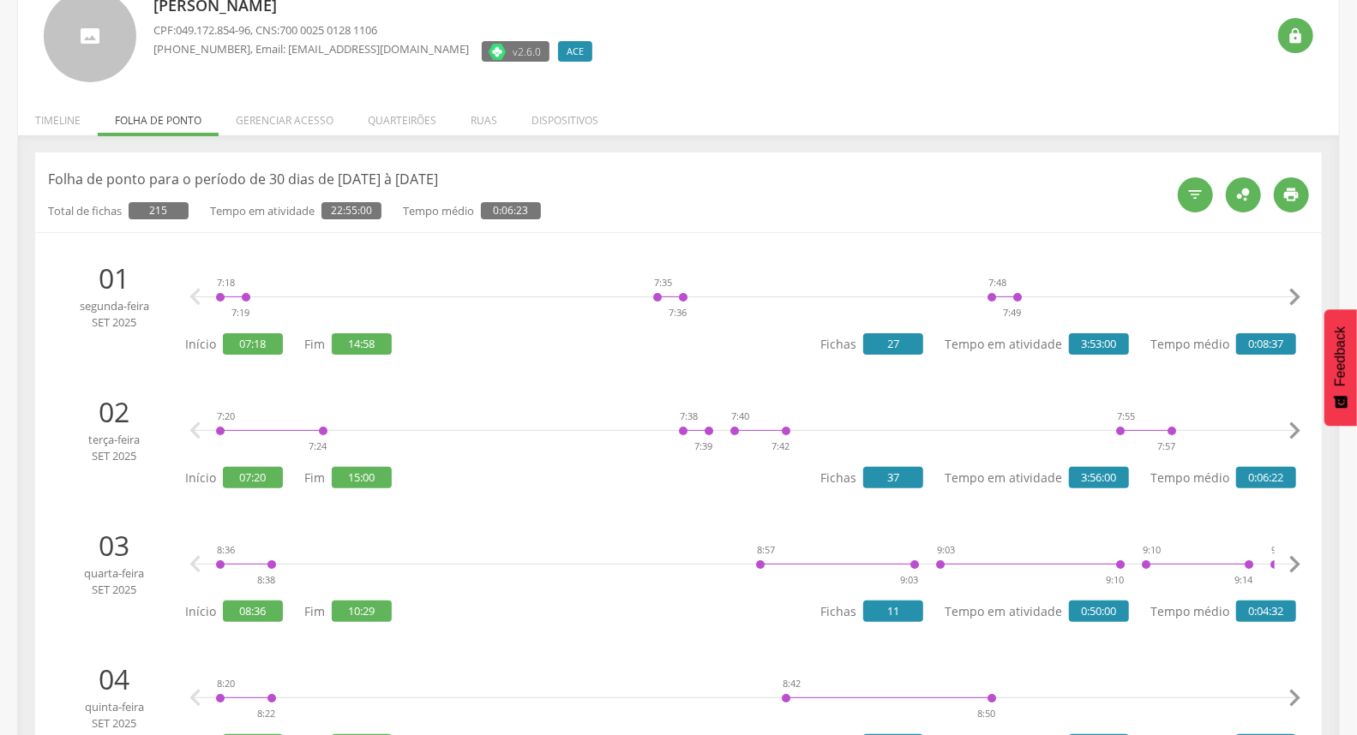
scroll to position [0, 0]
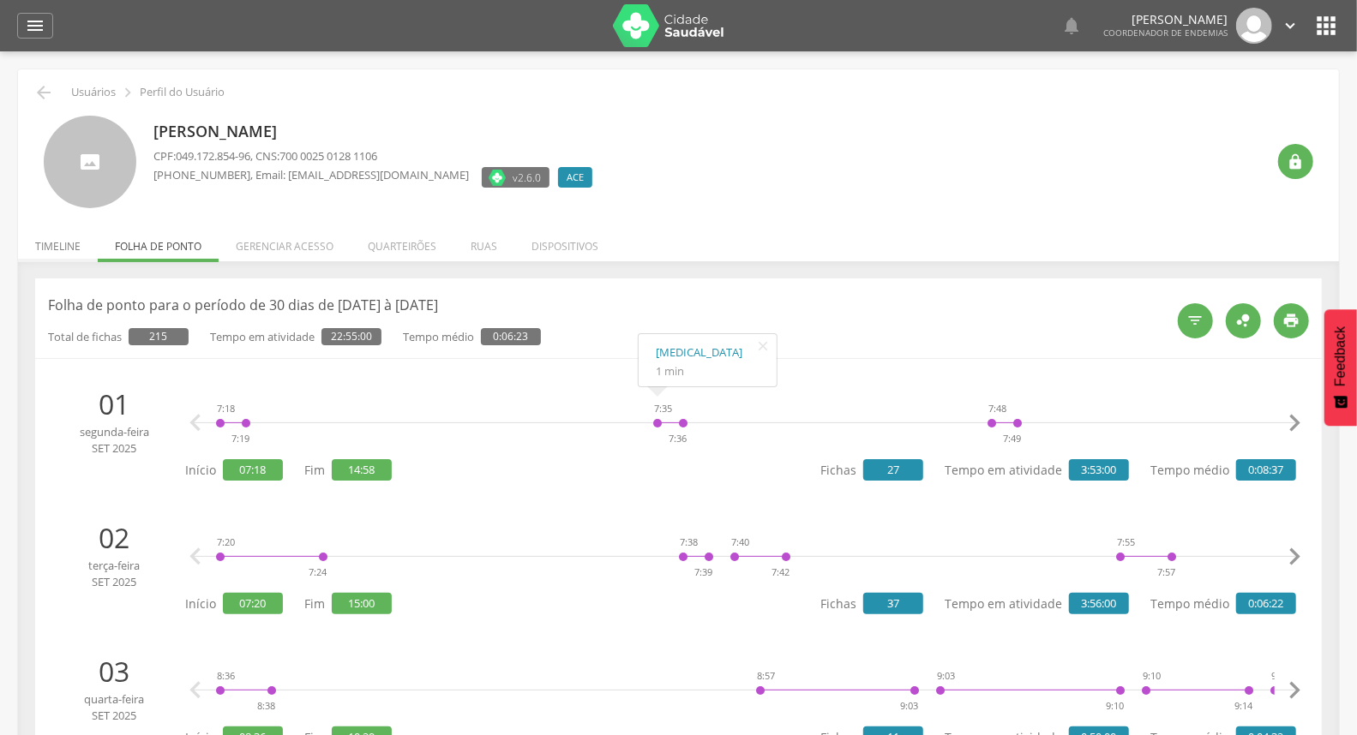
click at [63, 243] on li "Timeline" at bounding box center [58, 242] width 80 height 40
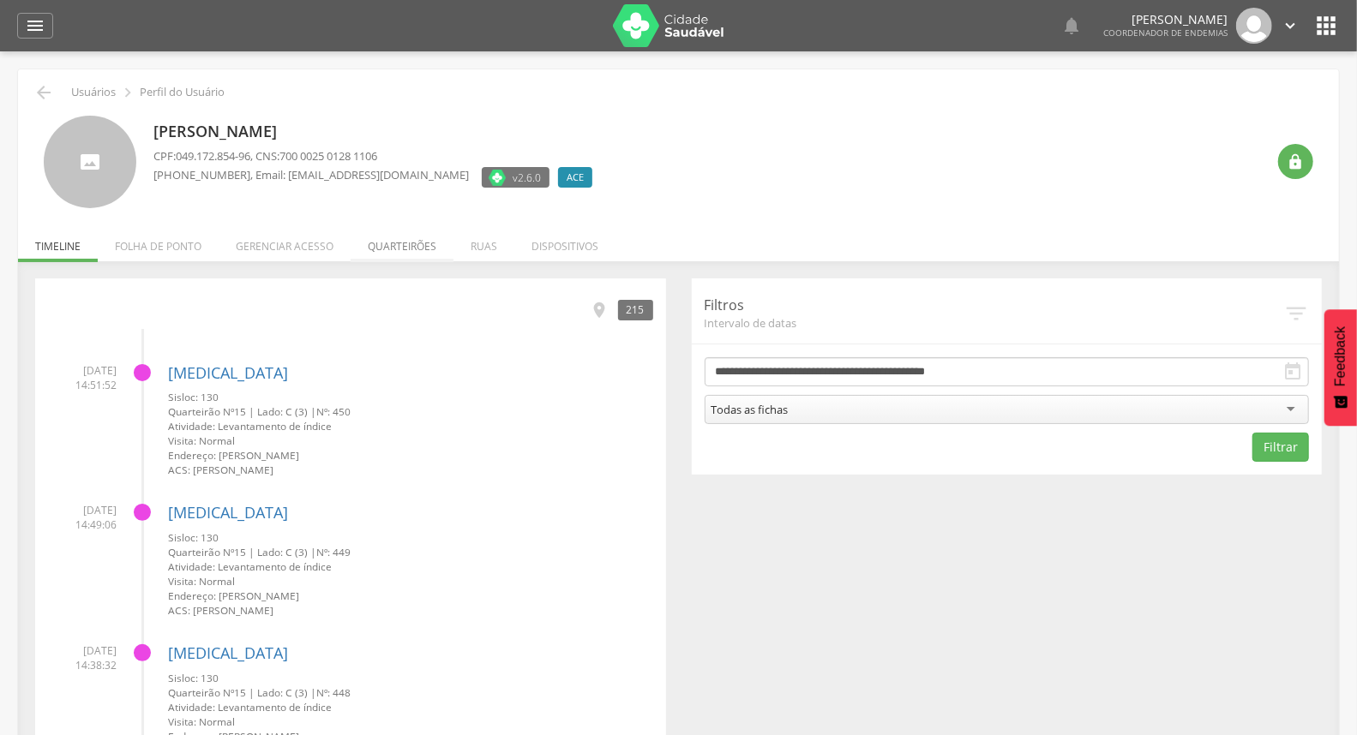
click at [429, 243] on li "Quarteirões" at bounding box center [402, 242] width 103 height 40
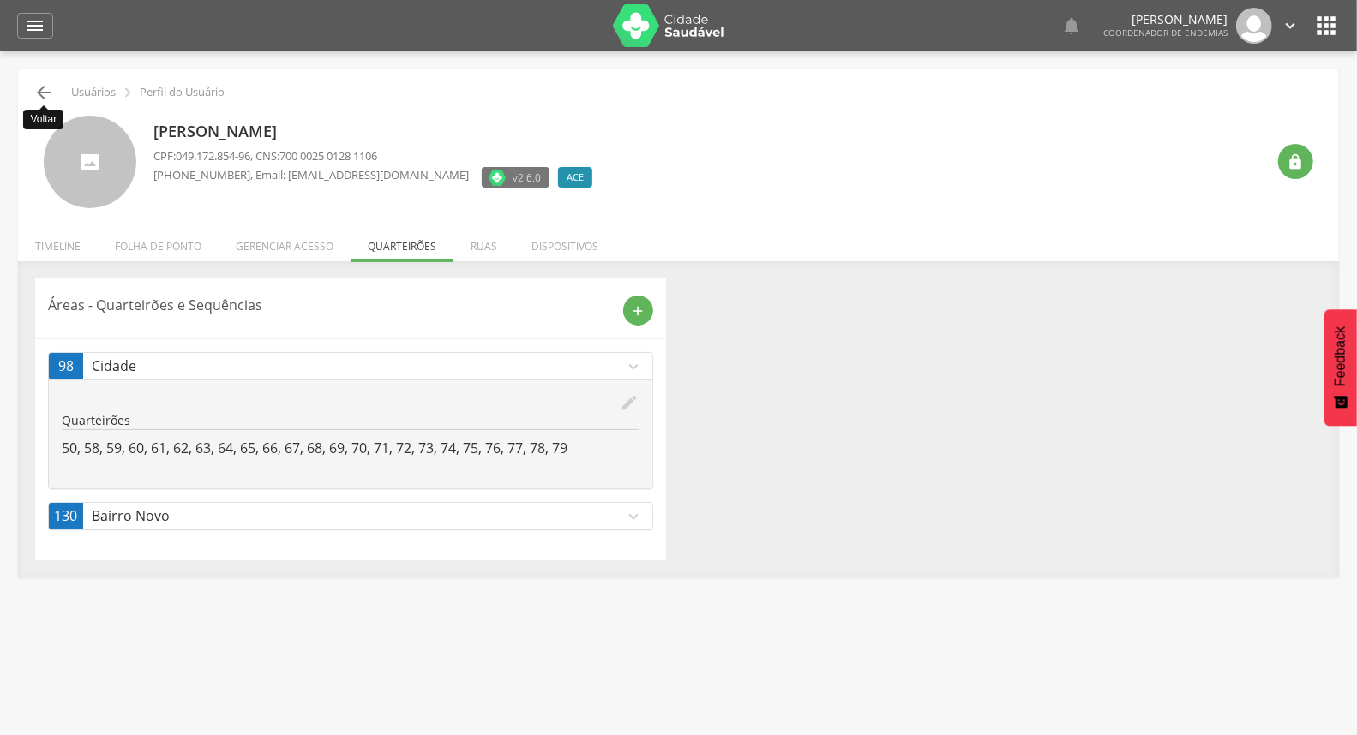
click at [45, 96] on icon "" at bounding box center [43, 92] width 21 height 21
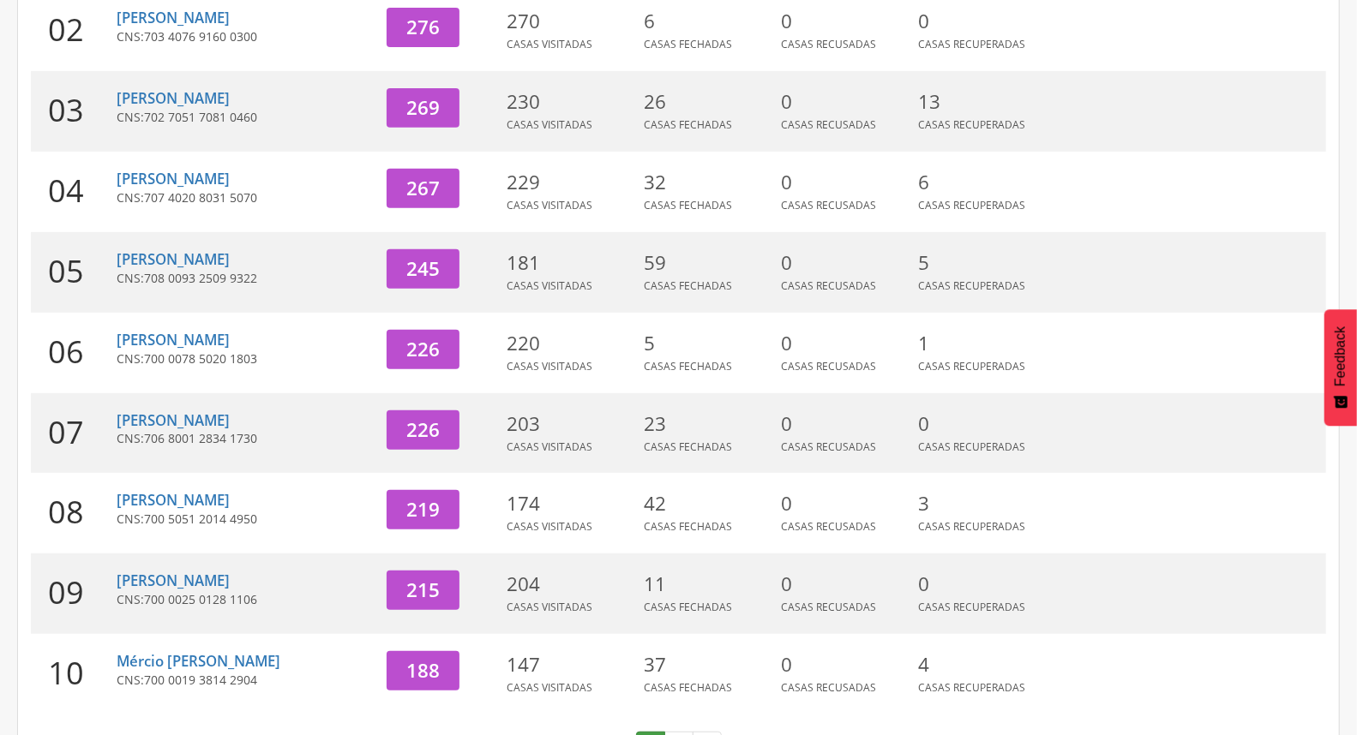
scroll to position [454, 0]
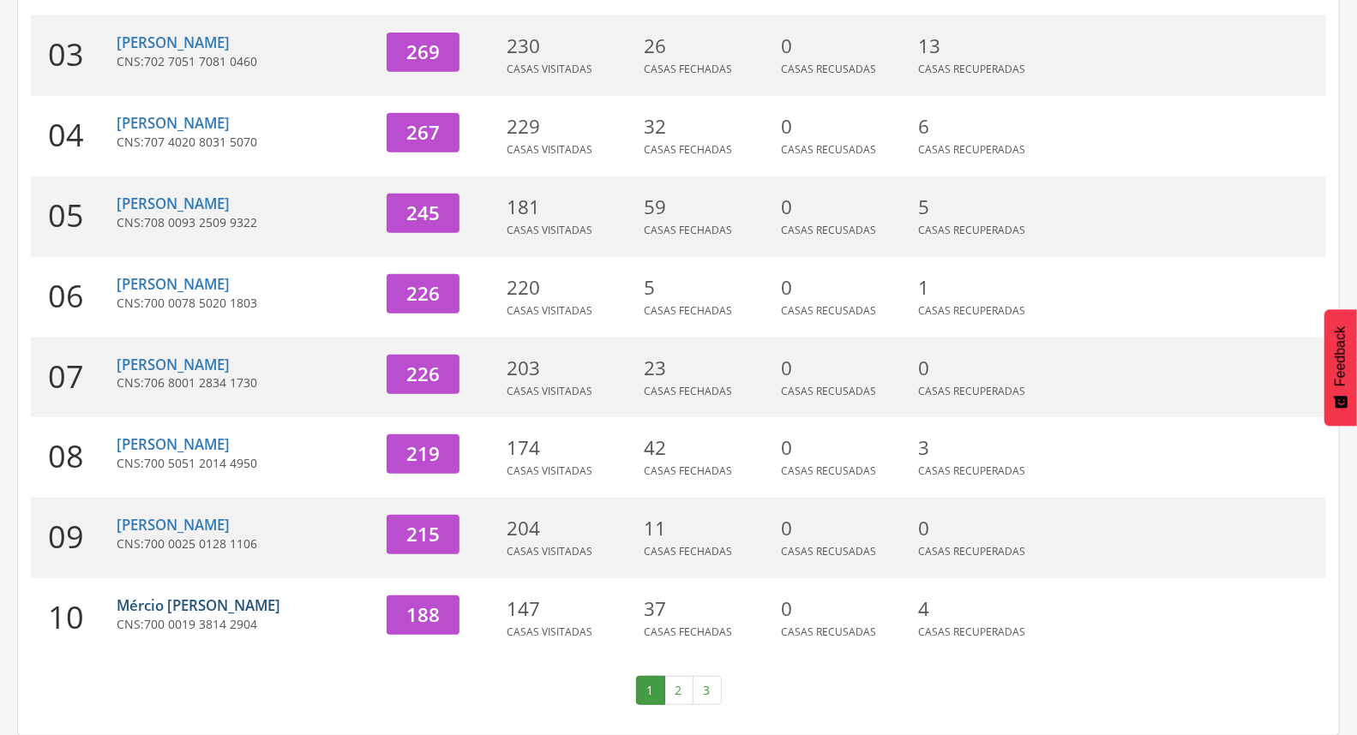
click at [213, 604] on link "Mércio [PERSON_NAME]" at bounding box center [199, 606] width 164 height 20
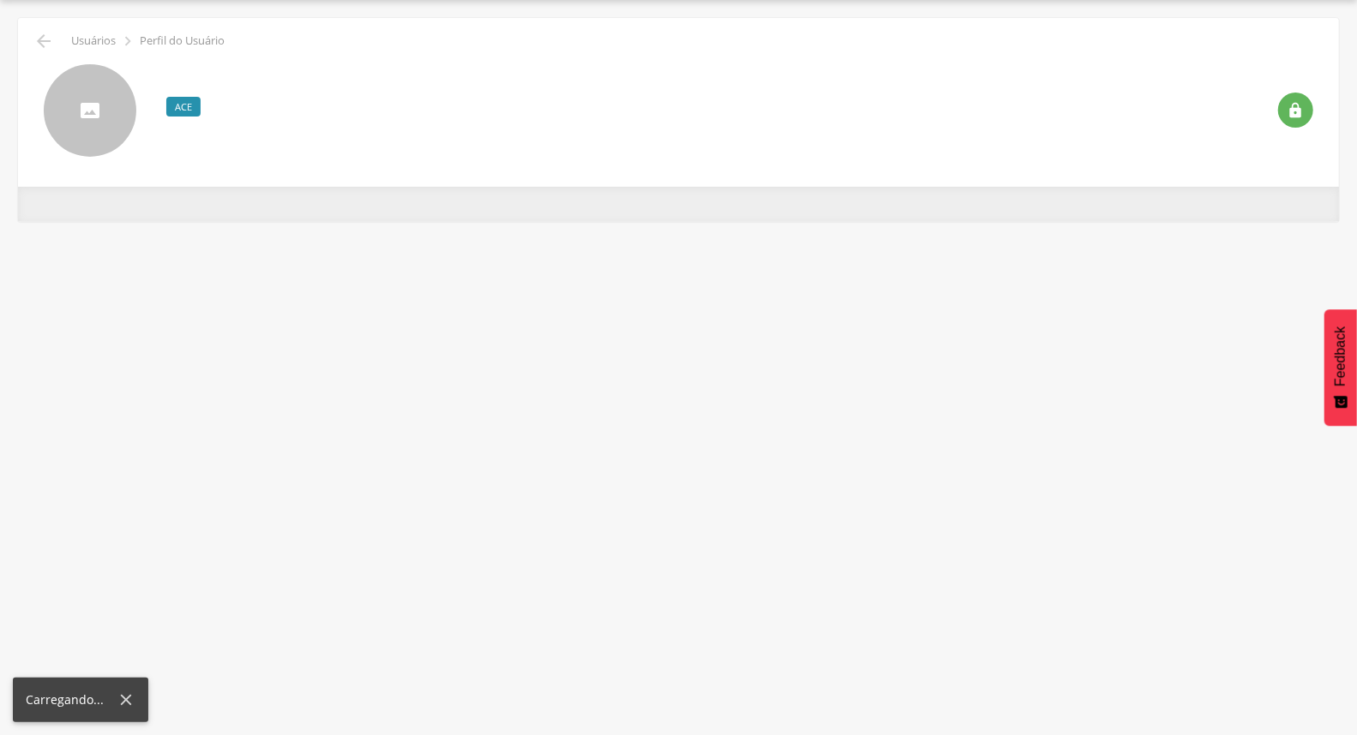
scroll to position [51, 0]
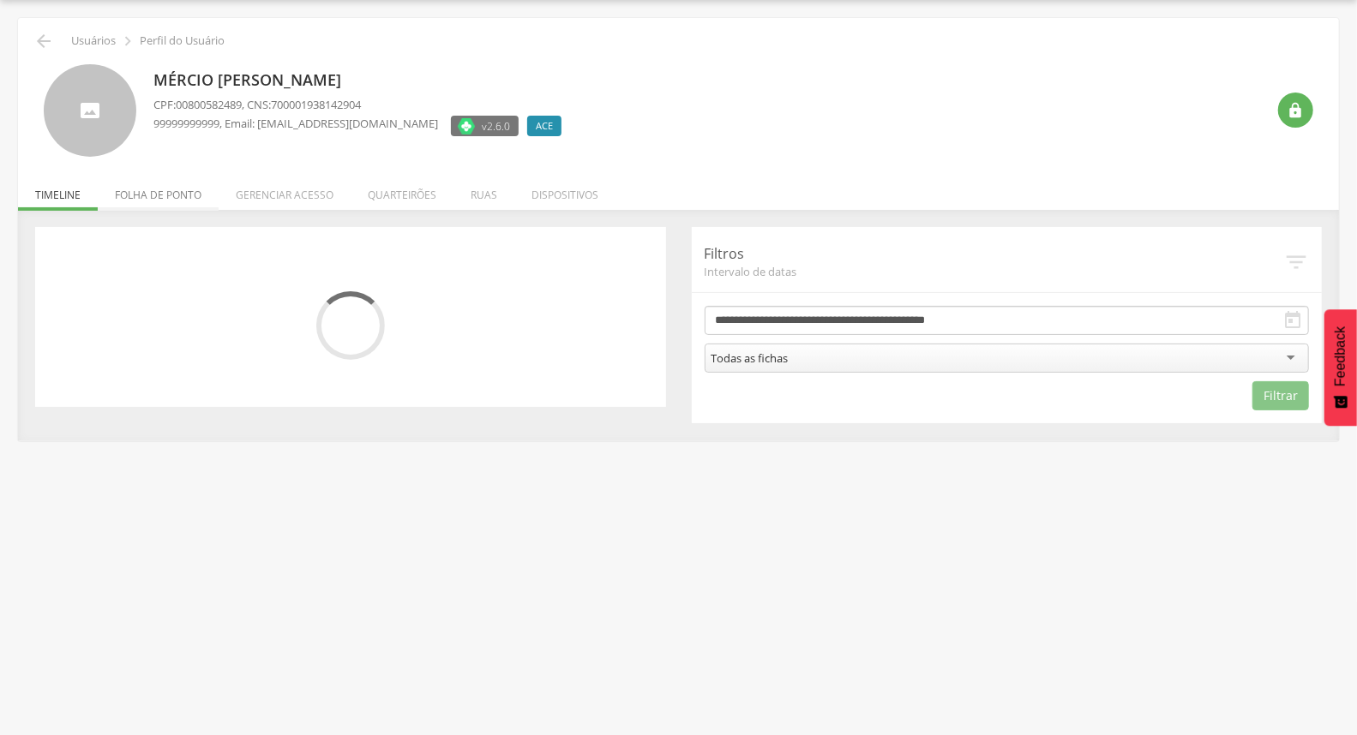
click at [146, 199] on li "Folha de ponto" at bounding box center [158, 191] width 121 height 40
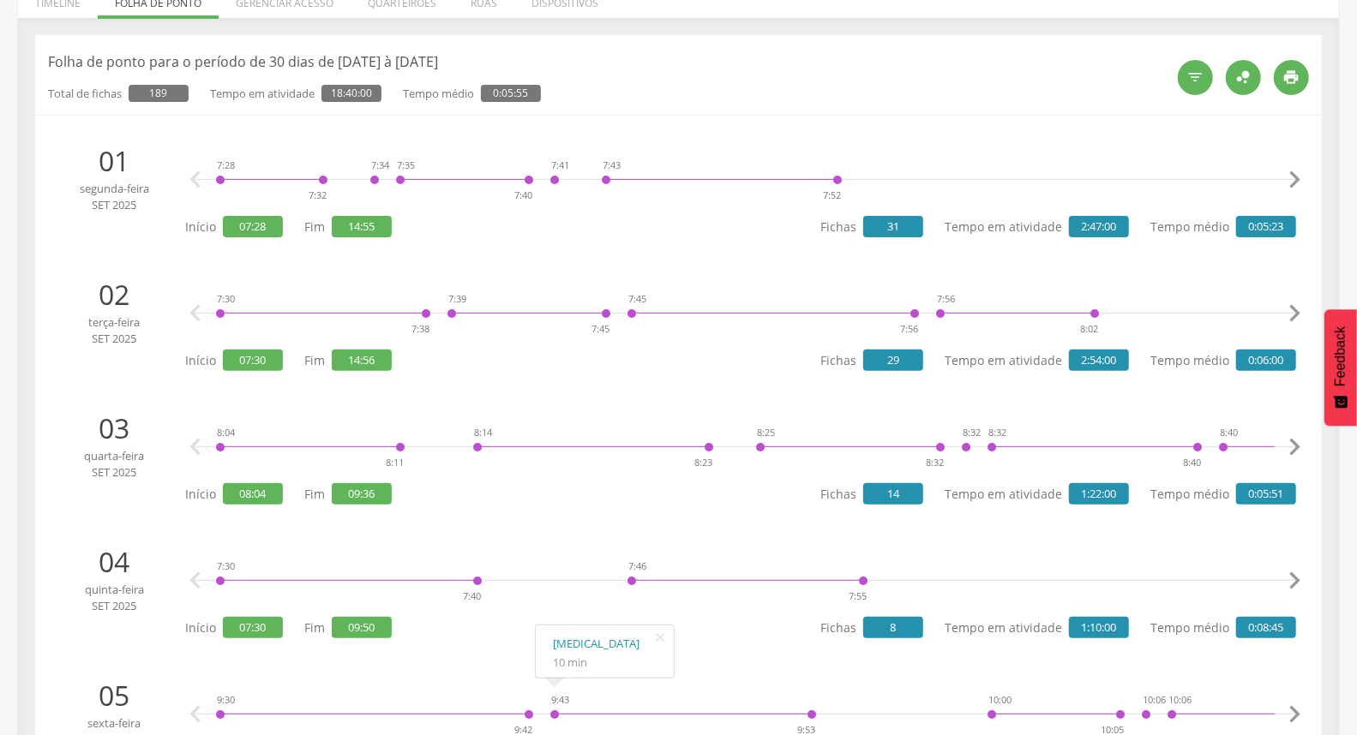
scroll to position [0, 0]
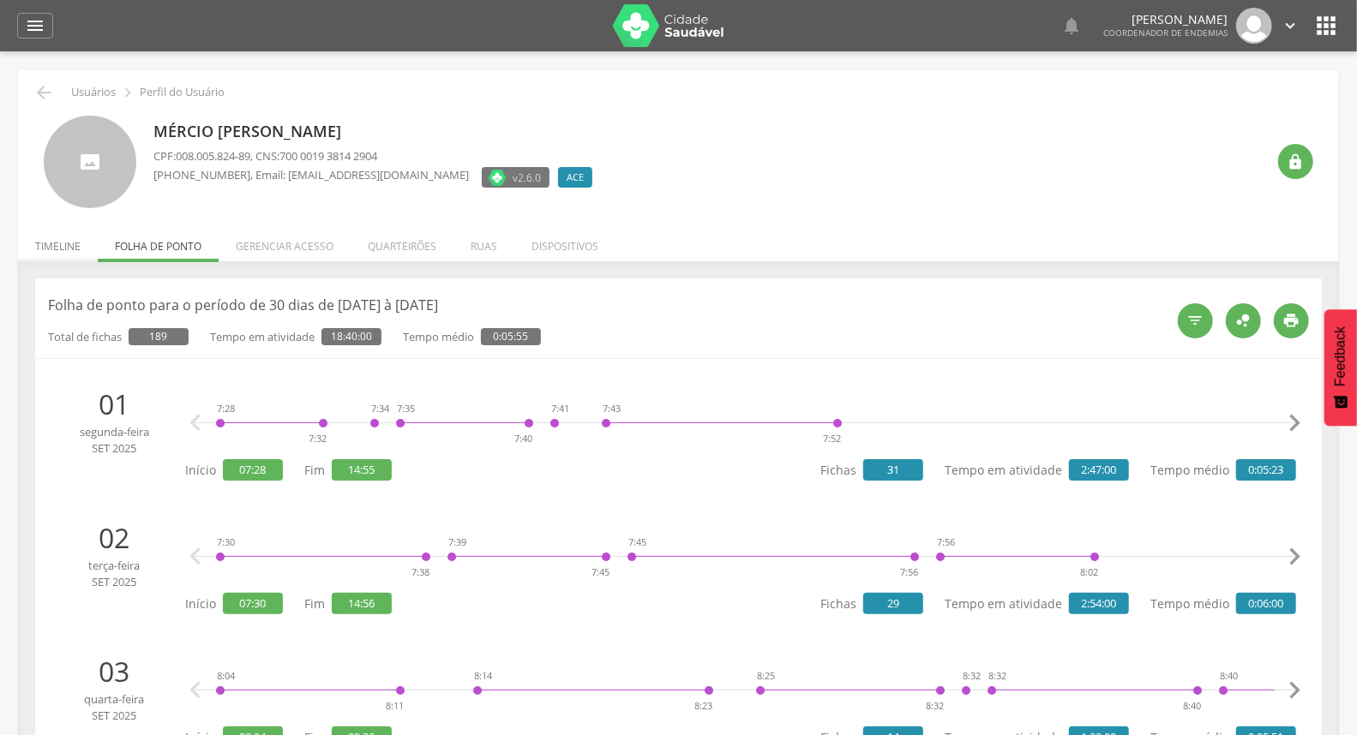
click at [46, 250] on li "Timeline" at bounding box center [58, 242] width 80 height 40
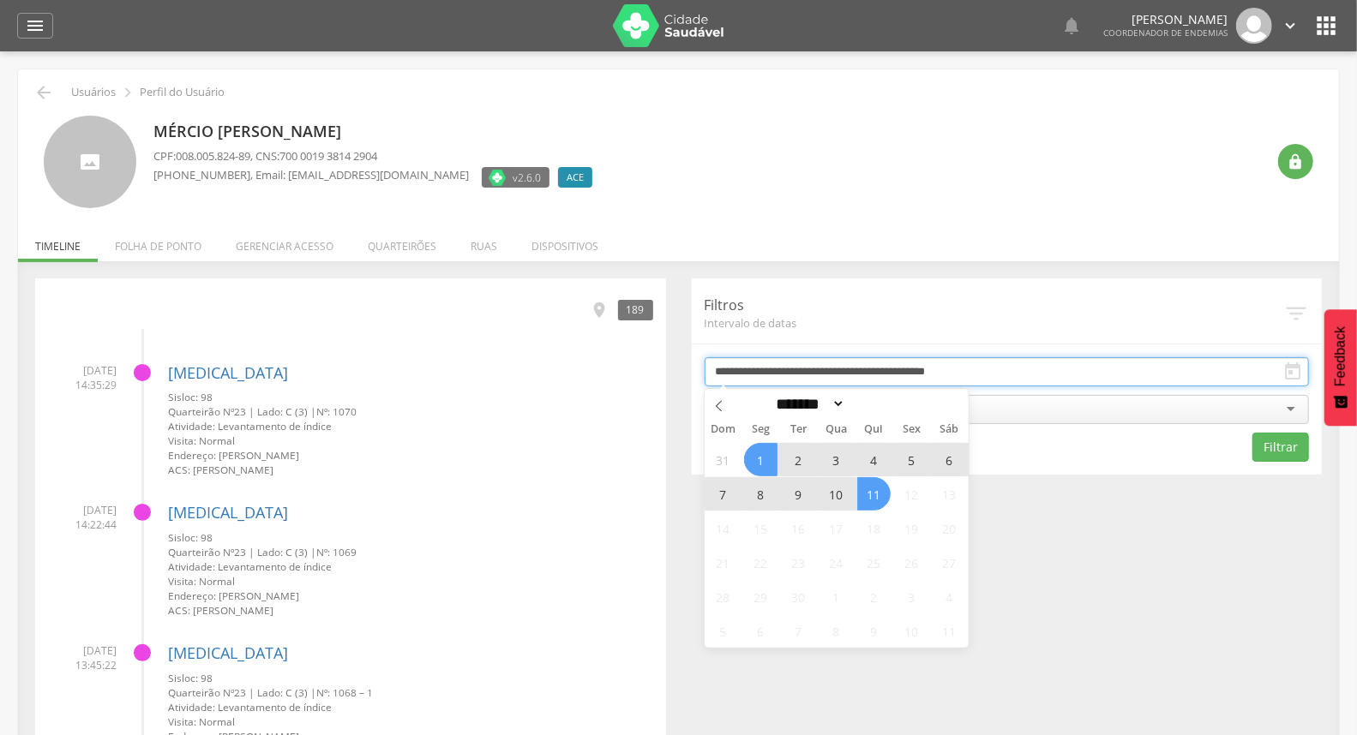
click at [910, 369] on input "**********" at bounding box center [1007, 371] width 605 height 29
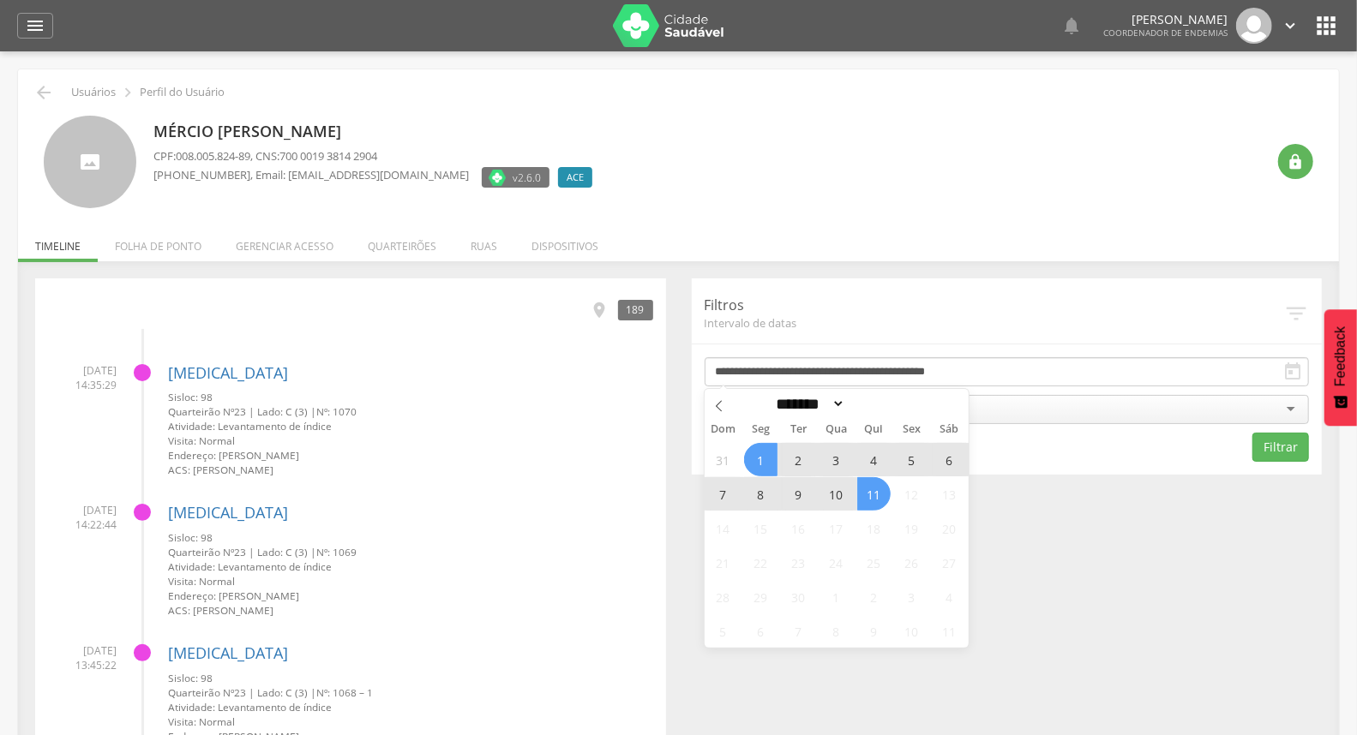
click at [838, 486] on span "10" at bounding box center [835, 493] width 33 height 33
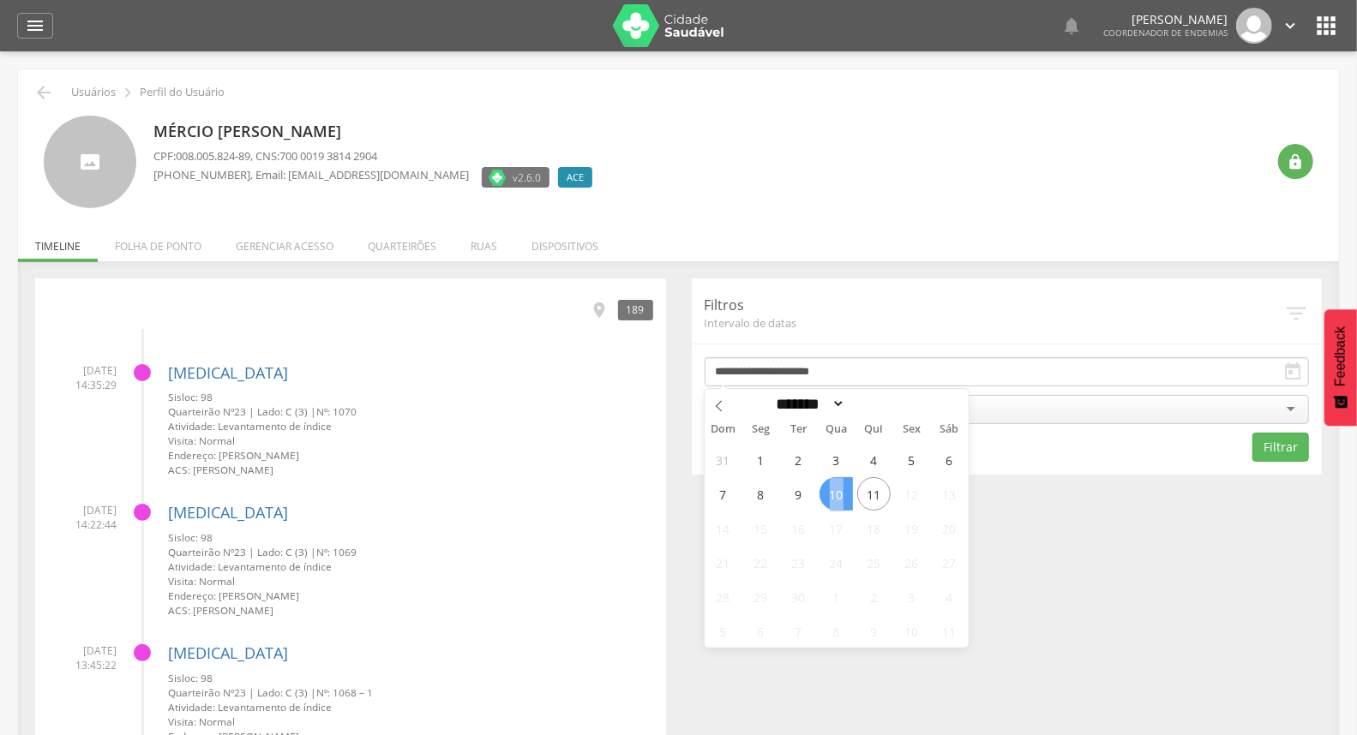
click at [838, 486] on span "10" at bounding box center [835, 493] width 33 height 33
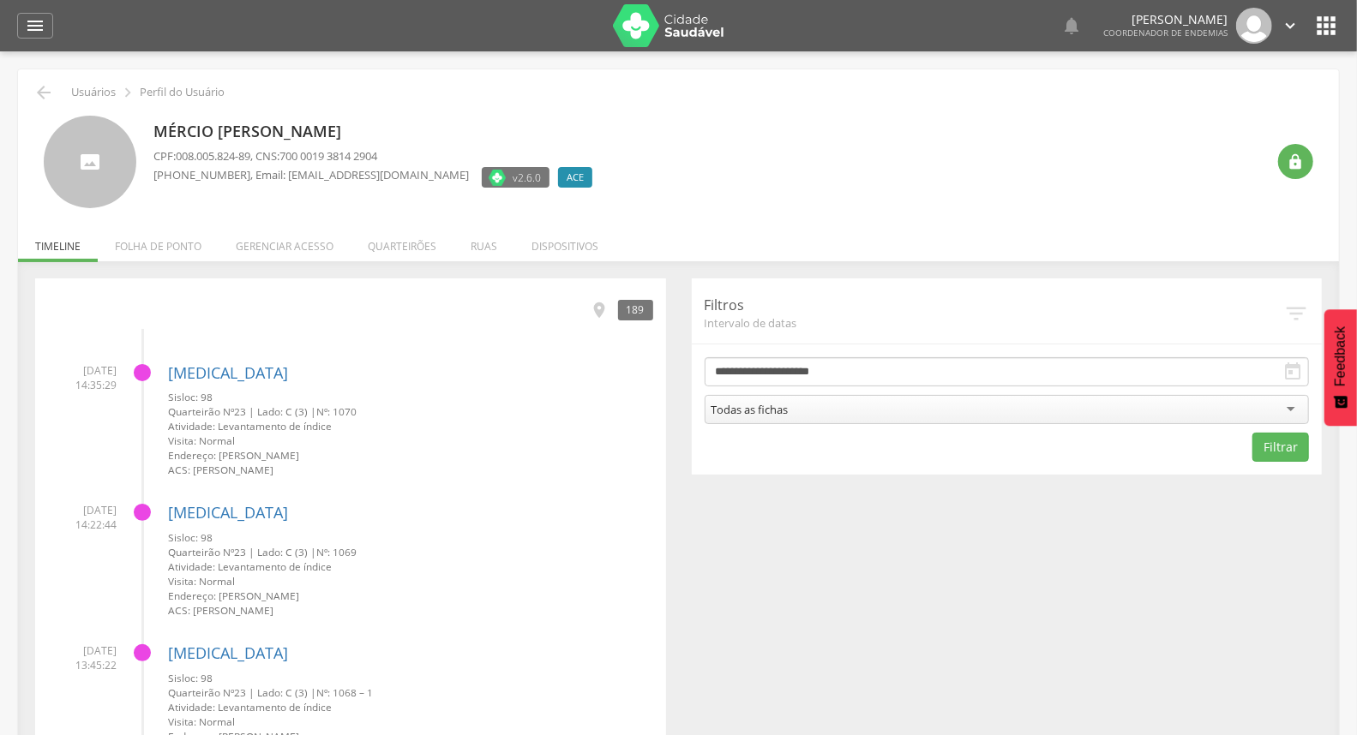
click at [854, 390] on form "**********" at bounding box center [1007, 409] width 605 height 105
click at [842, 403] on div "Todas as fichas" at bounding box center [1007, 409] width 605 height 29
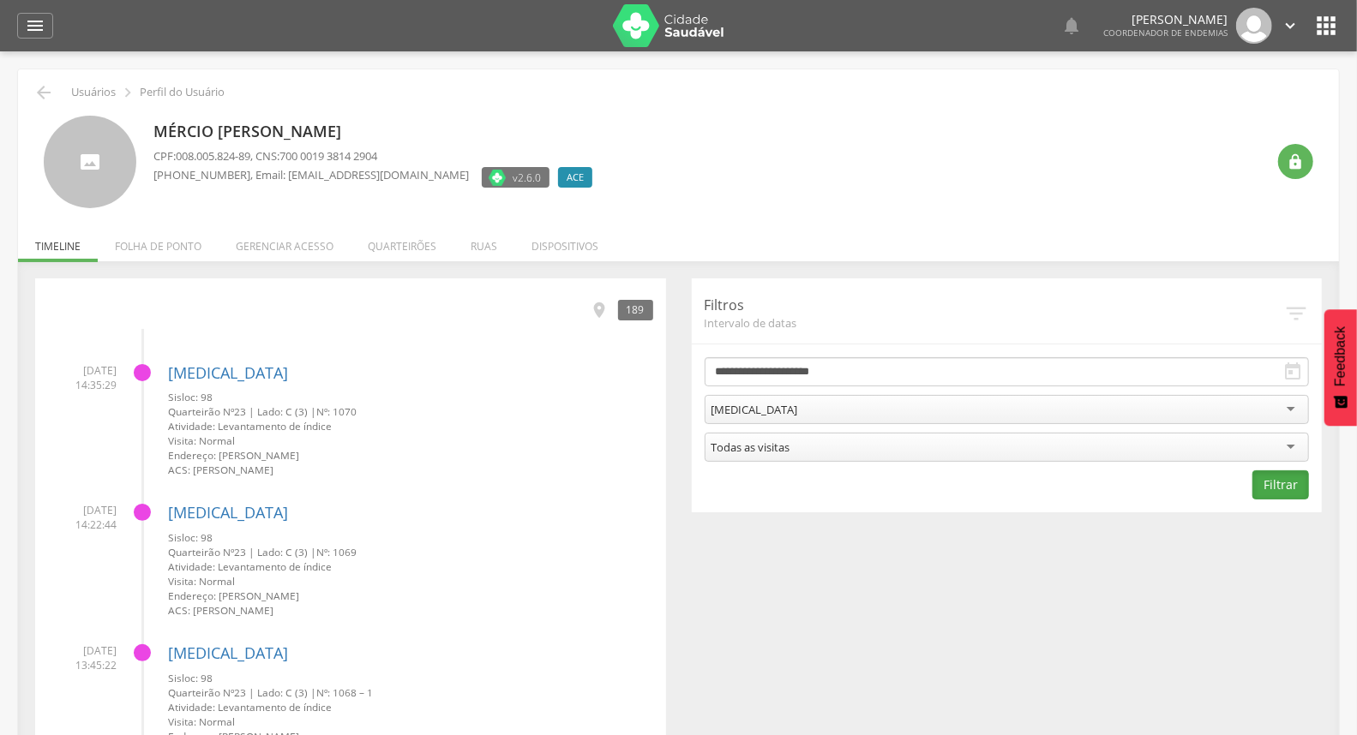
click at [1286, 486] on button "Filtrar" at bounding box center [1280, 485] width 57 height 29
click at [379, 247] on li "Quarteirões" at bounding box center [402, 242] width 103 height 40
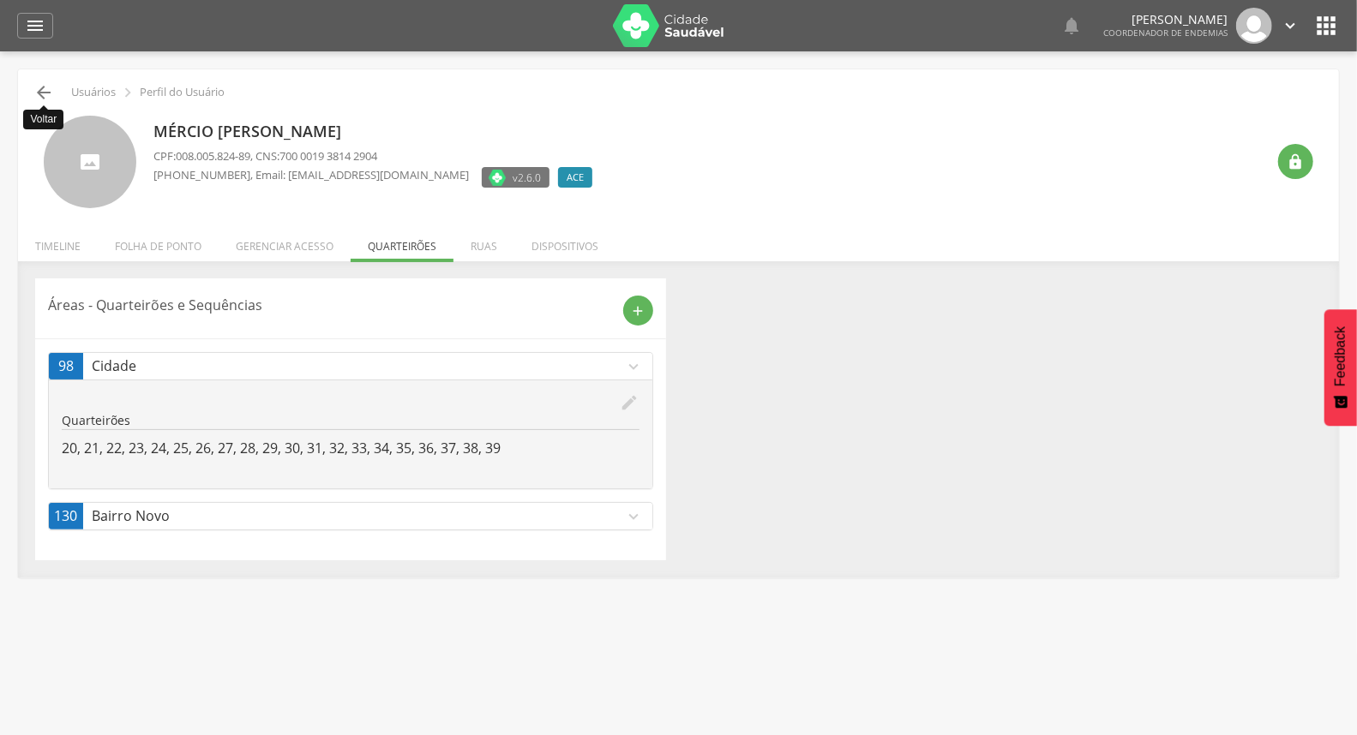
click at [34, 91] on icon "" at bounding box center [43, 92] width 21 height 21
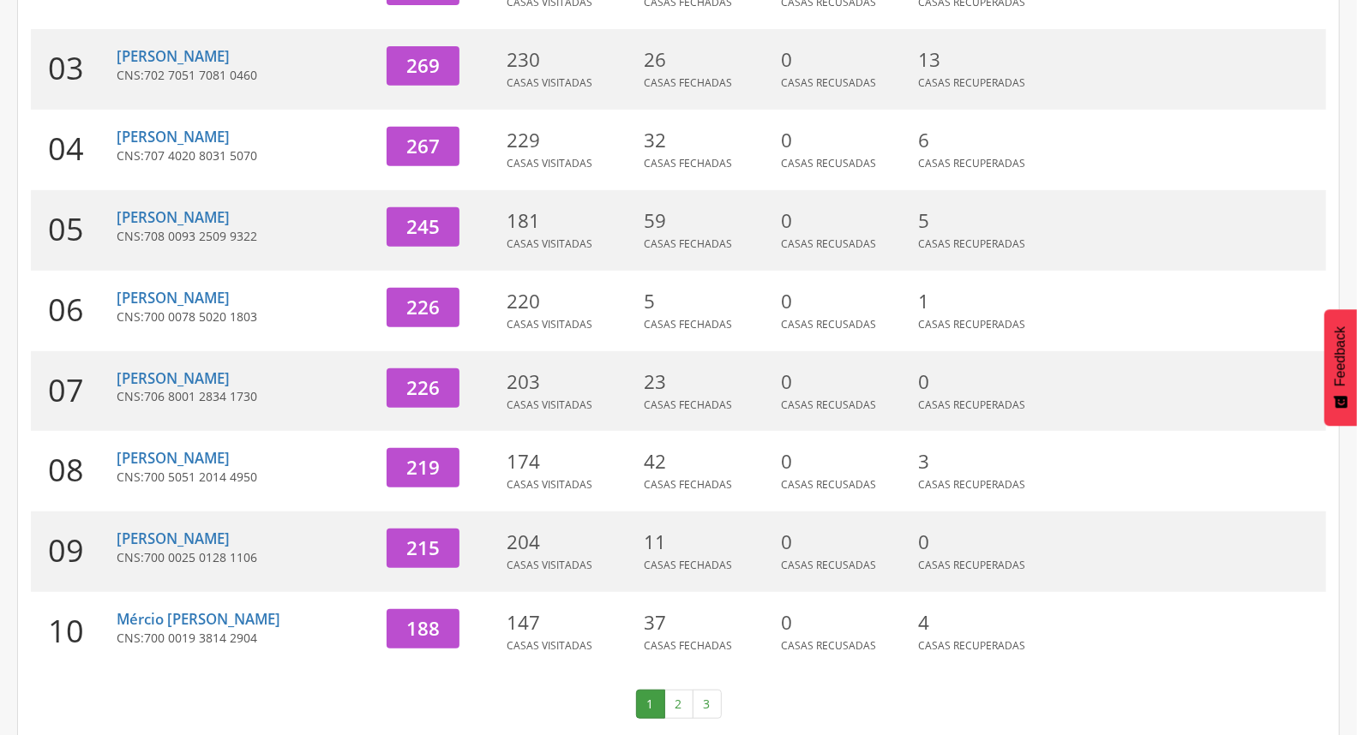
scroll to position [454, 0]
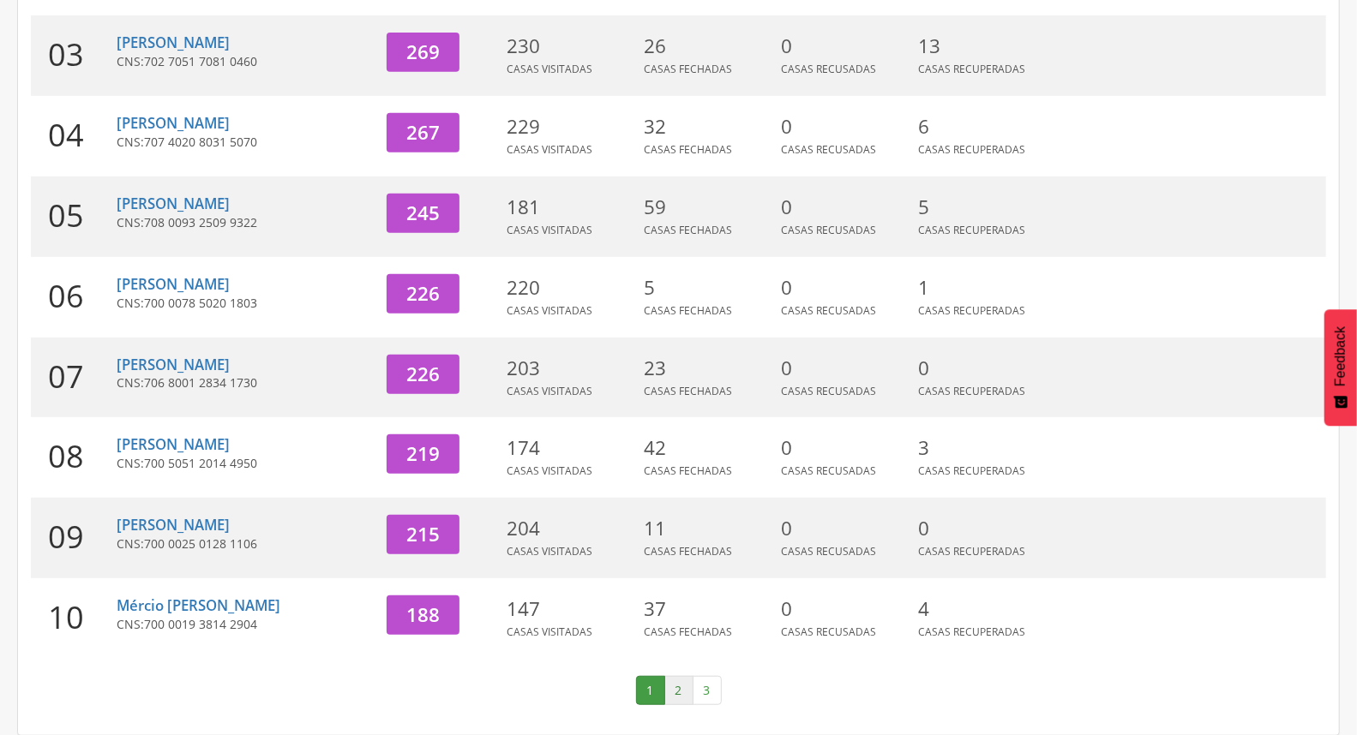
click at [687, 693] on link "2" at bounding box center [678, 690] width 29 height 29
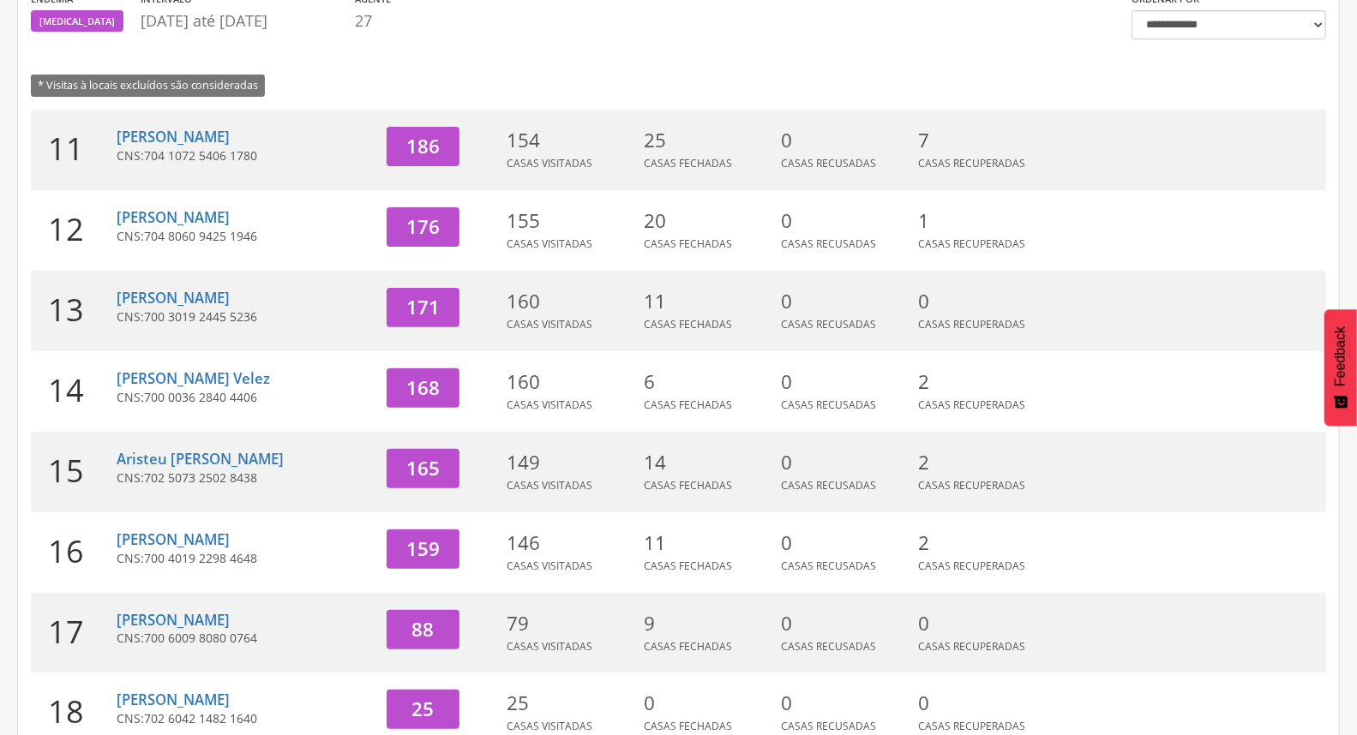
scroll to position [0, 0]
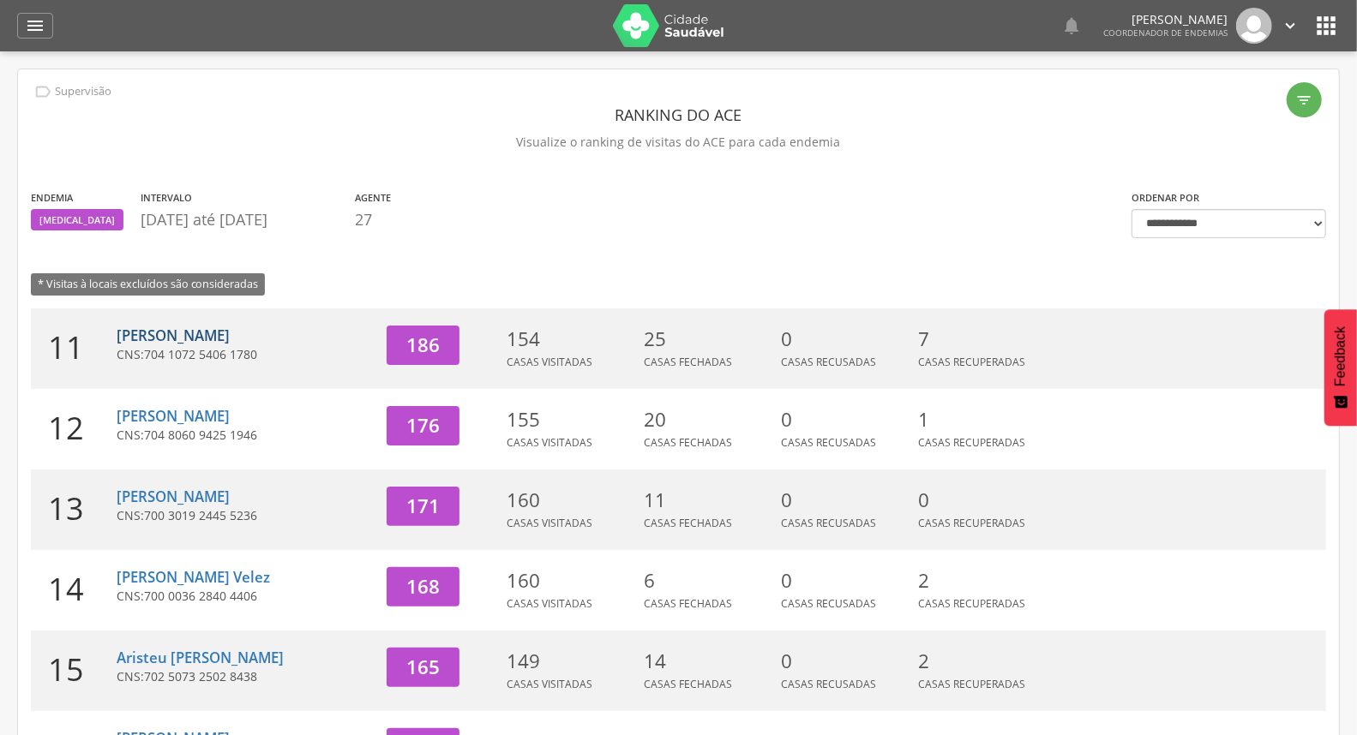
click at [147, 332] on link "[PERSON_NAME]" at bounding box center [173, 336] width 113 height 20
type input "**********"
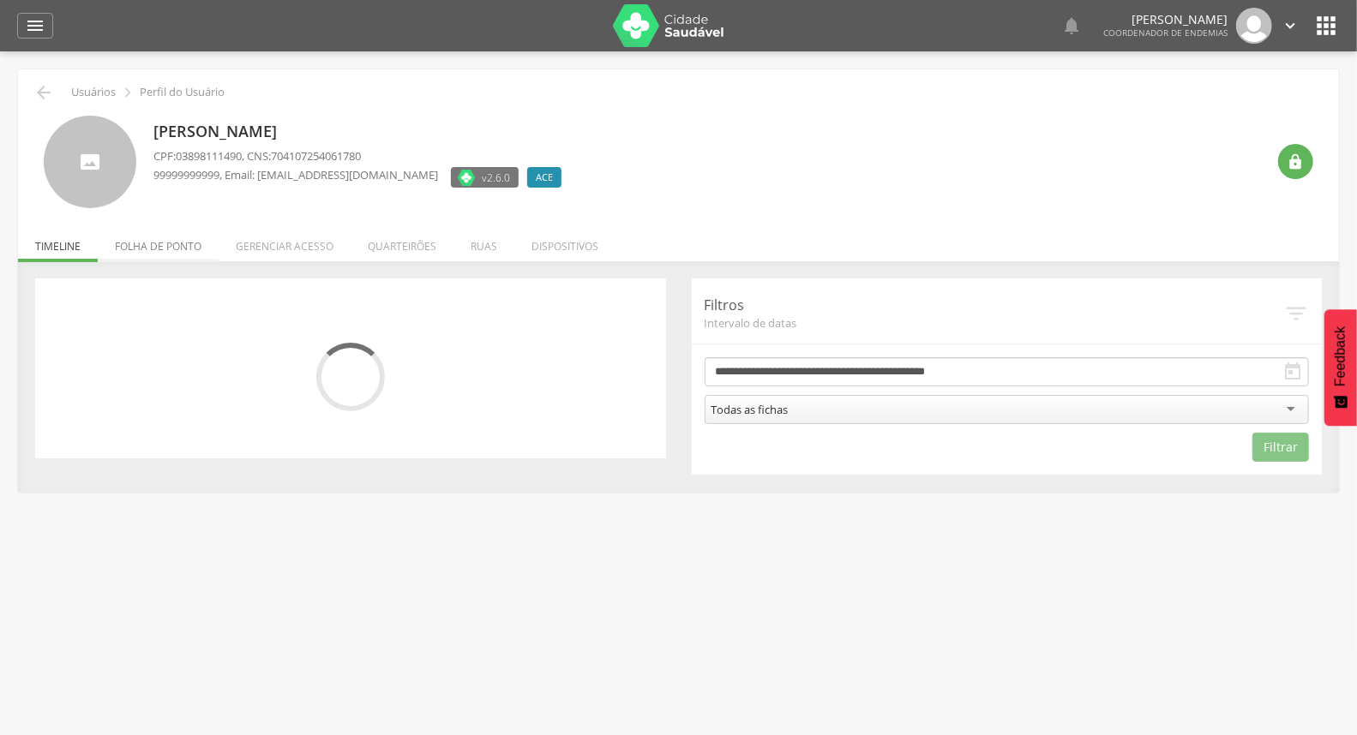
click at [159, 246] on li "Folha de ponto" at bounding box center [158, 242] width 121 height 40
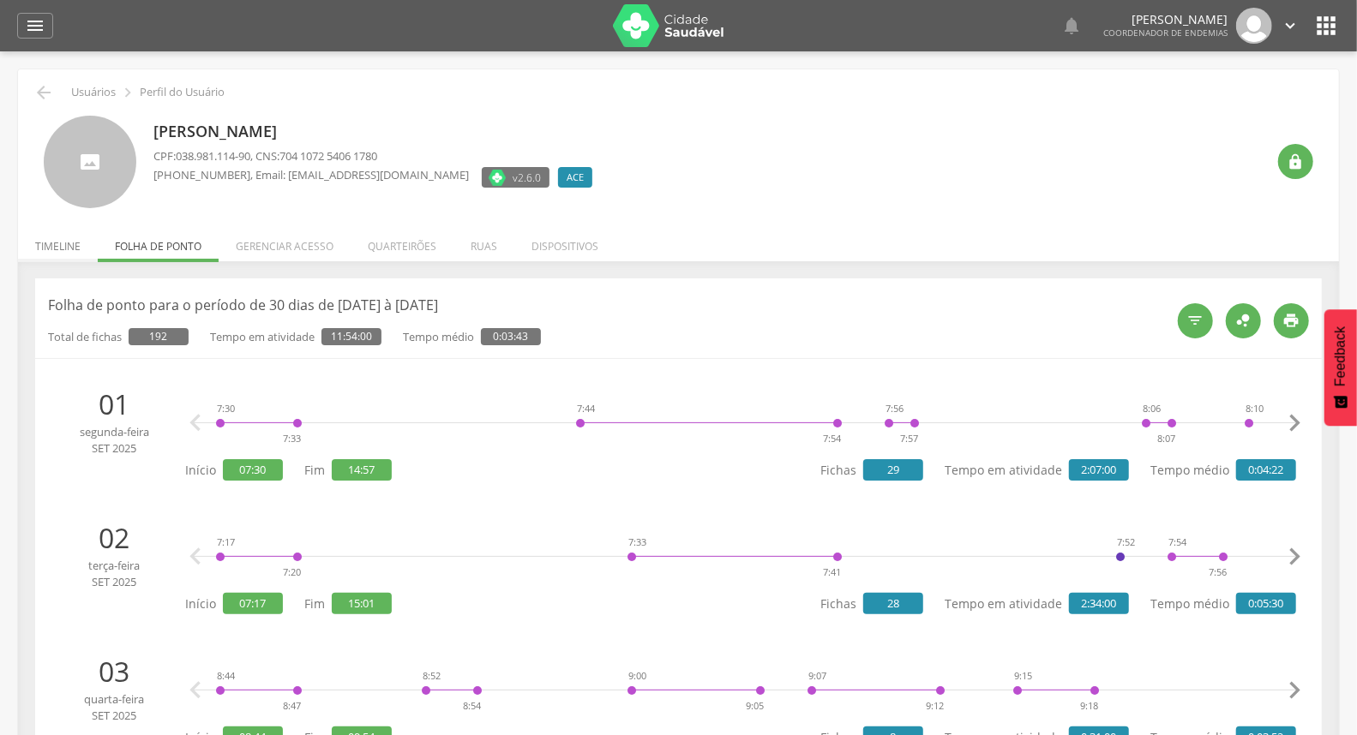
click at [63, 251] on li "Timeline" at bounding box center [58, 242] width 80 height 40
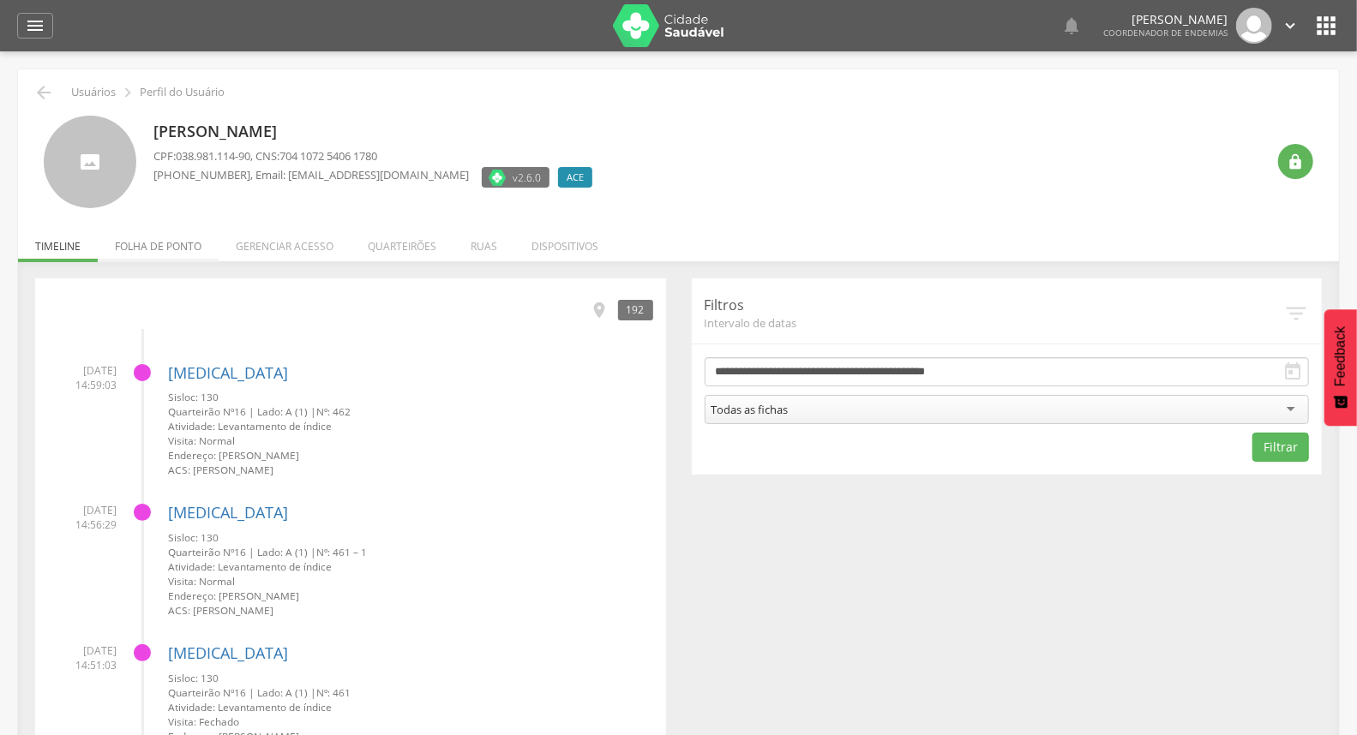
click at [169, 241] on li "Folha de ponto" at bounding box center [158, 242] width 121 height 40
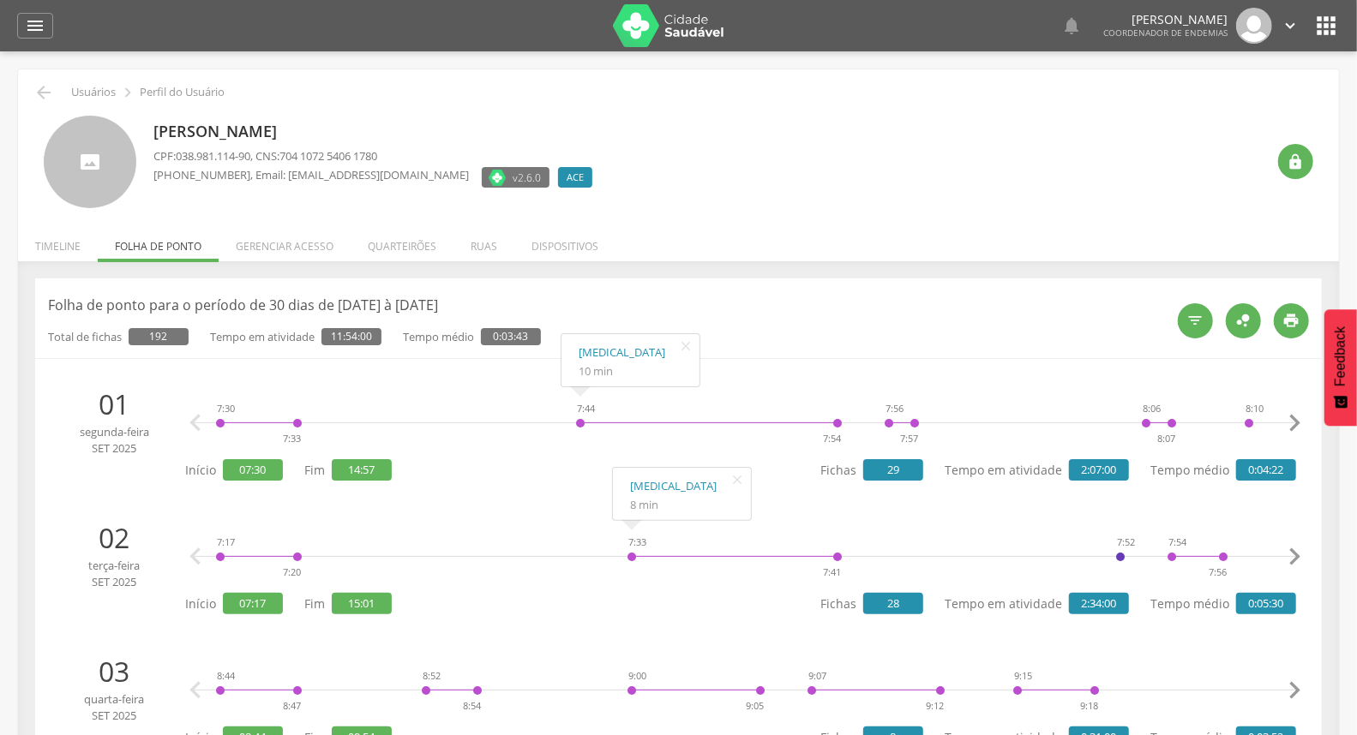
click at [55, 96] on div " Usuários  Perfil do Usuário" at bounding box center [678, 92] width 1295 height 21
click at [50, 94] on icon "" at bounding box center [43, 92] width 21 height 21
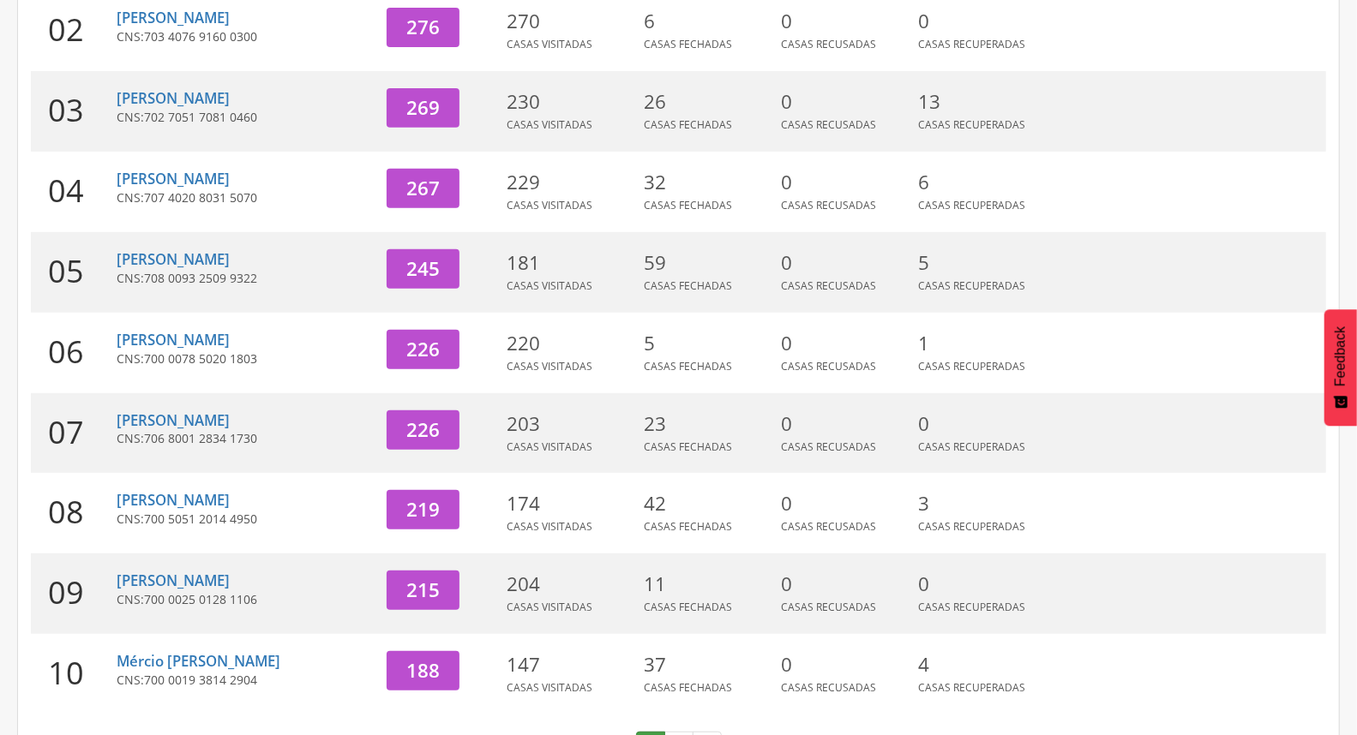
scroll to position [454, 0]
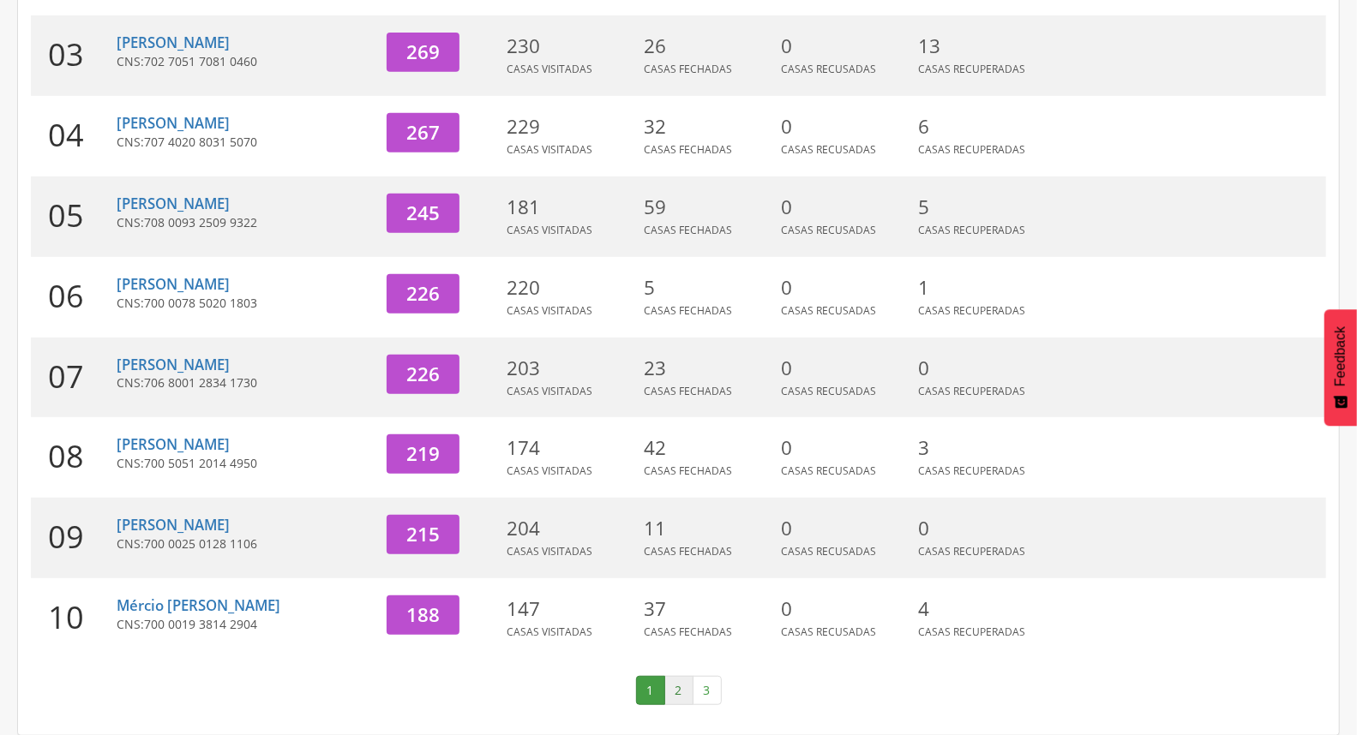
click at [673, 681] on link "2" at bounding box center [678, 690] width 29 height 29
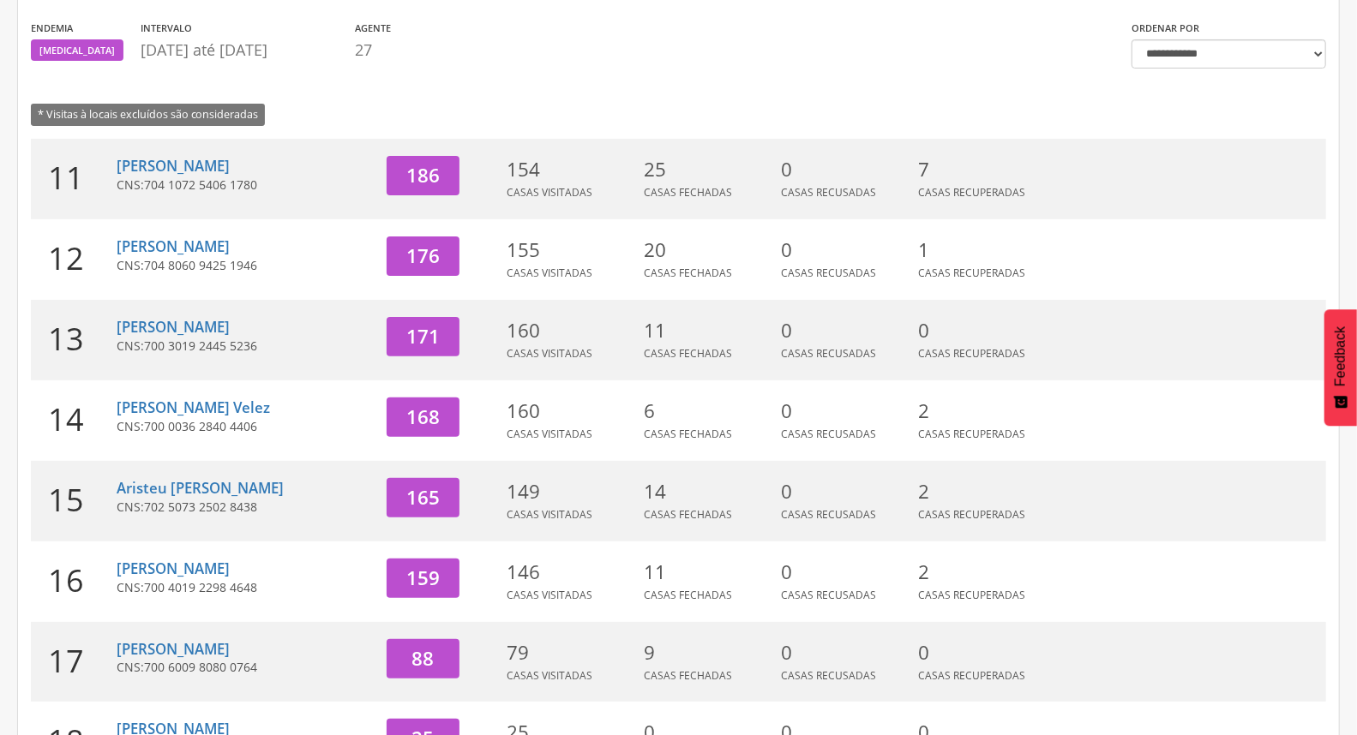
scroll to position [168, 0]
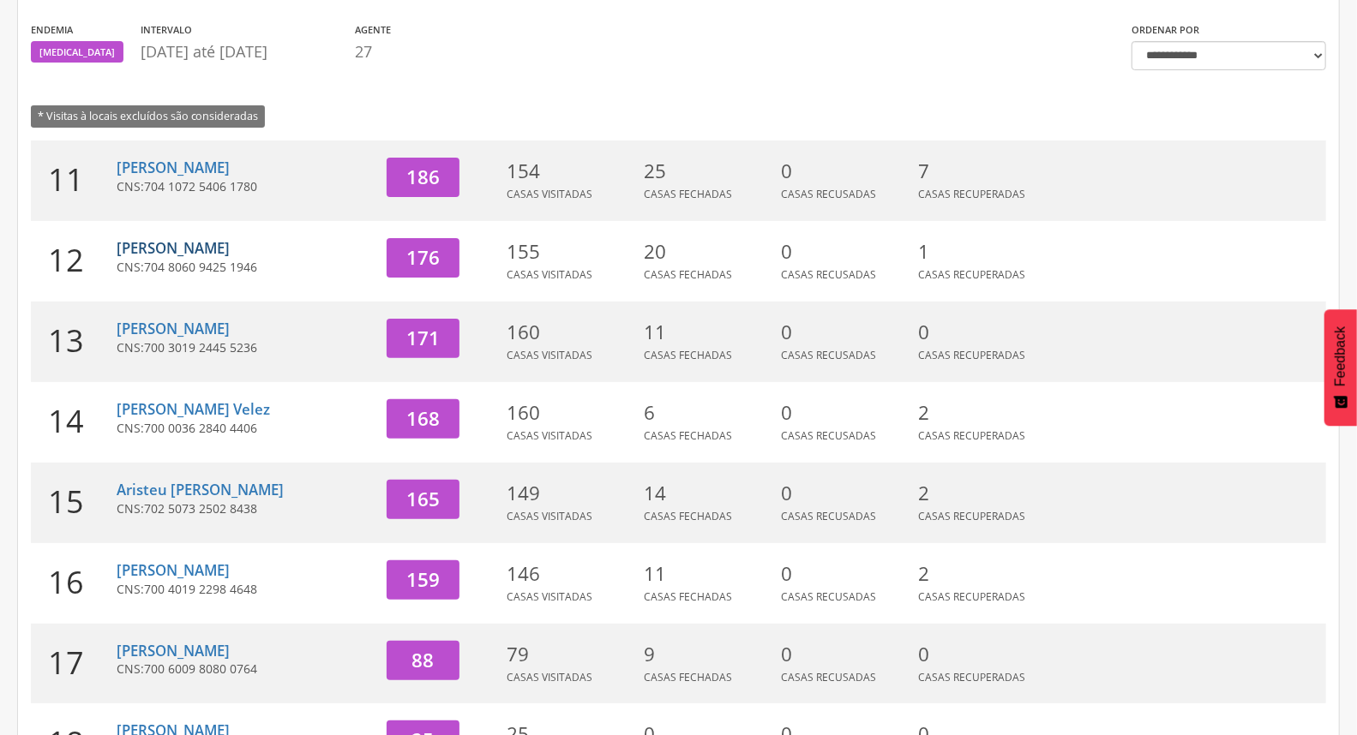
click at [189, 254] on link "[PERSON_NAME]" at bounding box center [173, 248] width 113 height 20
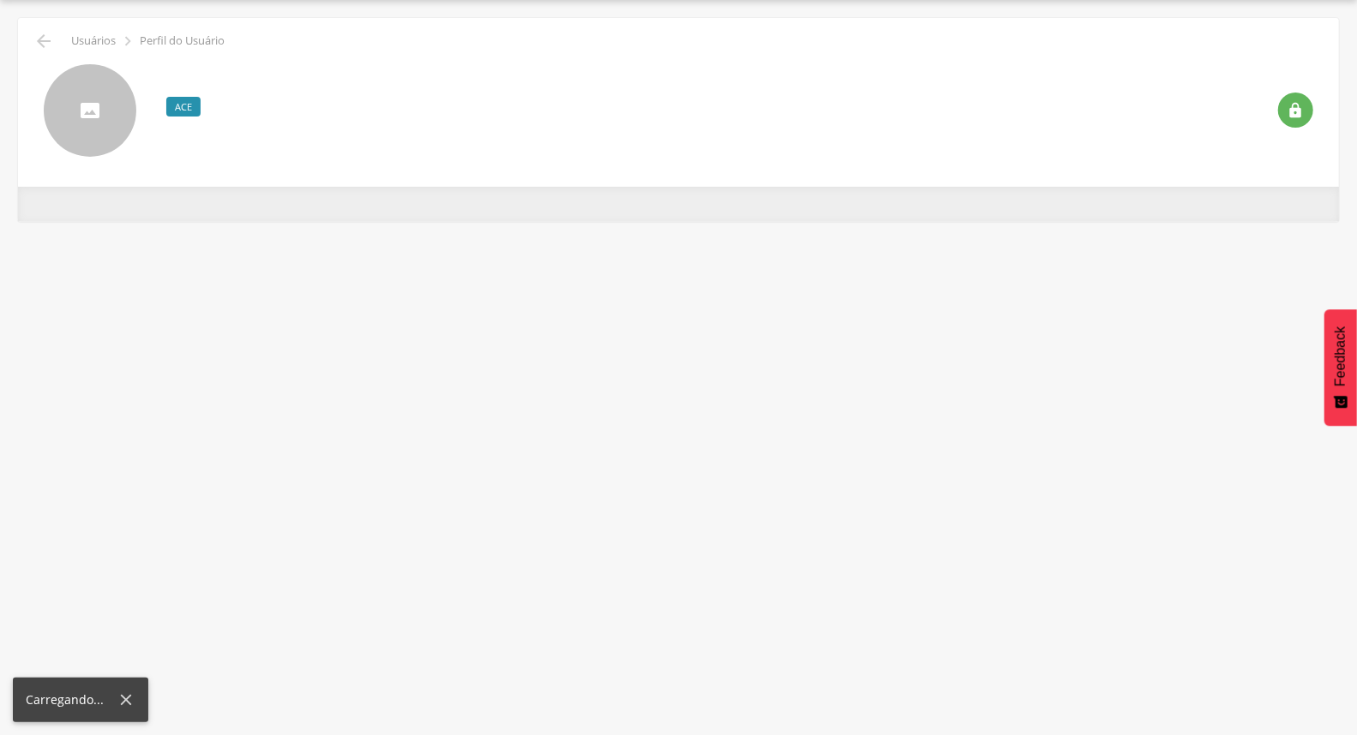
scroll to position [51, 0]
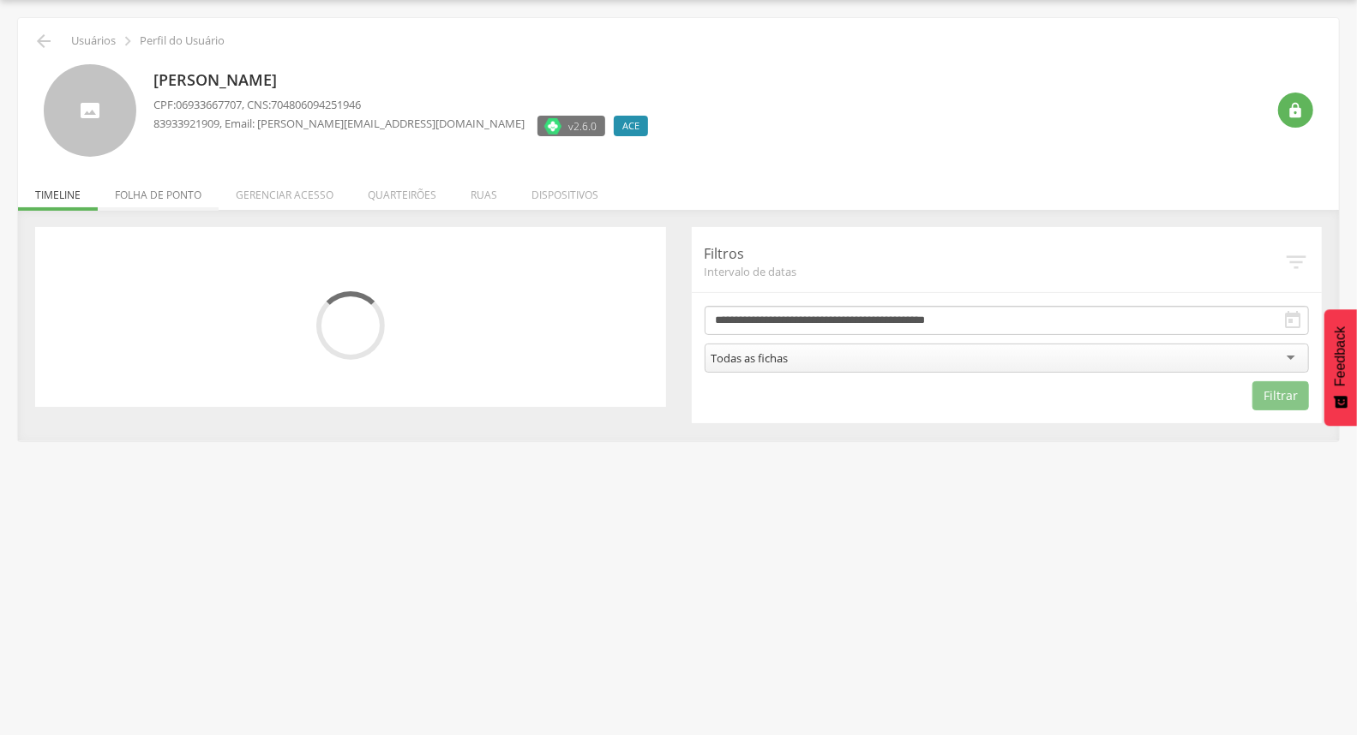
click at [170, 200] on li "Folha de ponto" at bounding box center [158, 191] width 121 height 40
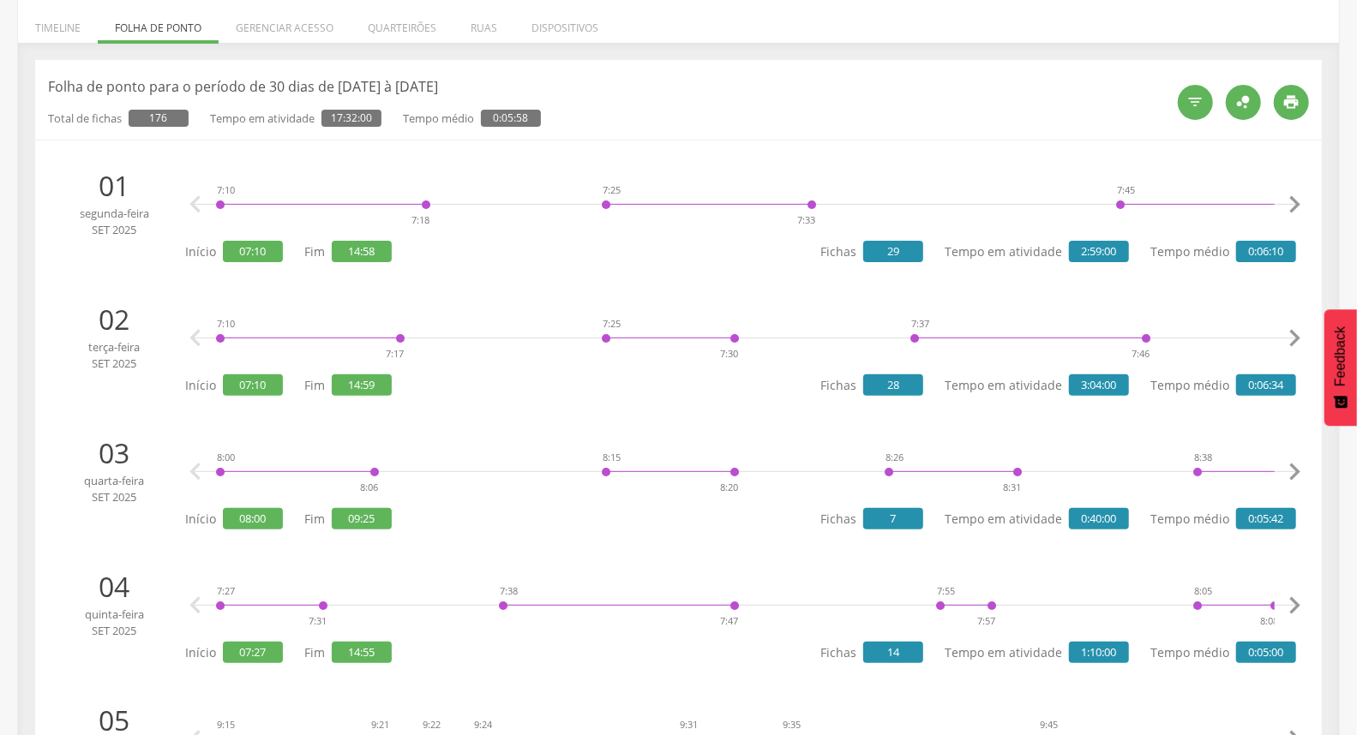
scroll to position [0, 0]
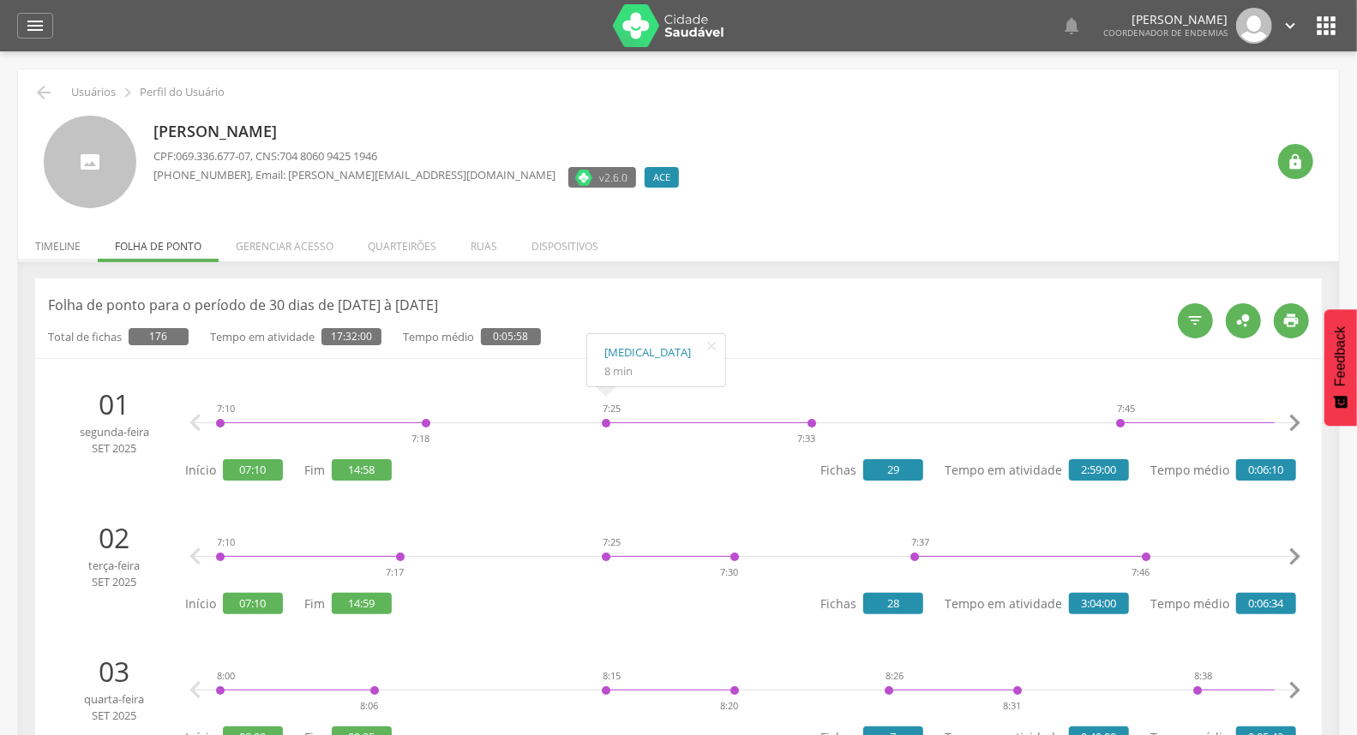
click at [44, 255] on li "Timeline" at bounding box center [58, 242] width 80 height 40
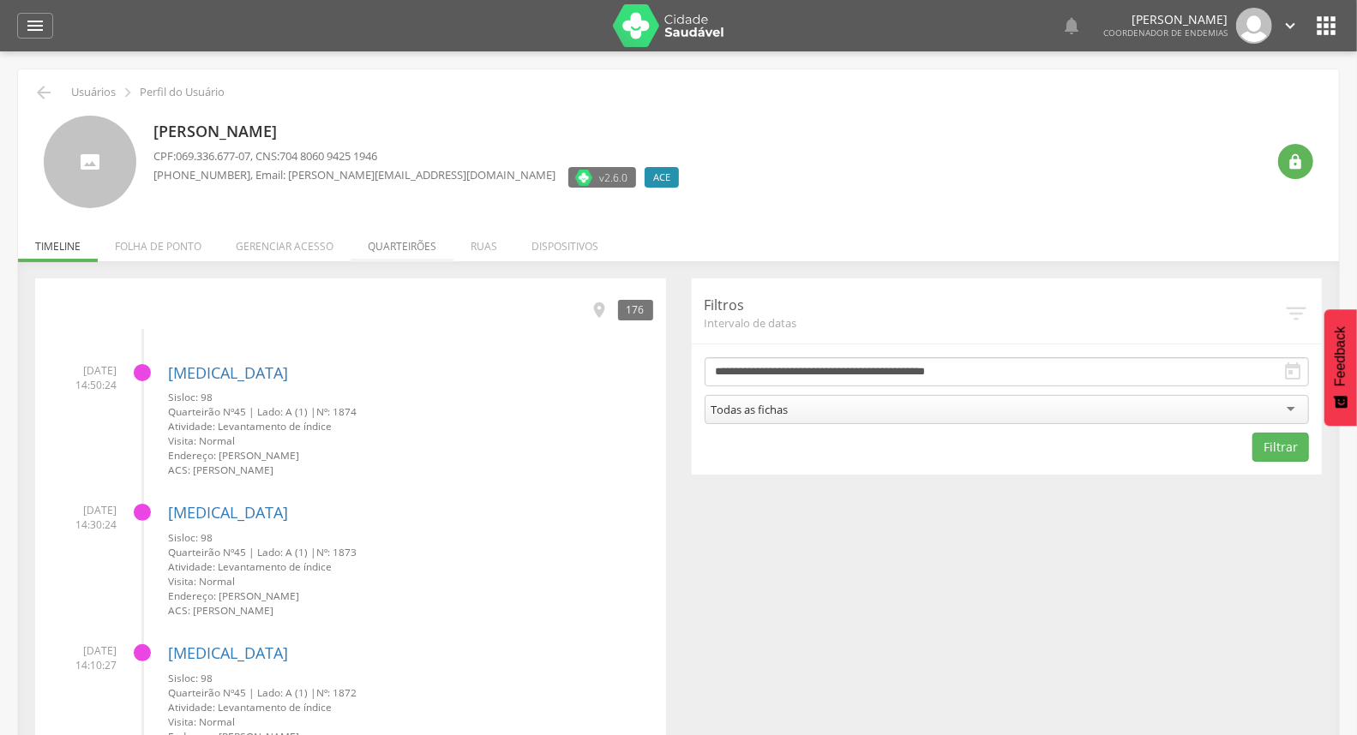
click at [426, 253] on li "Quarteirões" at bounding box center [402, 242] width 103 height 40
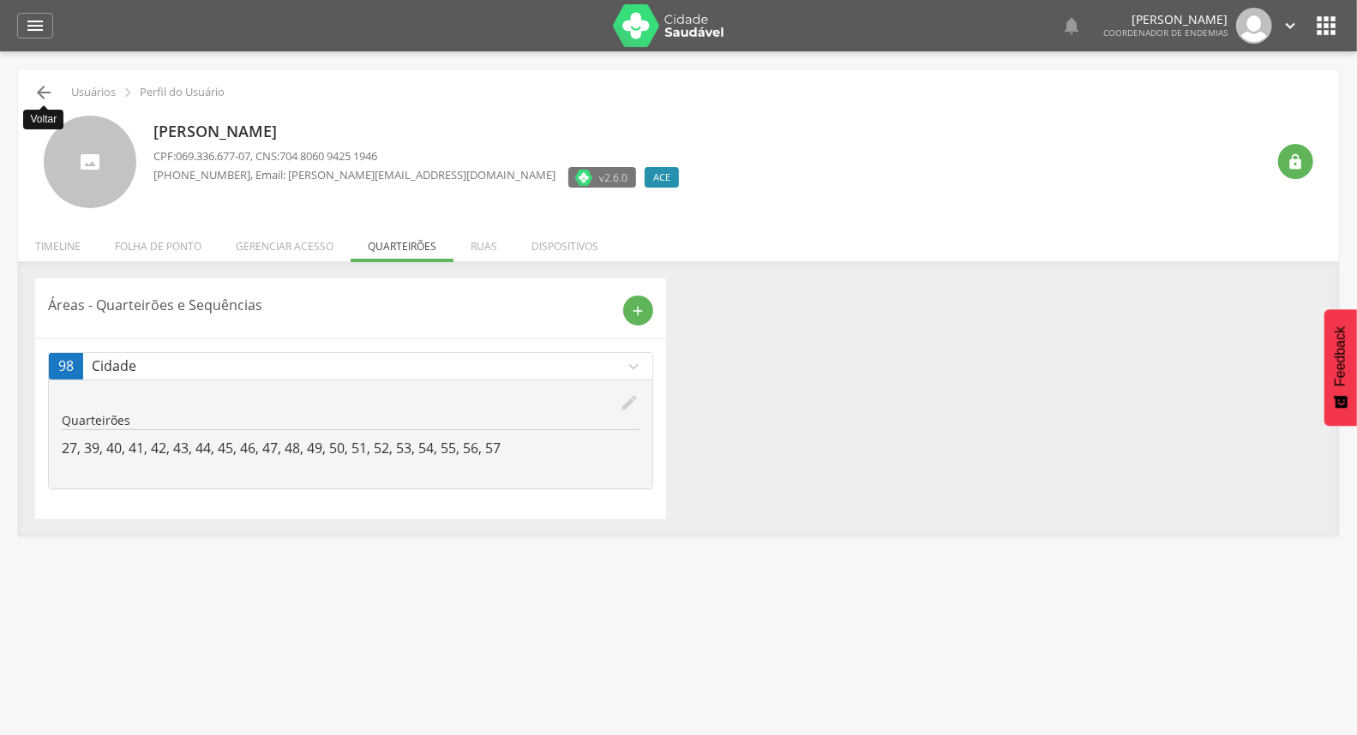
click at [48, 95] on icon "" at bounding box center [43, 92] width 21 height 21
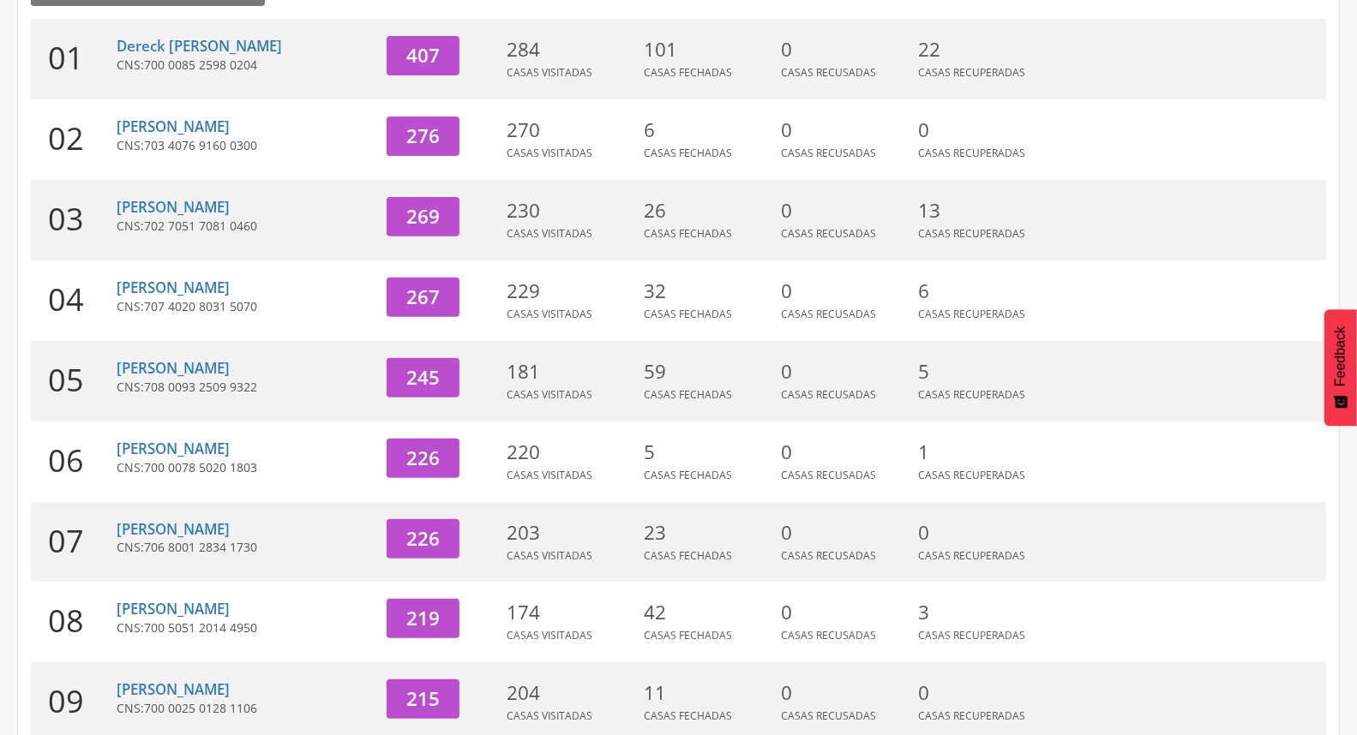
scroll to position [454, 0]
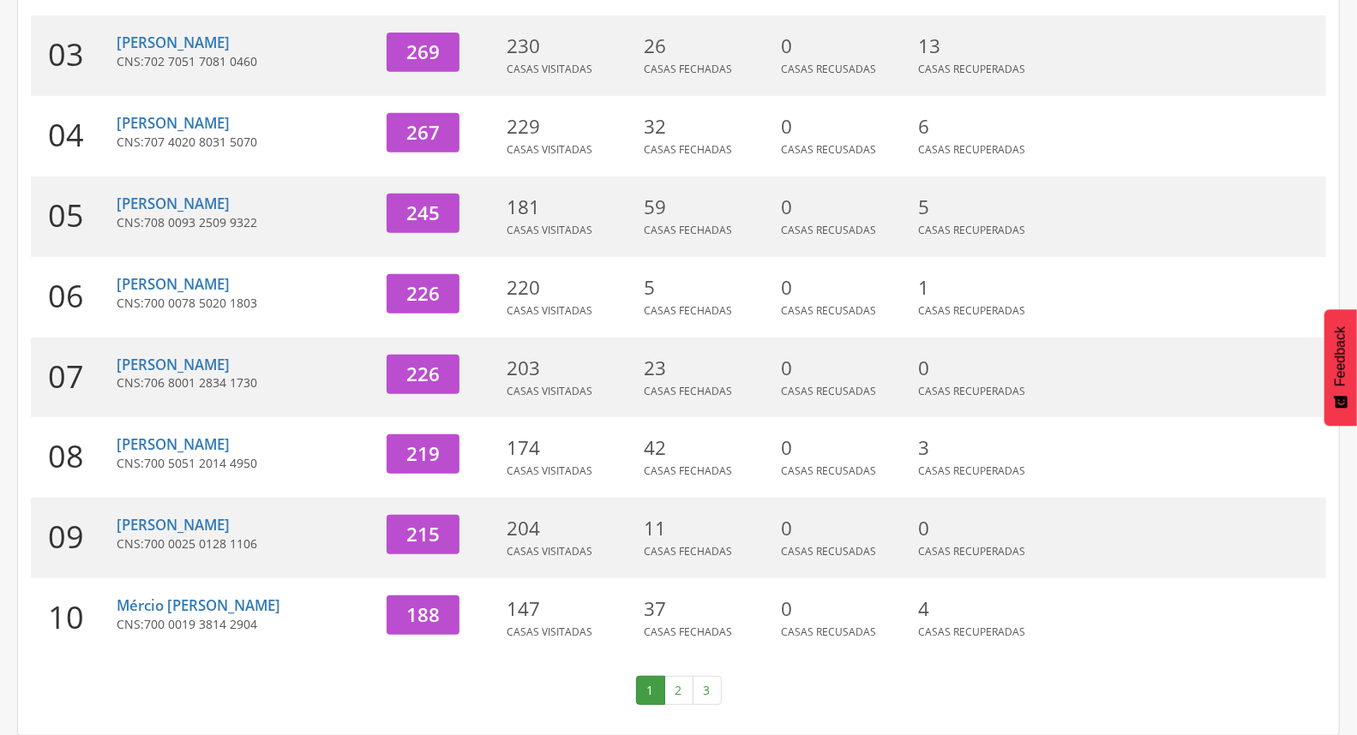
click at [677, 706] on nav "1 2 3" at bounding box center [678, 690] width 1295 height 63
click at [679, 695] on link "2" at bounding box center [678, 690] width 29 height 29
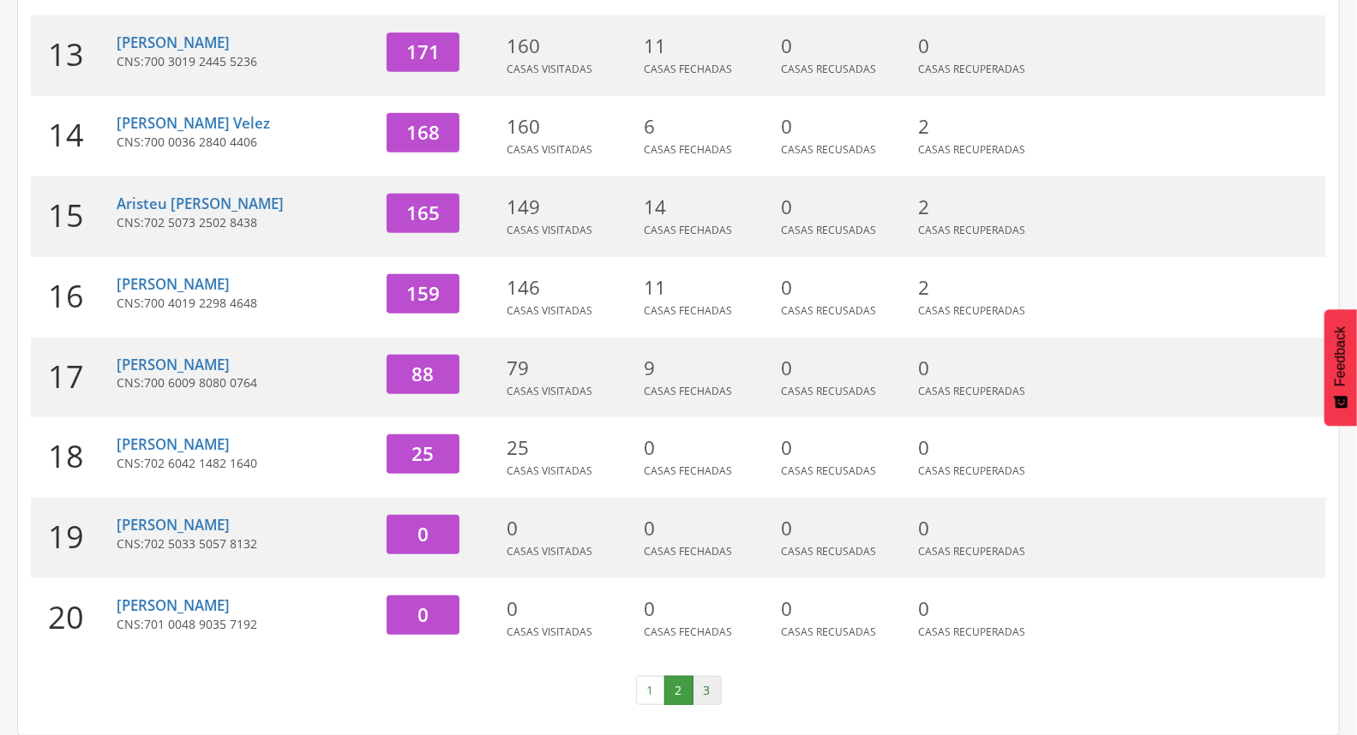
click at [705, 691] on link "3" at bounding box center [707, 690] width 29 height 29
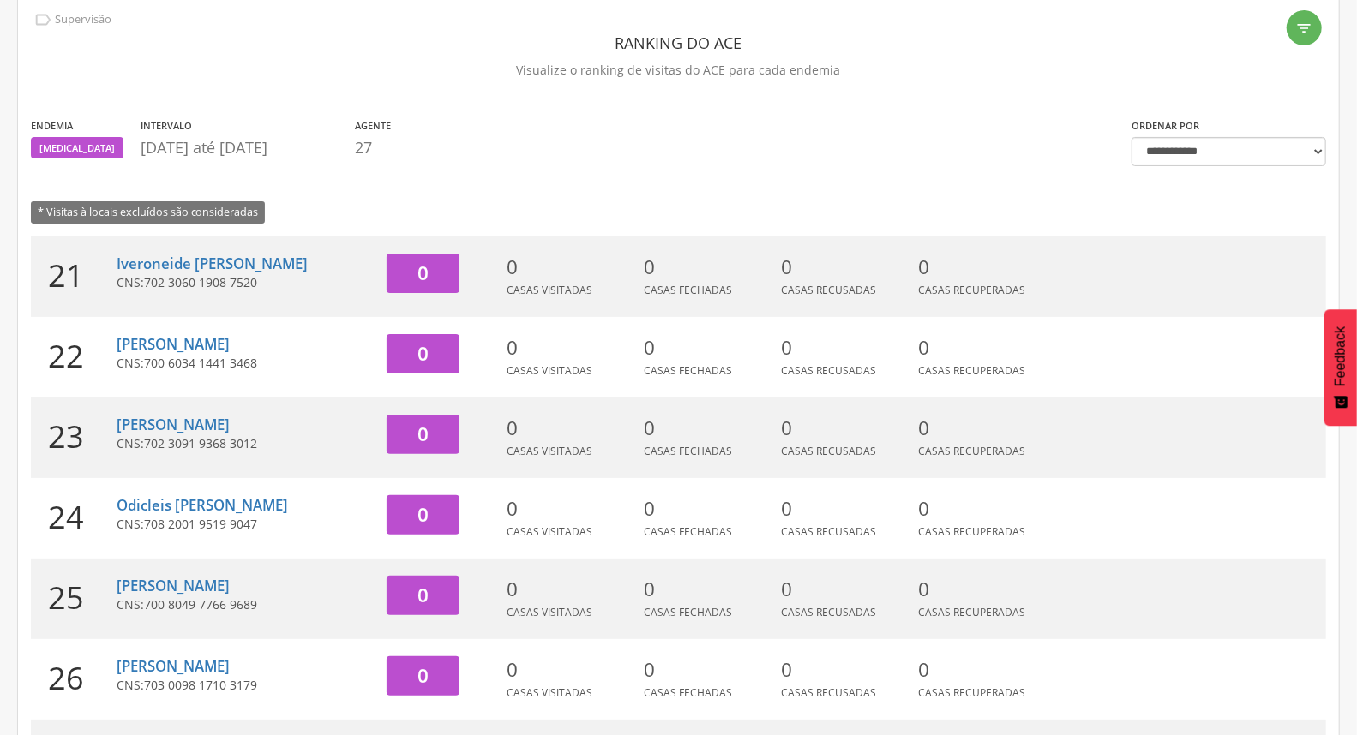
scroll to position [212, 0]
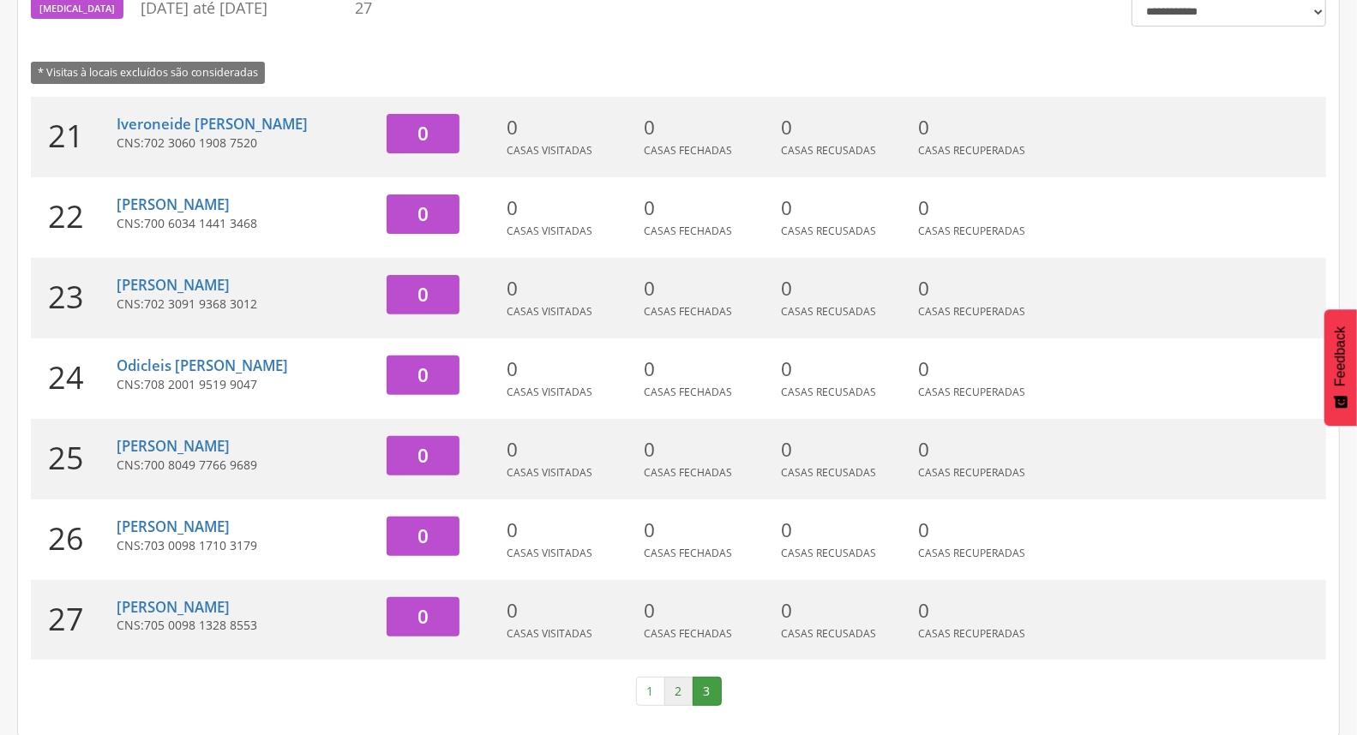
click at [687, 693] on link "2" at bounding box center [678, 691] width 29 height 29
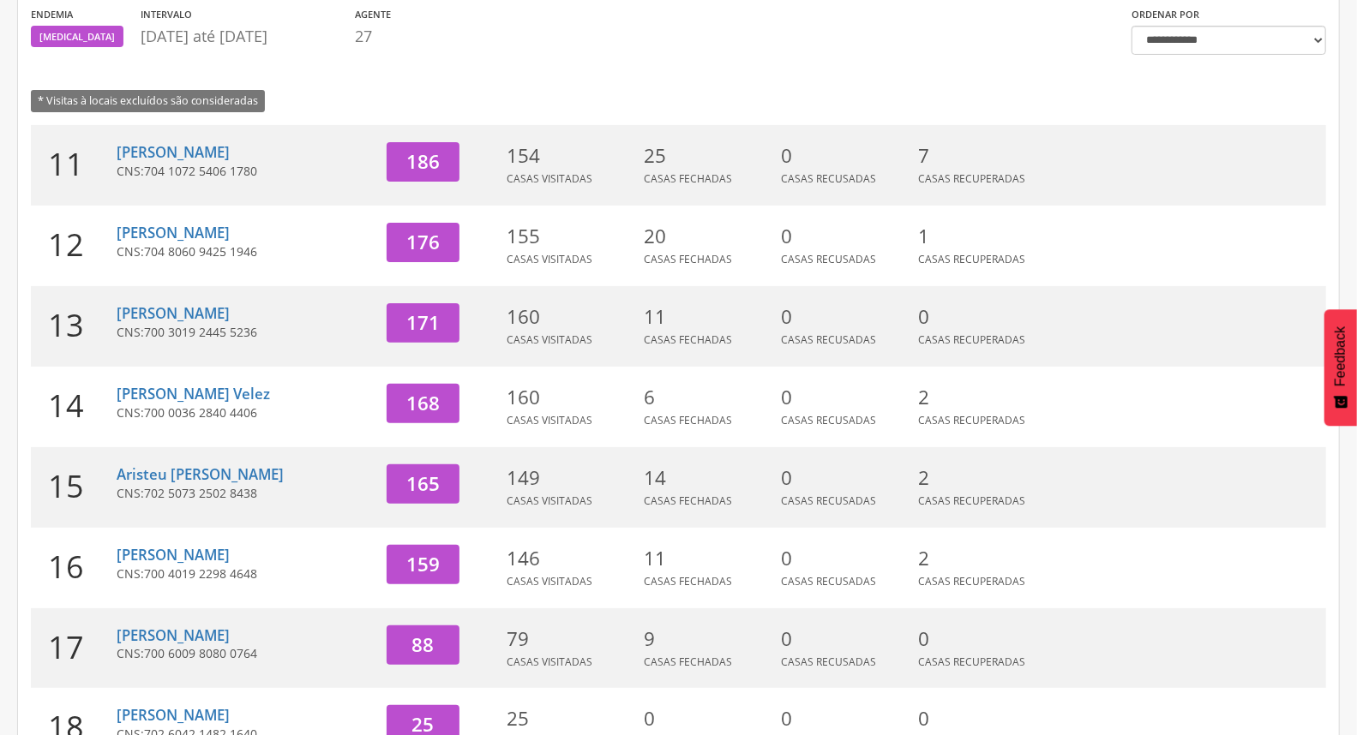
scroll to position [242, 0]
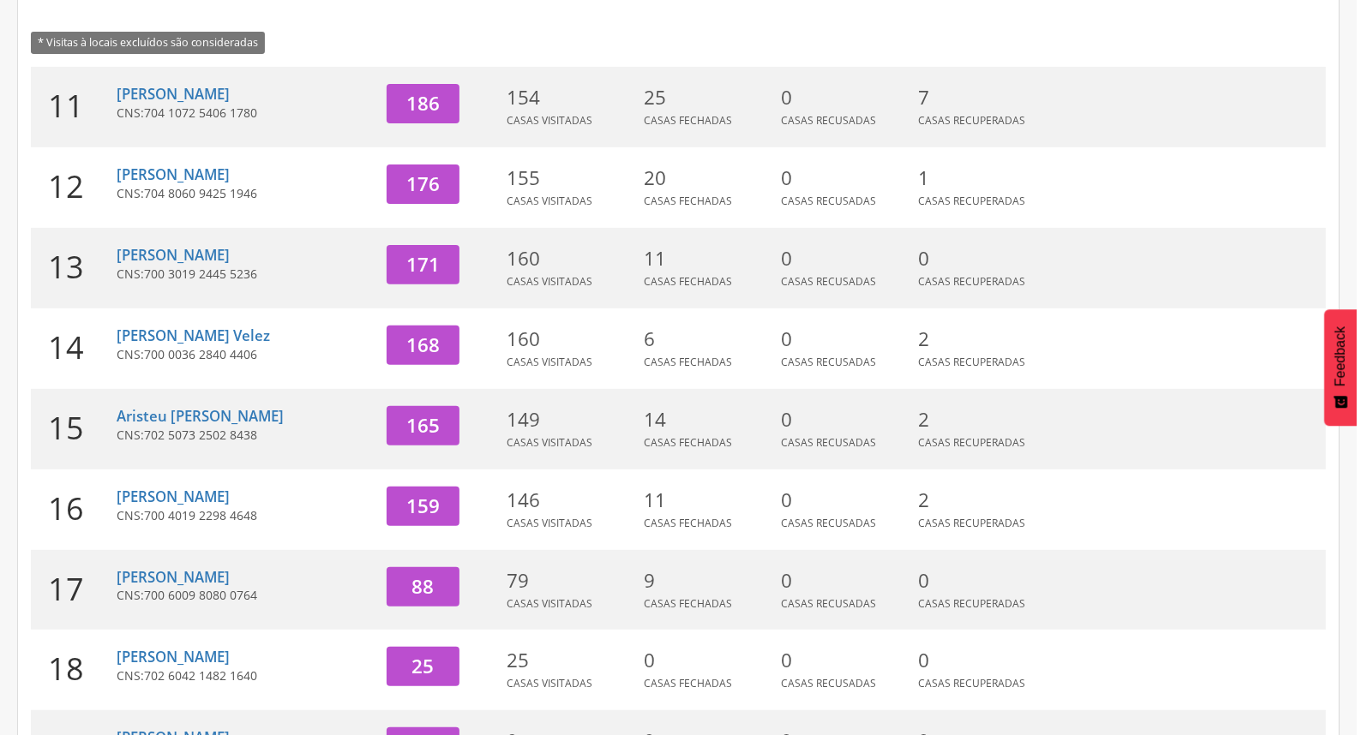
click at [166, 241] on div "[PERSON_NAME] CNS: 700 3019 2445 5236" at bounding box center [245, 268] width 257 height 81
click at [166, 254] on link "[PERSON_NAME]" at bounding box center [173, 255] width 113 height 20
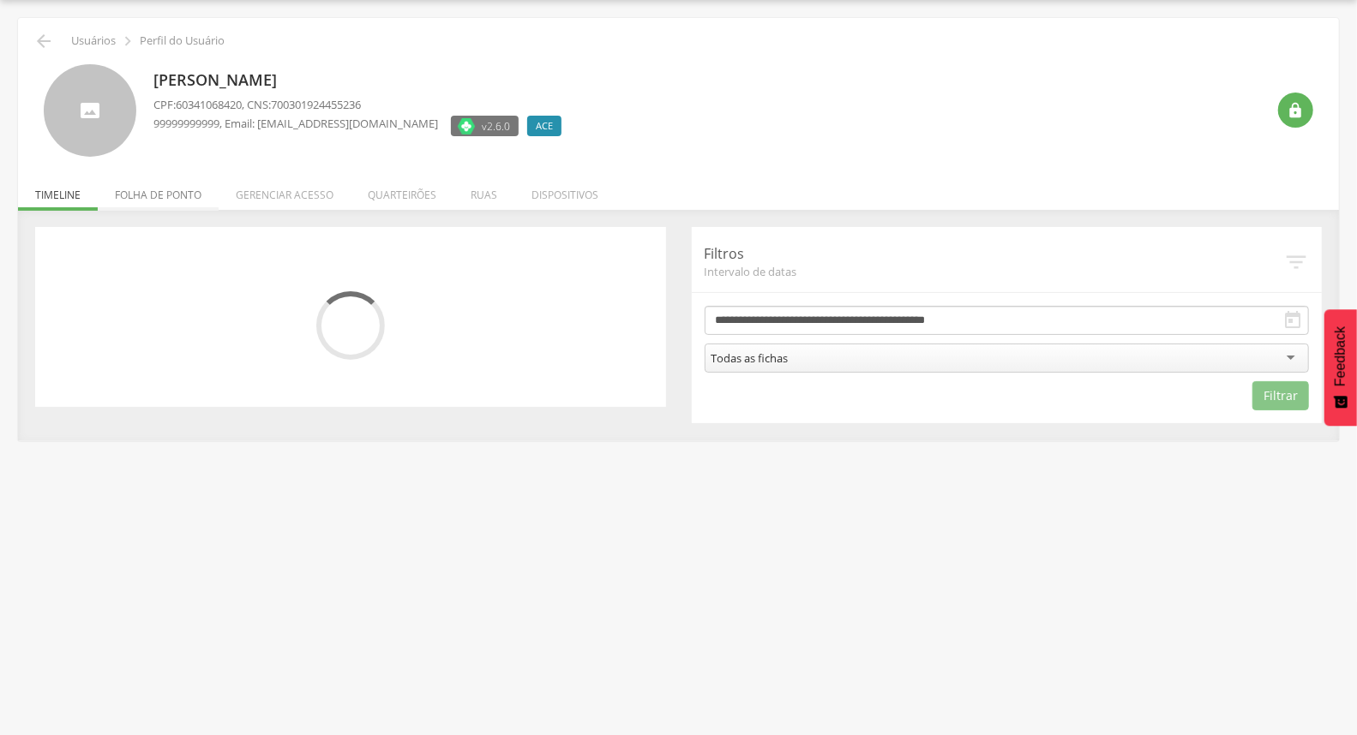
click at [180, 201] on li "Folha de ponto" at bounding box center [158, 191] width 121 height 40
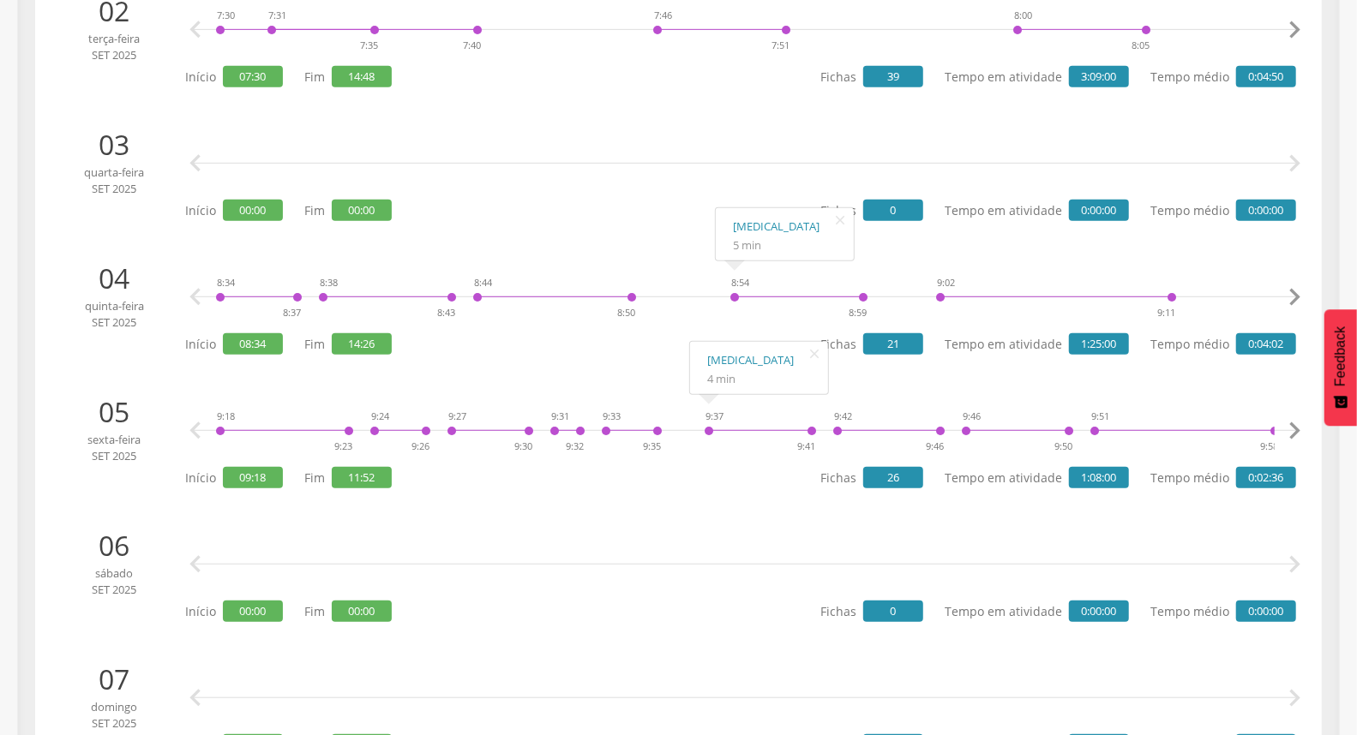
scroll to position [0, 0]
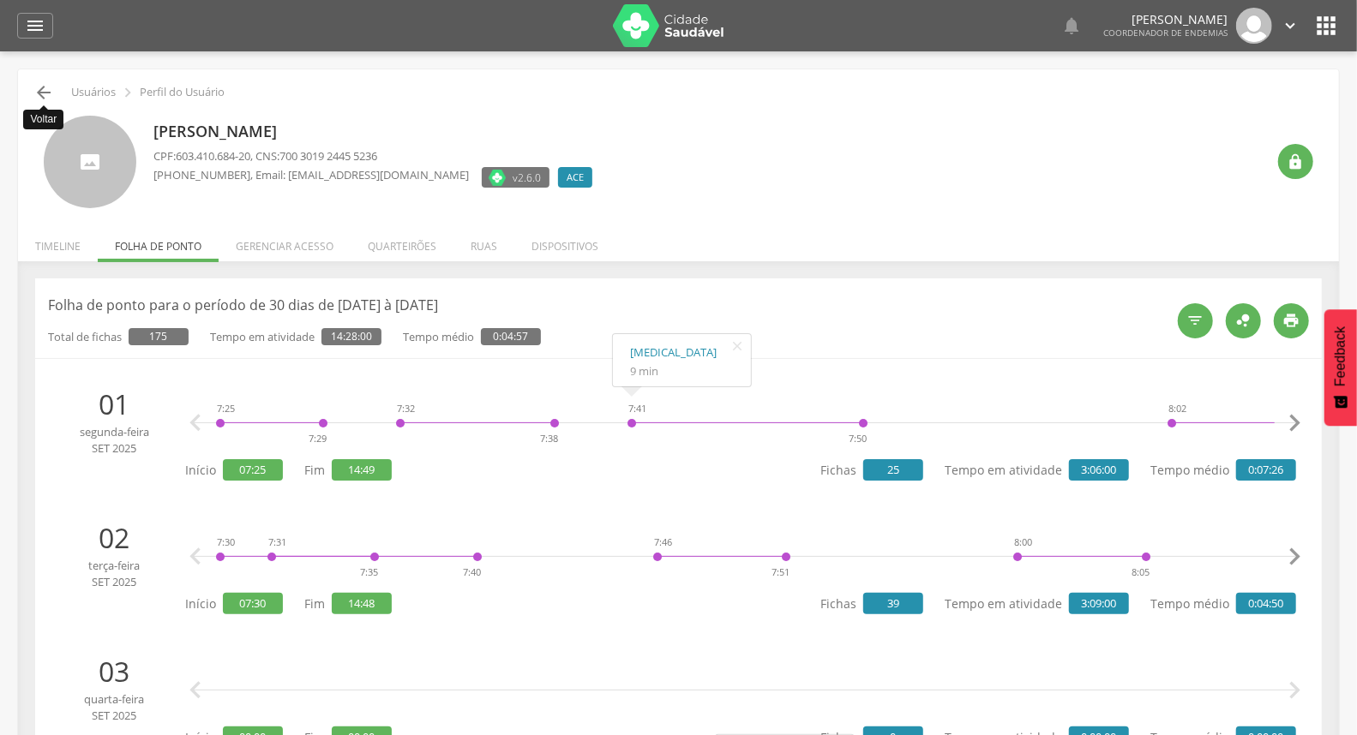
click at [48, 98] on icon "" at bounding box center [43, 92] width 21 height 21
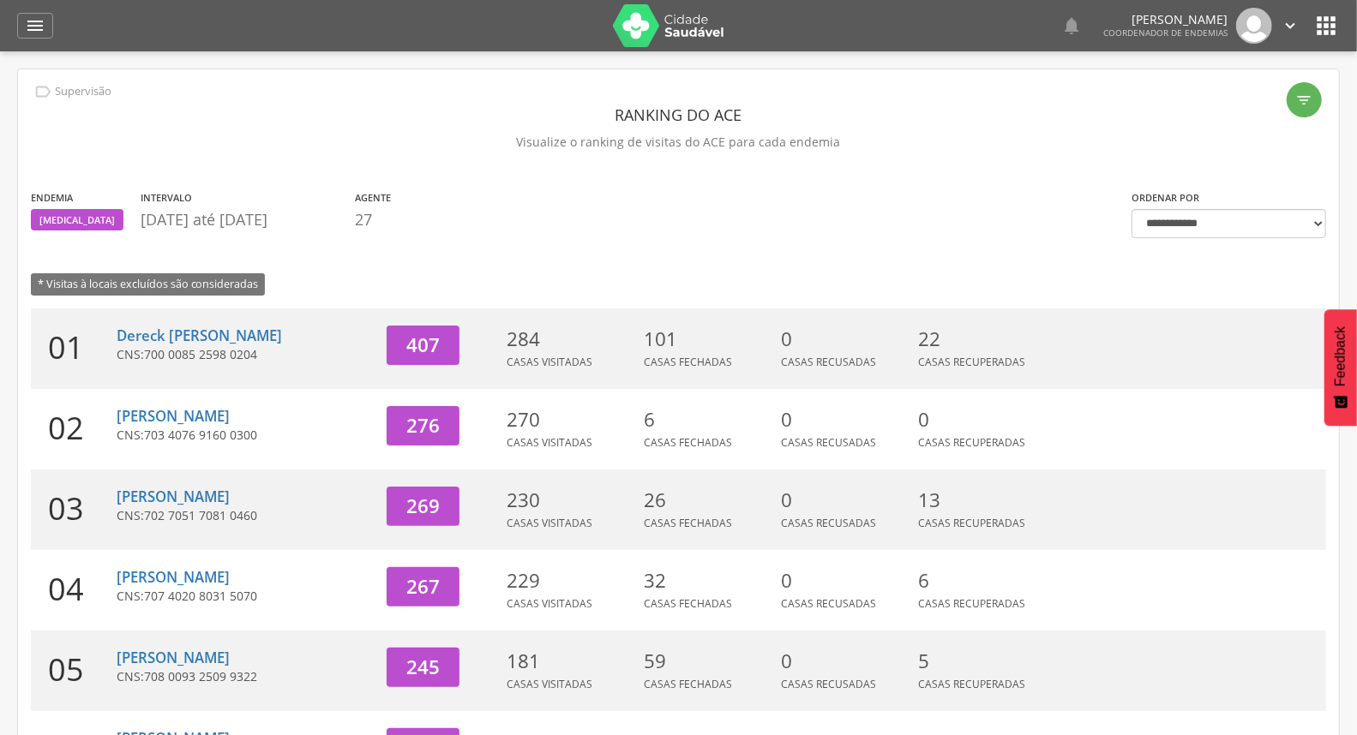
click at [1288, 27] on icon "" at bounding box center [1290, 25] width 19 height 19
click at [1213, 105] on link "Sair" at bounding box center [1230, 98] width 135 height 21
